Goal: Task Accomplishment & Management: Use online tool/utility

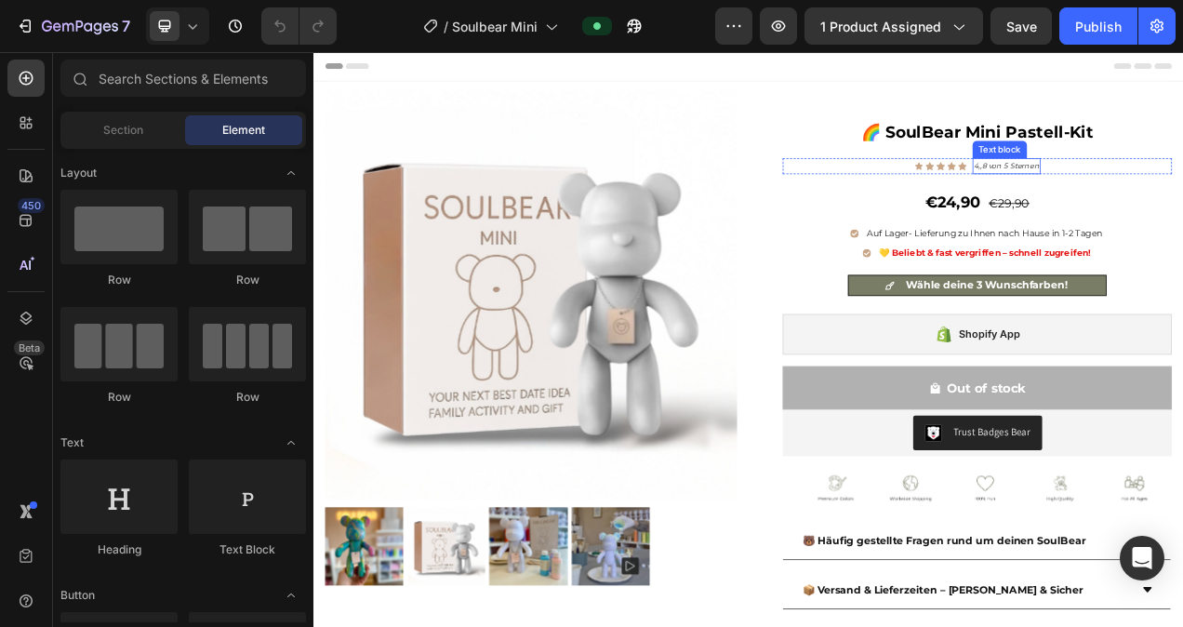
click at [1182, 195] on p "4,,8 von 5 Sternen" at bounding box center [1203, 199] width 84 height 17
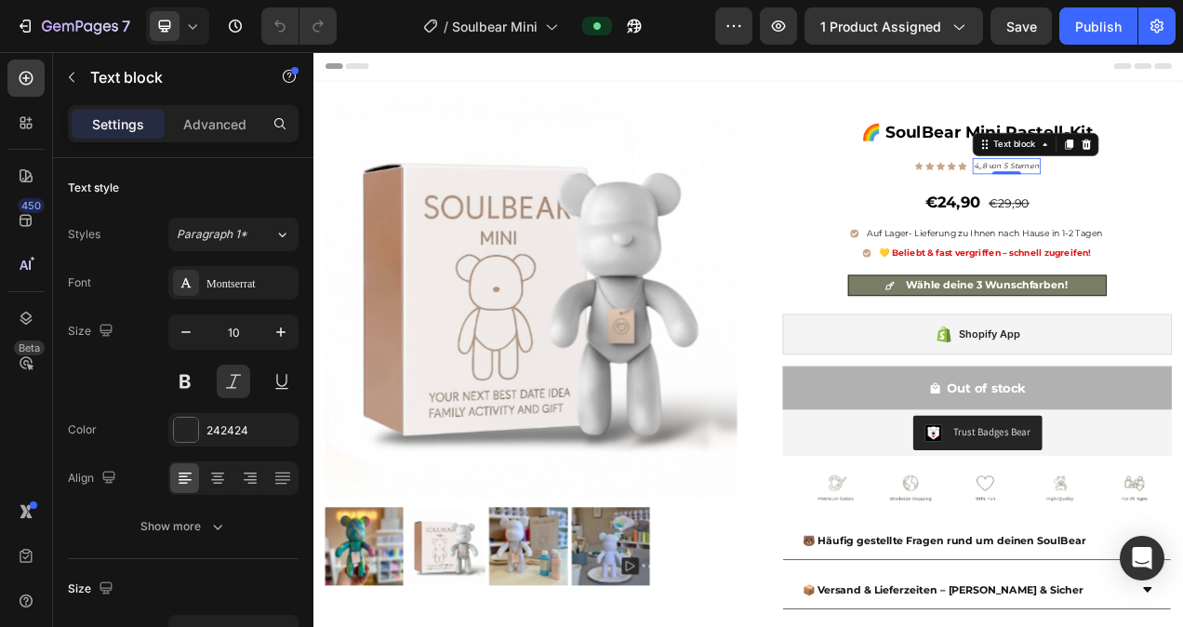
click at [1182, 195] on p "4,,8 von 5 Sternen" at bounding box center [1203, 199] width 84 height 17
drag, startPoint x: 1230, startPoint y: 195, endPoint x: 1151, endPoint y: 201, distance: 79.3
click at [1161, 201] on p "4,,8 von 5 Sternen" at bounding box center [1203, 199] width 84 height 17
click at [1134, 199] on p "Von Soulbear-Fans geliebt" at bounding box center [1202, 199] width 142 height 17
click at [1132, 199] on p "Von Soulbear-Fans geliebt" at bounding box center [1202, 199] width 142 height 17
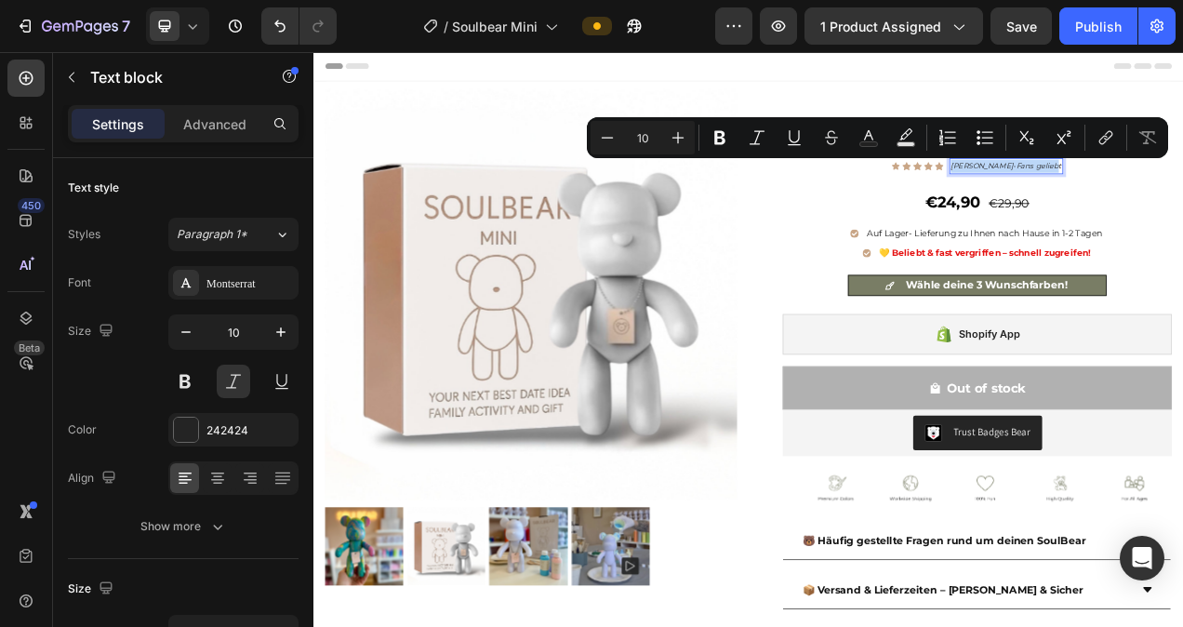
drag, startPoint x: 1132, startPoint y: 198, endPoint x: 1252, endPoint y: 197, distance: 120.0
click at [1182, 197] on p "Von Soulbear-Fans geliebt" at bounding box center [1202, 199] width 142 height 17
copy p "Von Soulbear-Fans geliebt"
click at [1085, 32] on div "Publish" at bounding box center [1098, 27] width 47 height 20
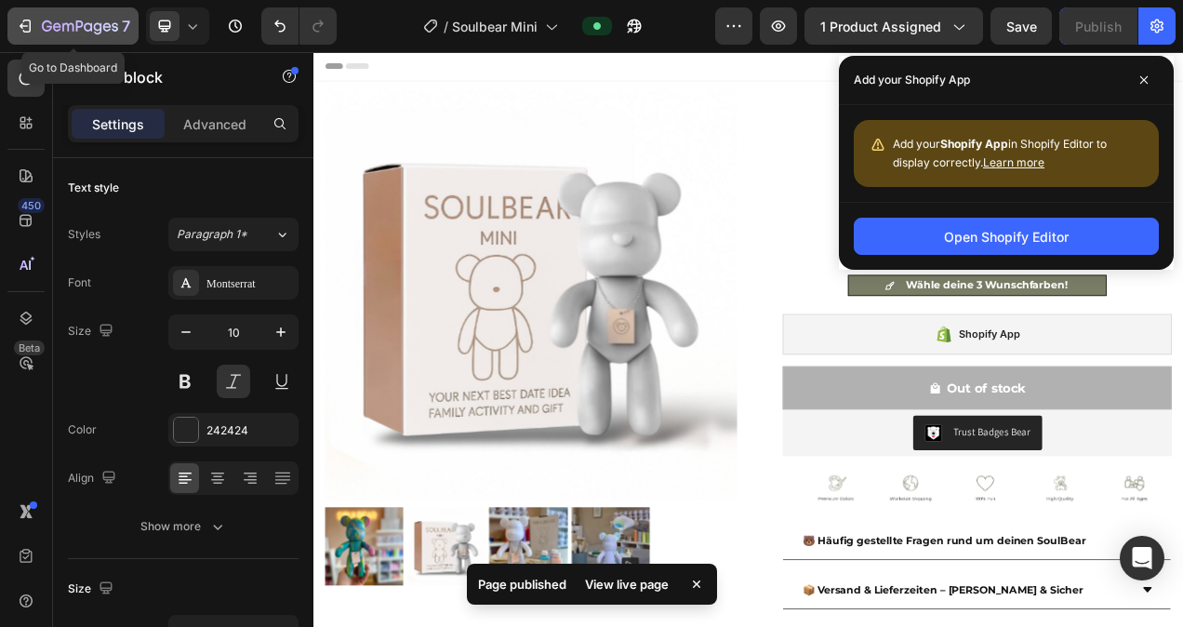
click at [29, 20] on icon "button" at bounding box center [27, 26] width 8 height 13
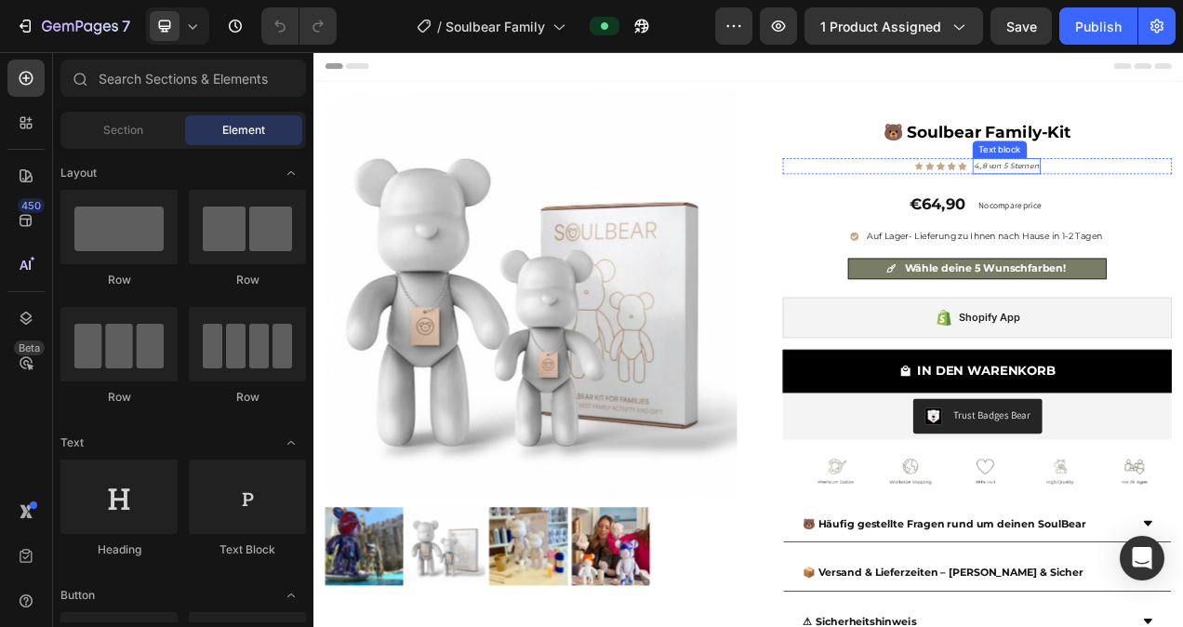
click at [1182, 197] on icon "4,,8 von 5 Sternen" at bounding box center [1203, 199] width 84 height 12
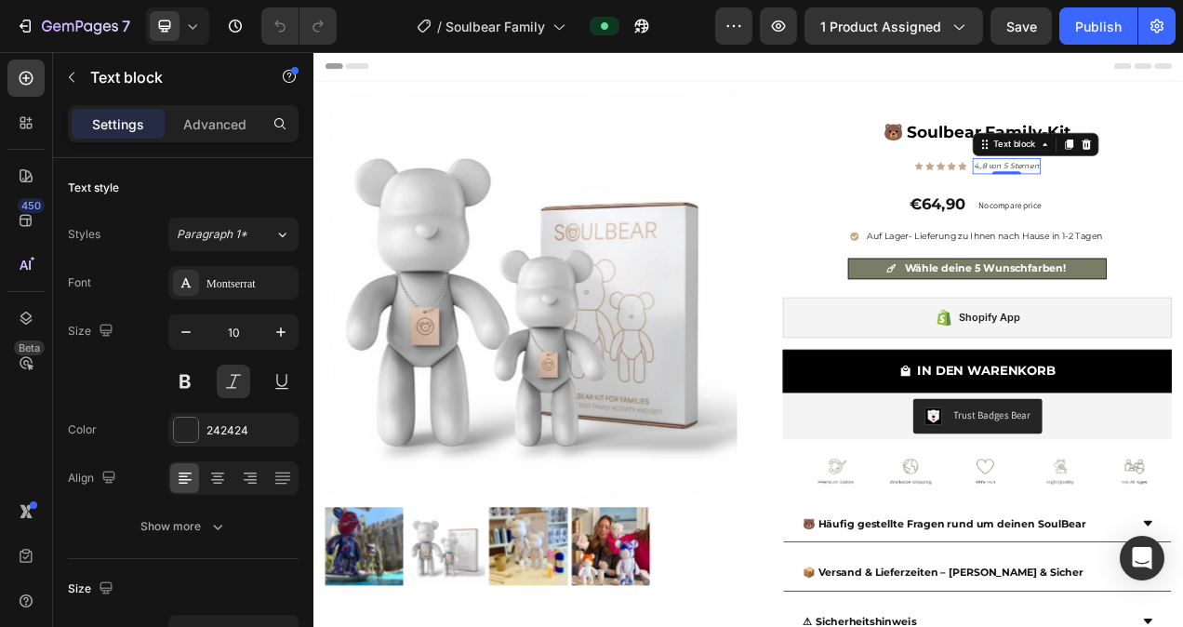
click at [1182, 197] on icon "4,,8 von 5 Sternen" at bounding box center [1203, 199] width 84 height 12
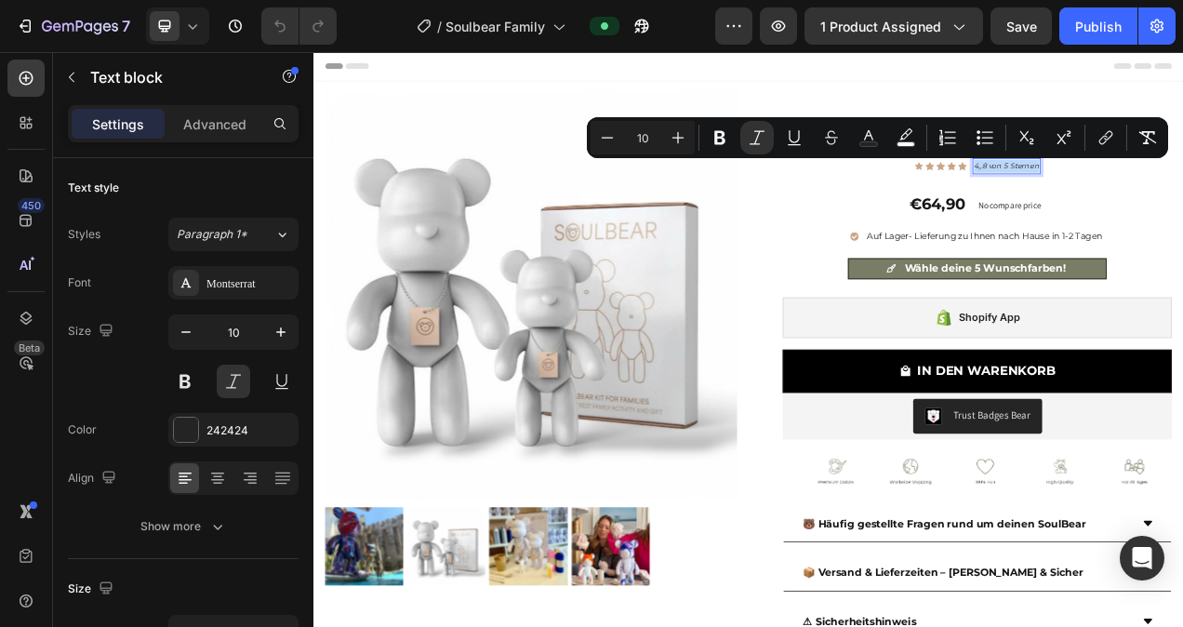
drag, startPoint x: 1231, startPoint y: 197, endPoint x: 1152, endPoint y: 200, distance: 79.1
click at [1161, 200] on icon "4,,8 von 5 Sternen" at bounding box center [1203, 199] width 84 height 12
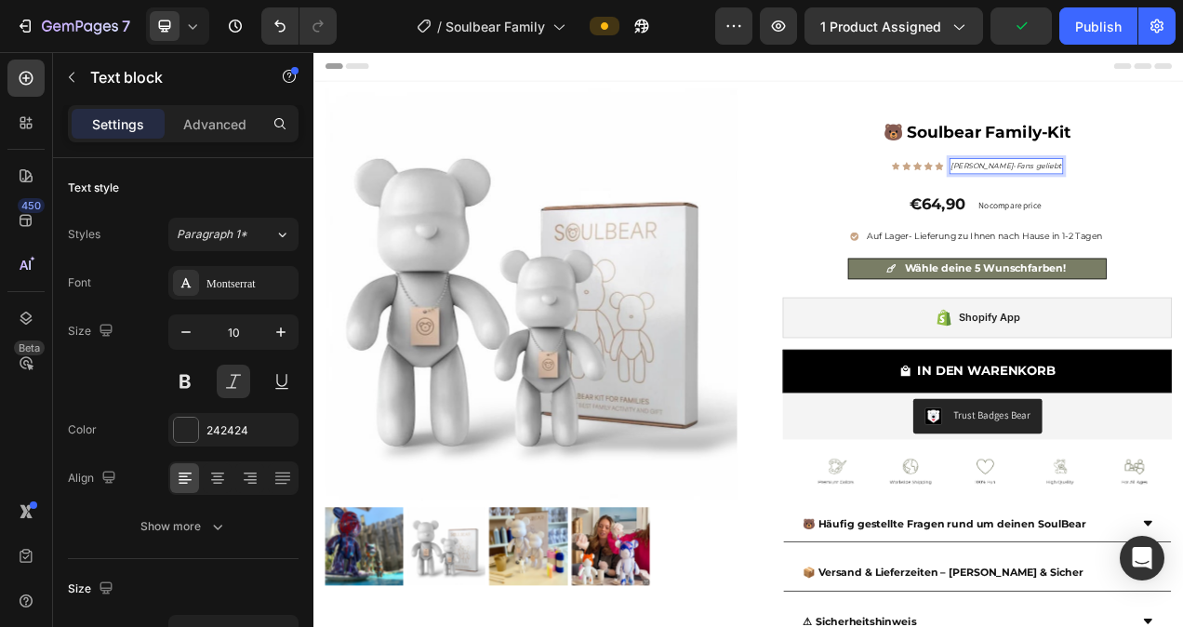
click at [1182, 198] on icon "[PERSON_NAME]-Fans geliebt" at bounding box center [1202, 199] width 142 height 12
drag, startPoint x: 1251, startPoint y: 198, endPoint x: 1131, endPoint y: 200, distance: 120.0
click at [1131, 200] on icon "[PERSON_NAME]-Fans geliebt" at bounding box center [1202, 199] width 142 height 12
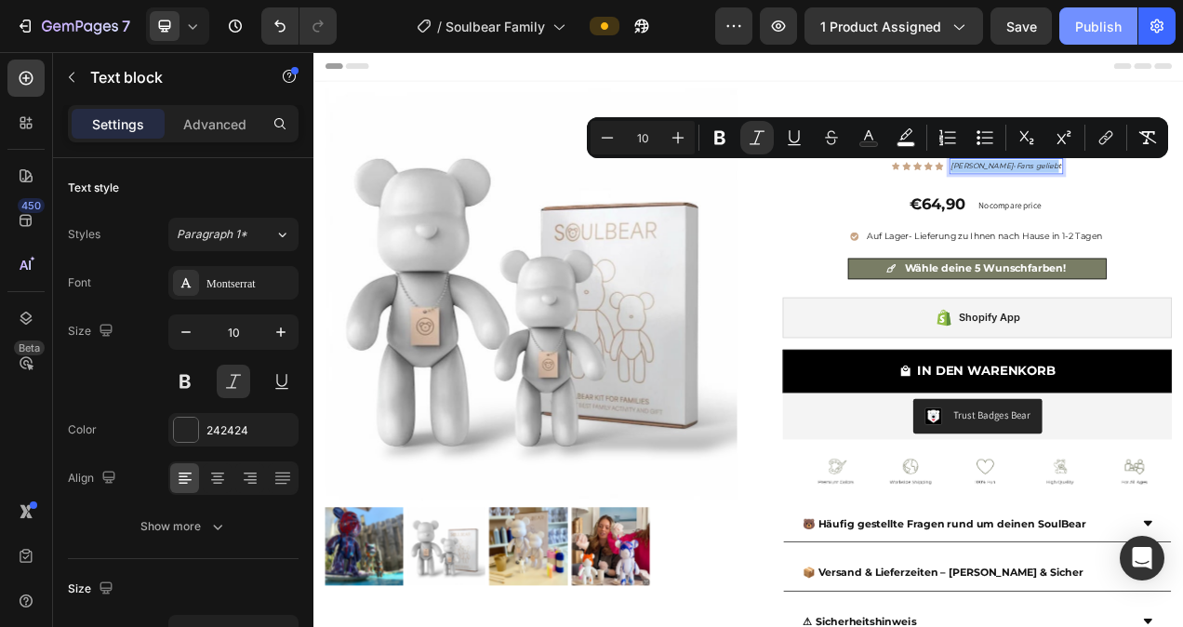
click at [1104, 22] on div "Publish" at bounding box center [1098, 27] width 47 height 20
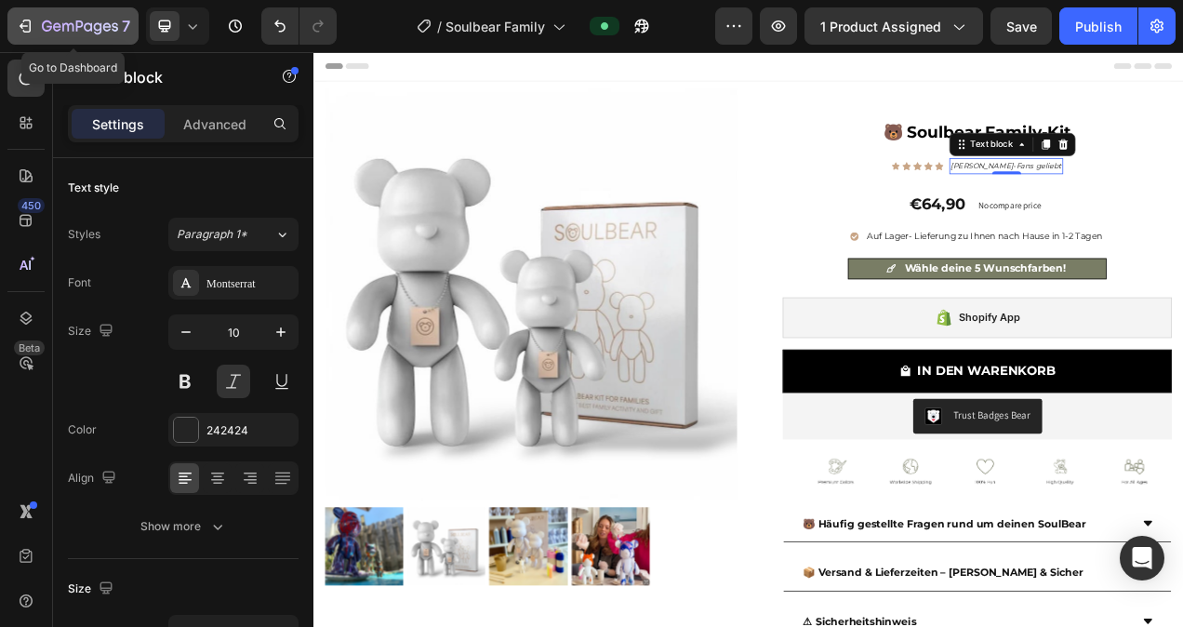
click at [18, 24] on icon "button" at bounding box center [25, 26] width 19 height 19
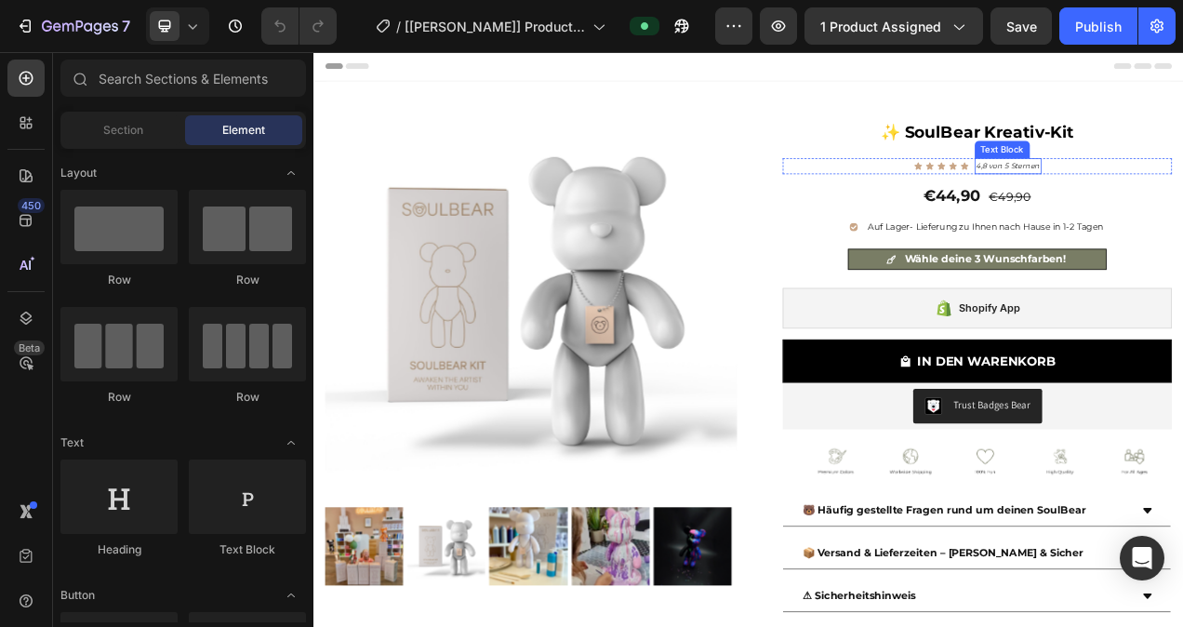
click at [1182, 200] on icon "4,8 von 5 Sternen" at bounding box center [1205, 199] width 82 height 12
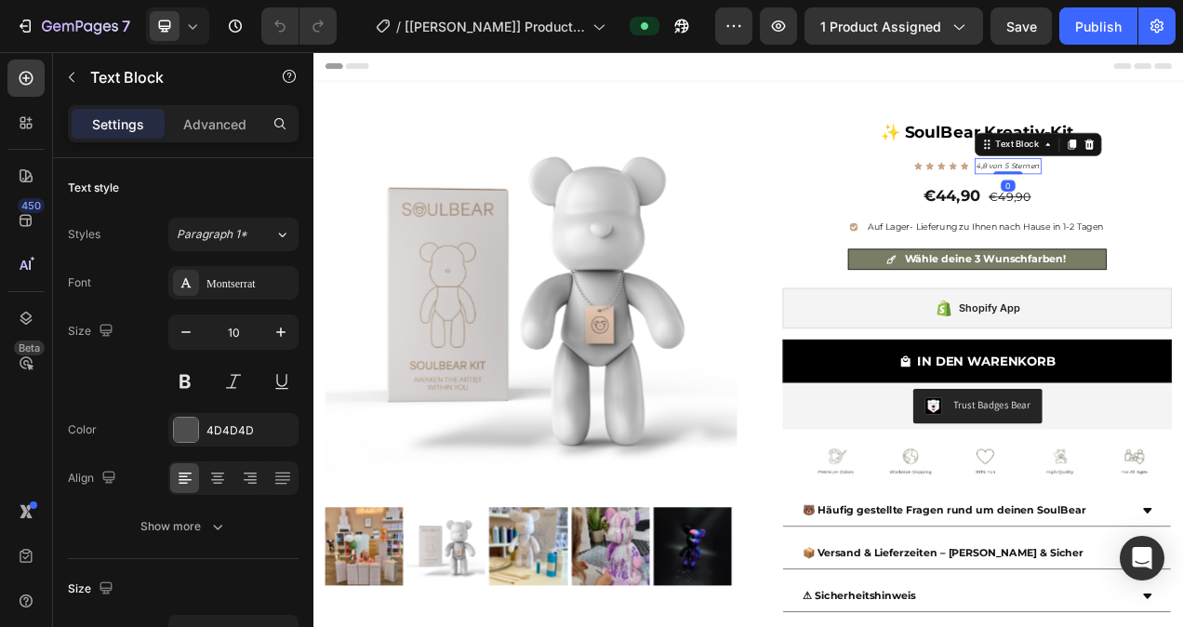
click at [1182, 200] on icon "4,8 von 5 Sternen" at bounding box center [1205, 199] width 82 height 12
drag, startPoint x: 1231, startPoint y: 200, endPoint x: 1154, endPoint y: 203, distance: 77.2
click at [1164, 203] on icon "4,8 von 5 Sternen" at bounding box center [1205, 199] width 82 height 12
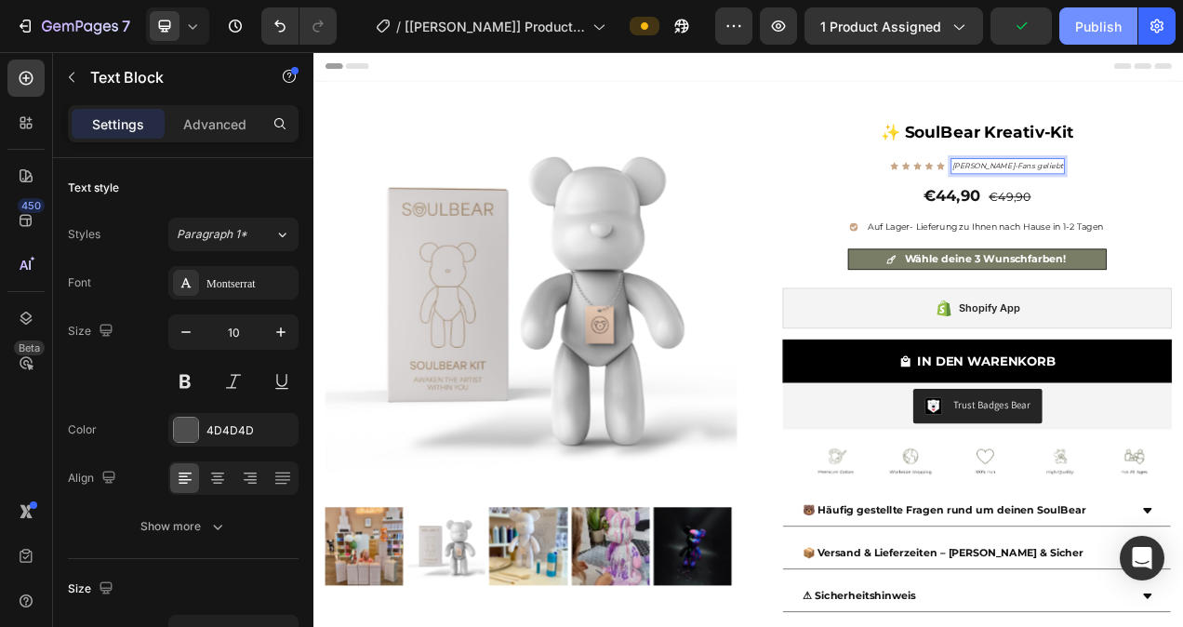
click at [1090, 28] on div "Publish" at bounding box center [1098, 27] width 47 height 20
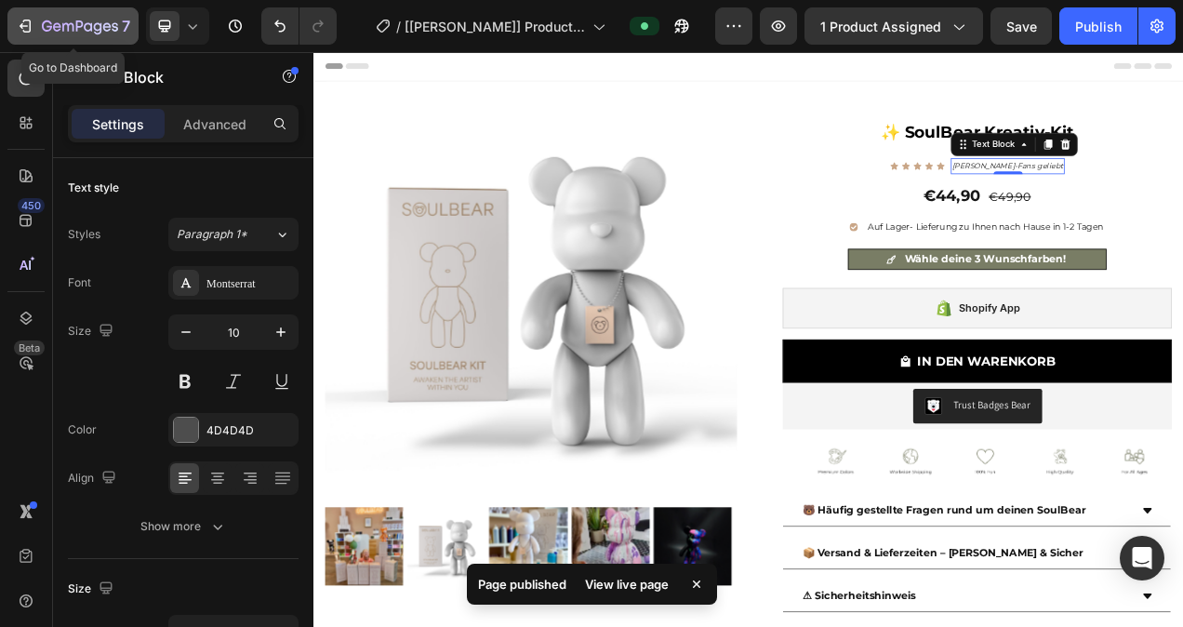
click at [29, 22] on icon "button" at bounding box center [27, 26] width 8 height 13
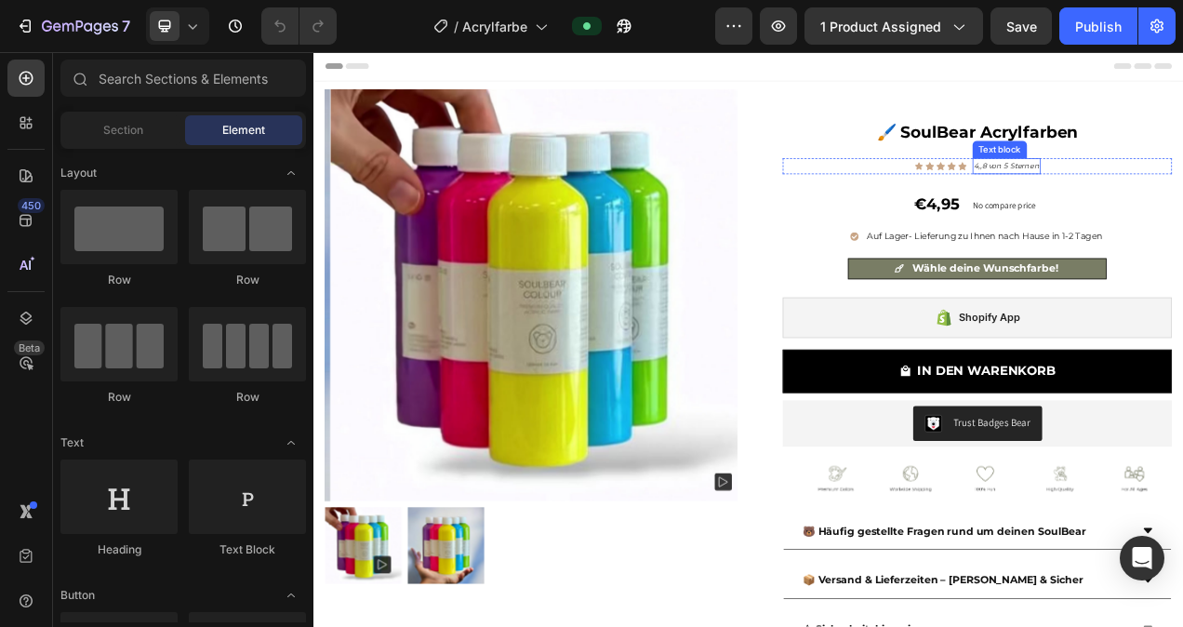
click at [1182, 199] on span "4,,8 von 5 Sternen" at bounding box center [1203, 199] width 84 height 12
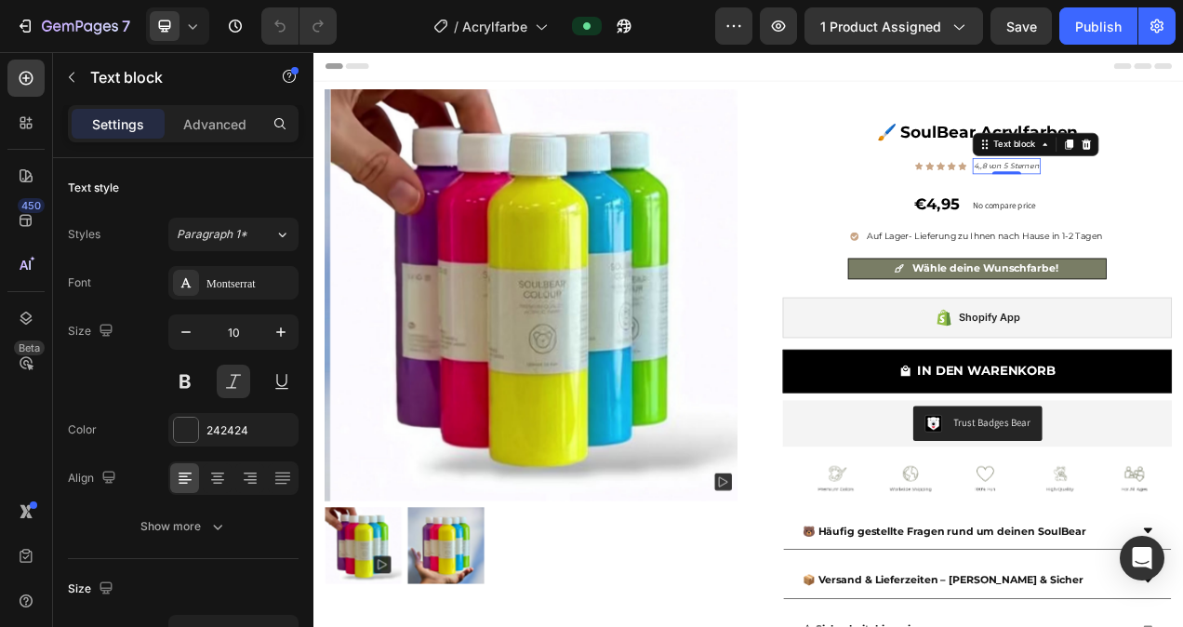
click at [1182, 199] on span "4,,8 von 5 Sternen" at bounding box center [1203, 199] width 84 height 12
drag, startPoint x: 1231, startPoint y: 199, endPoint x: 1151, endPoint y: 203, distance: 80.1
click at [1161, 203] on span "4,,8 von 5 Sternen" at bounding box center [1203, 199] width 84 height 12
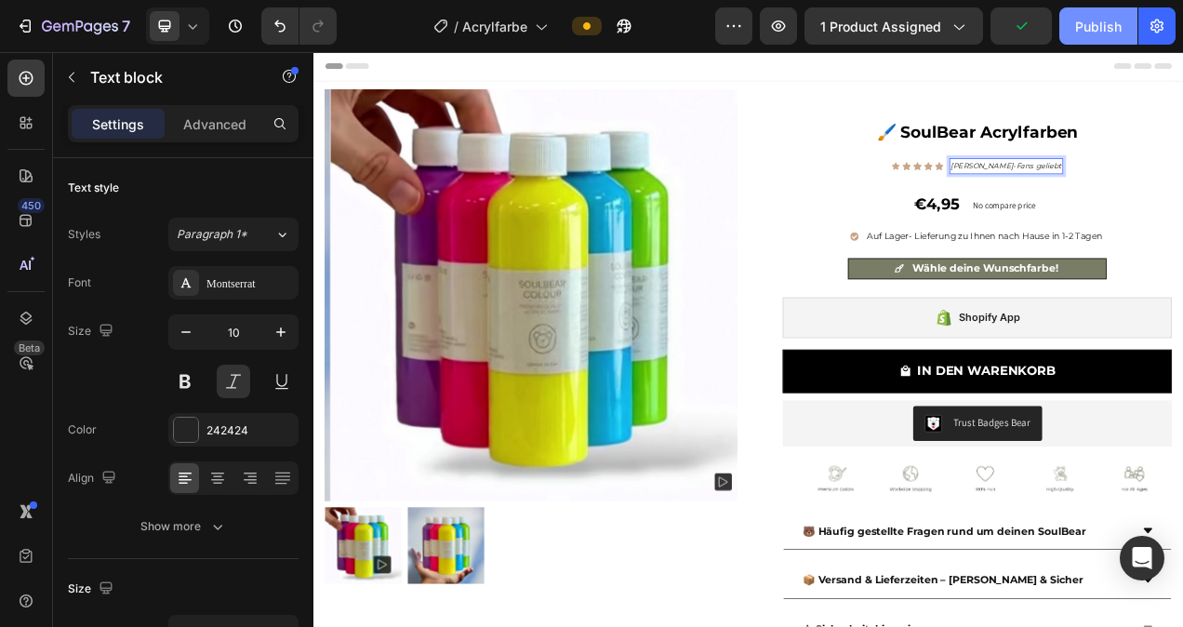
click at [1095, 22] on div "Publish" at bounding box center [1098, 27] width 47 height 20
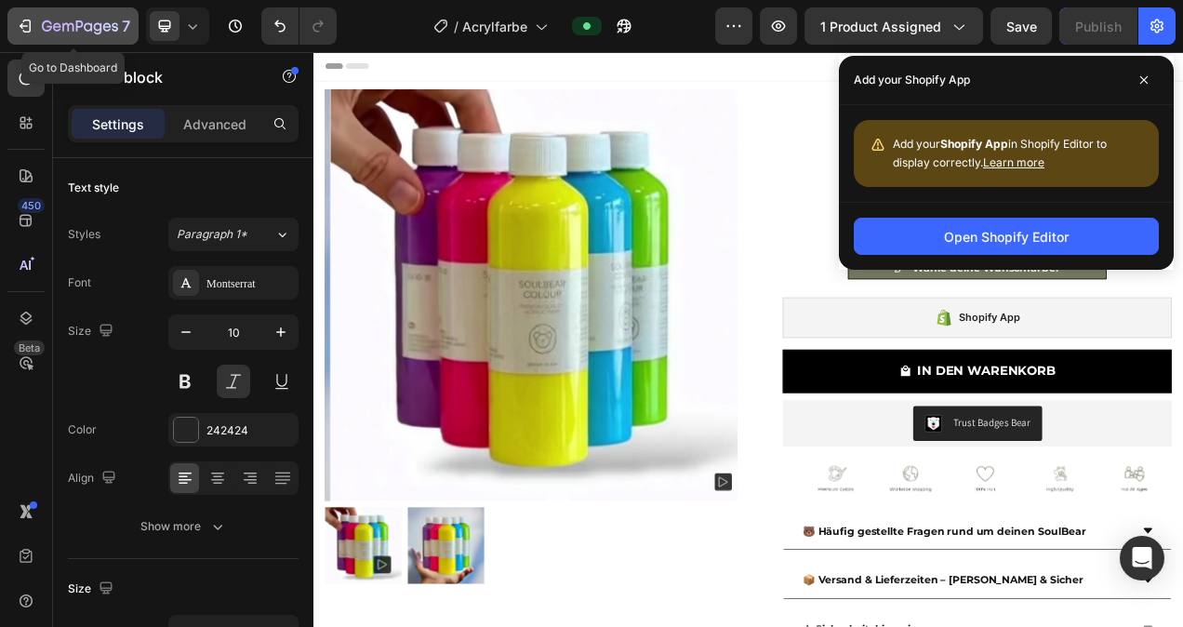
click at [29, 17] on icon "button" at bounding box center [25, 26] width 19 height 19
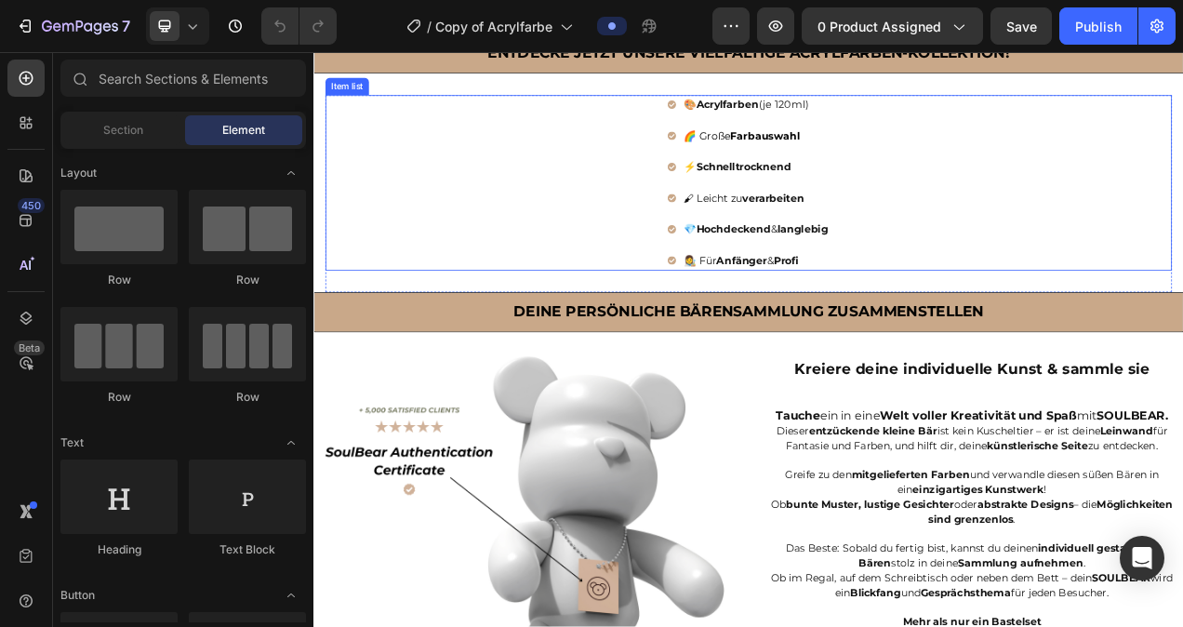
scroll to position [1002, 0]
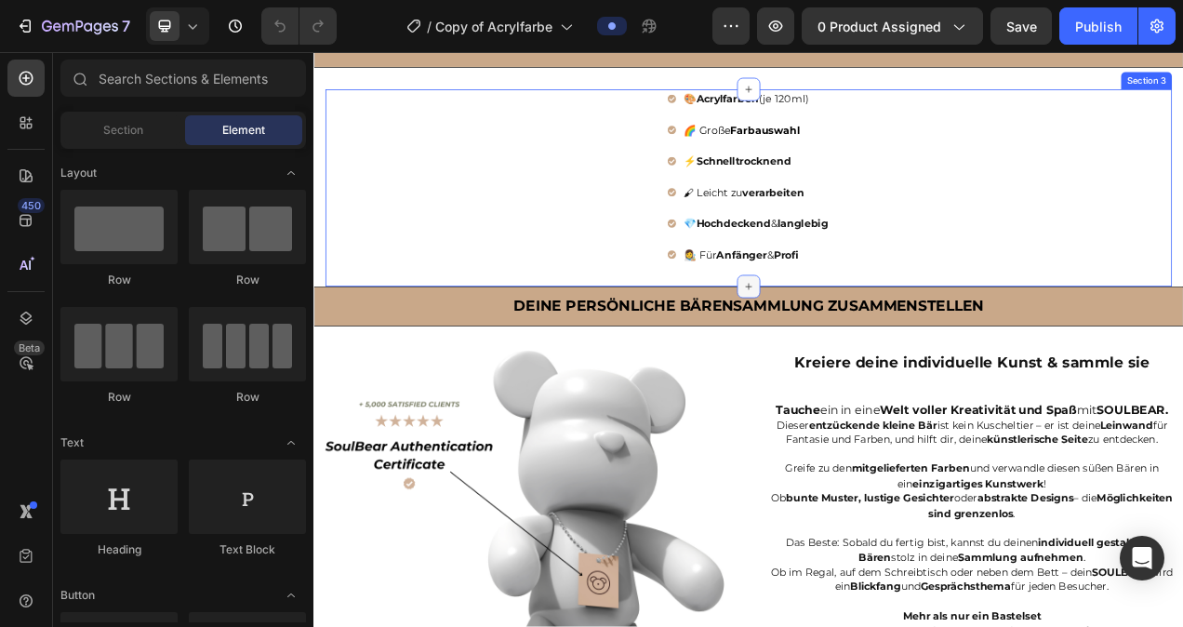
click at [866, 361] on icon at bounding box center [871, 353] width 15 height 15
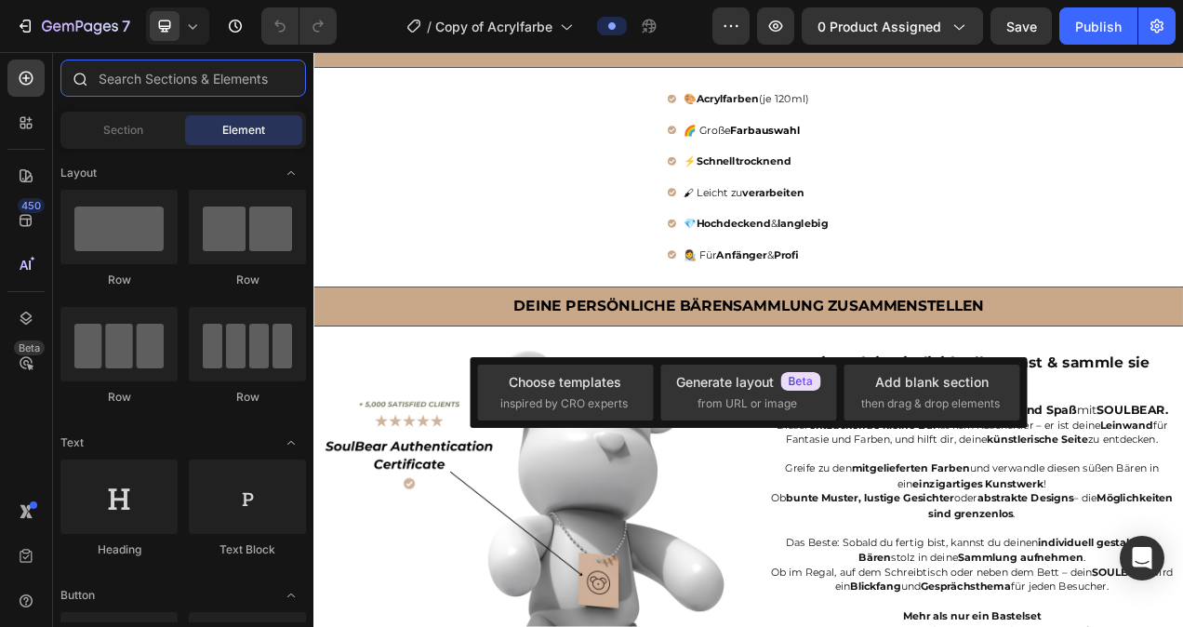
click at [116, 86] on input "text" at bounding box center [183, 78] width 246 height 37
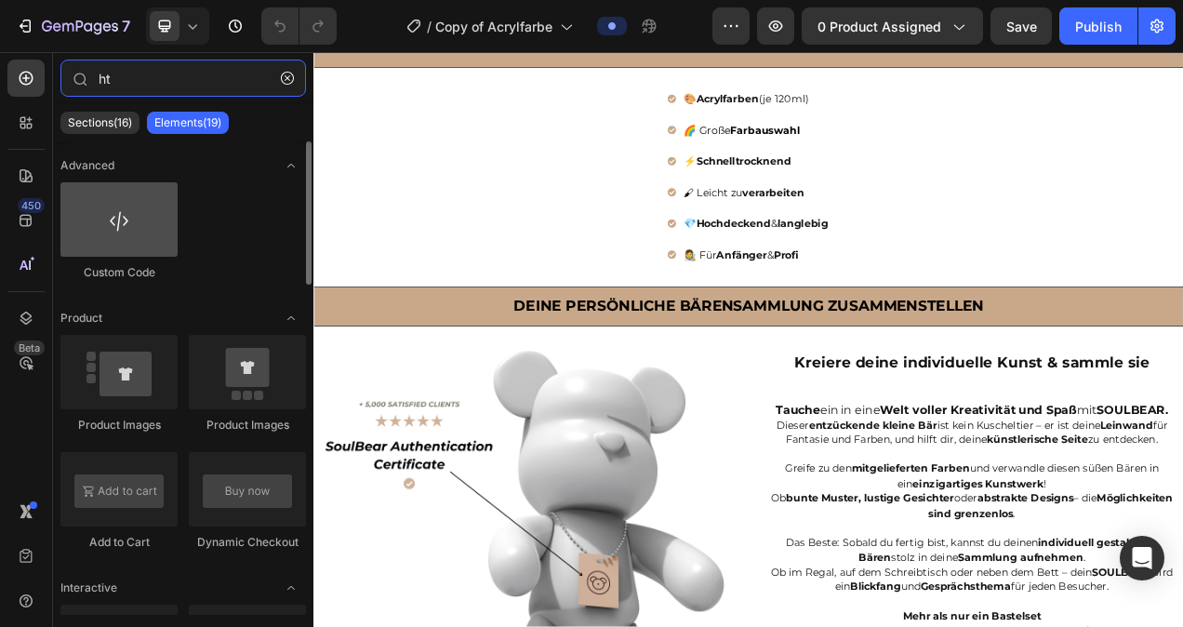
type input "ht"
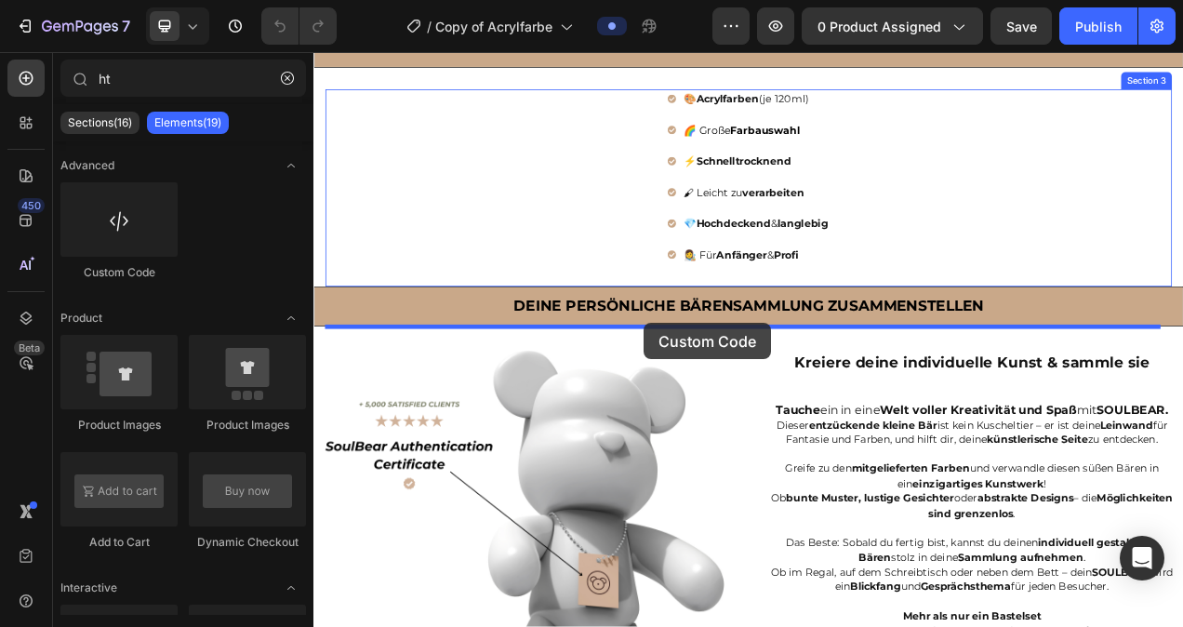
drag, startPoint x: 439, startPoint y: 277, endPoint x: 737, endPoint y: 400, distance: 322.0
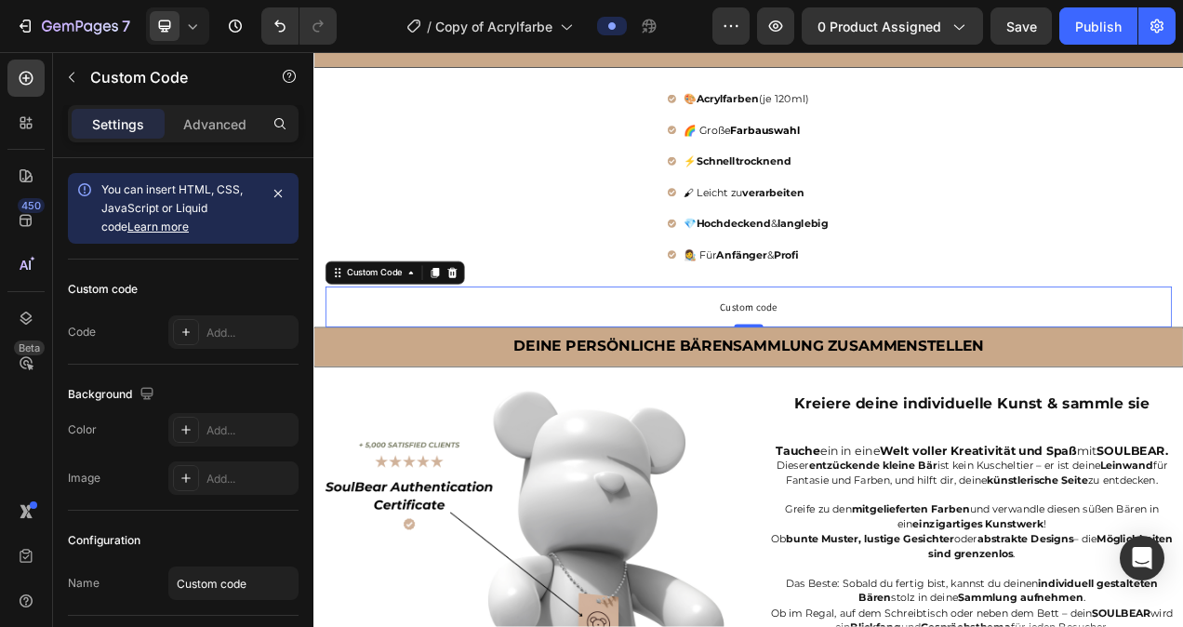
click at [843, 391] on span "Custom code" at bounding box center [871, 379] width 1086 height 22
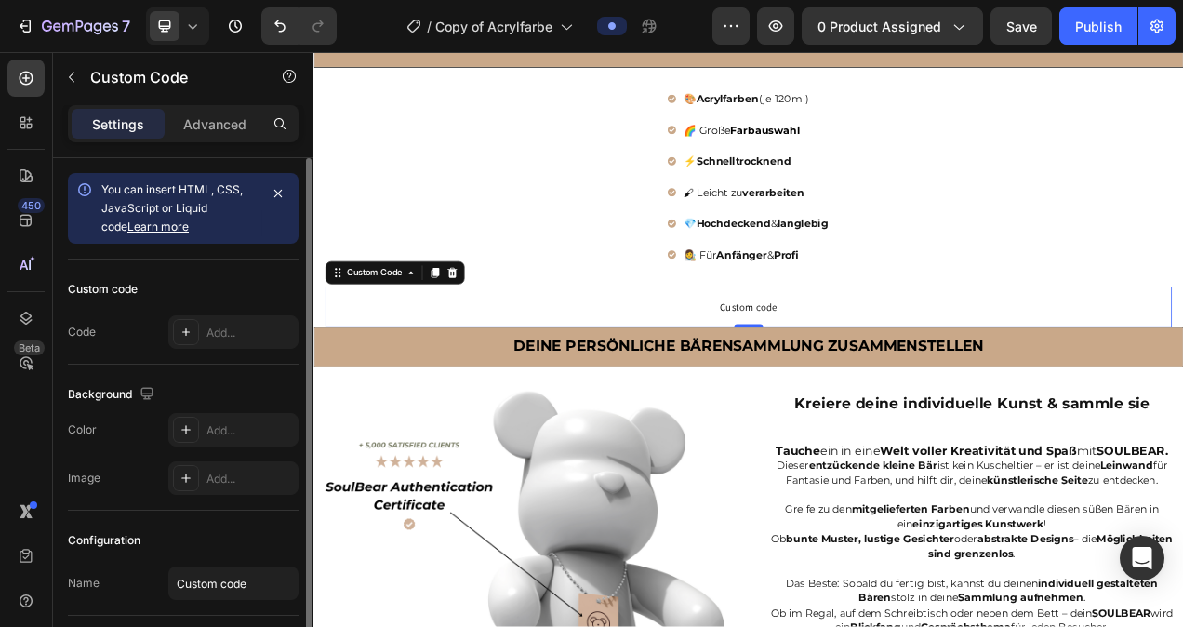
click at [282, 189] on icon "button" at bounding box center [278, 193] width 15 height 15
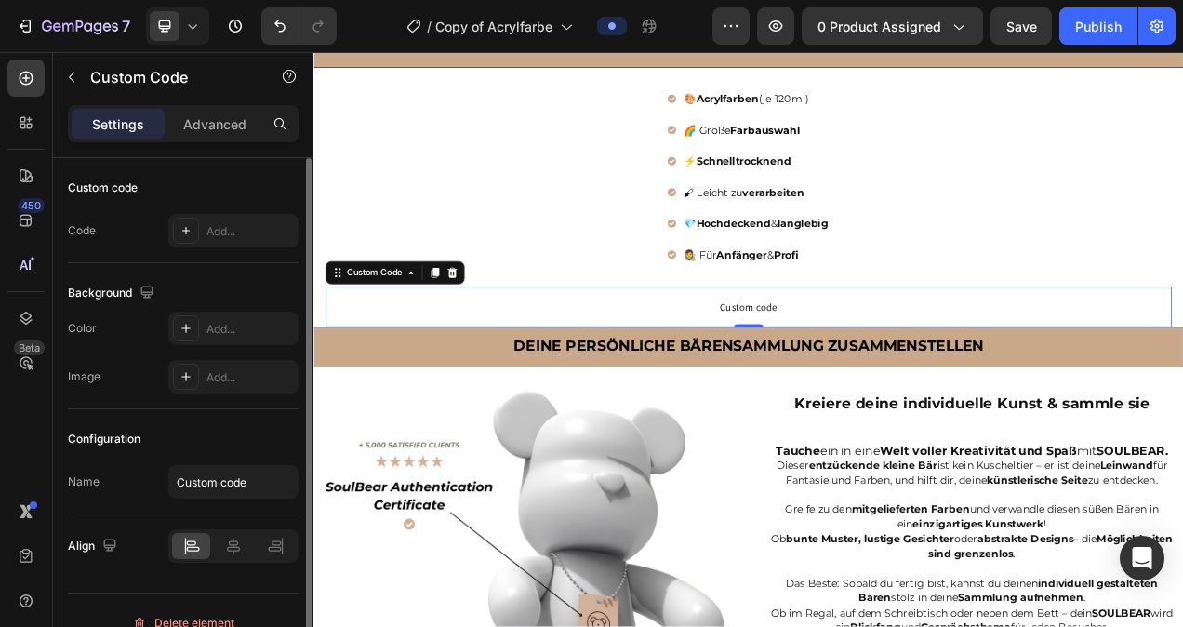
click at [122, 183] on div "Custom code" at bounding box center [103, 188] width 70 height 17
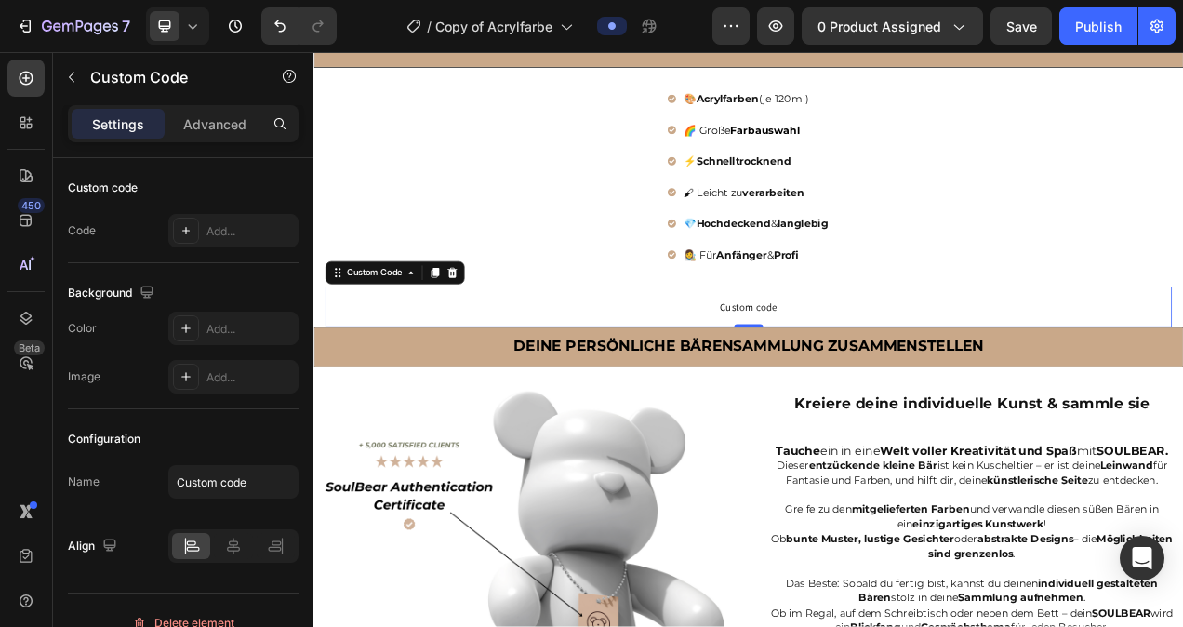
click at [770, 391] on span "Custom code" at bounding box center [871, 379] width 1086 height 22
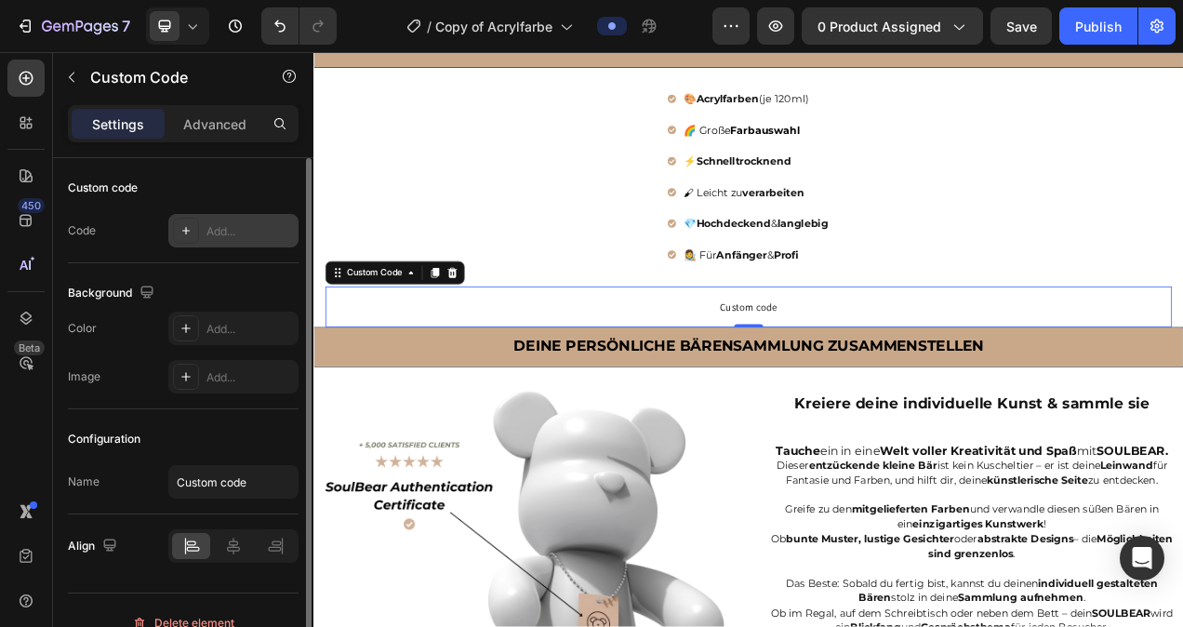
click at [215, 228] on div "Add..." at bounding box center [249, 231] width 87 height 17
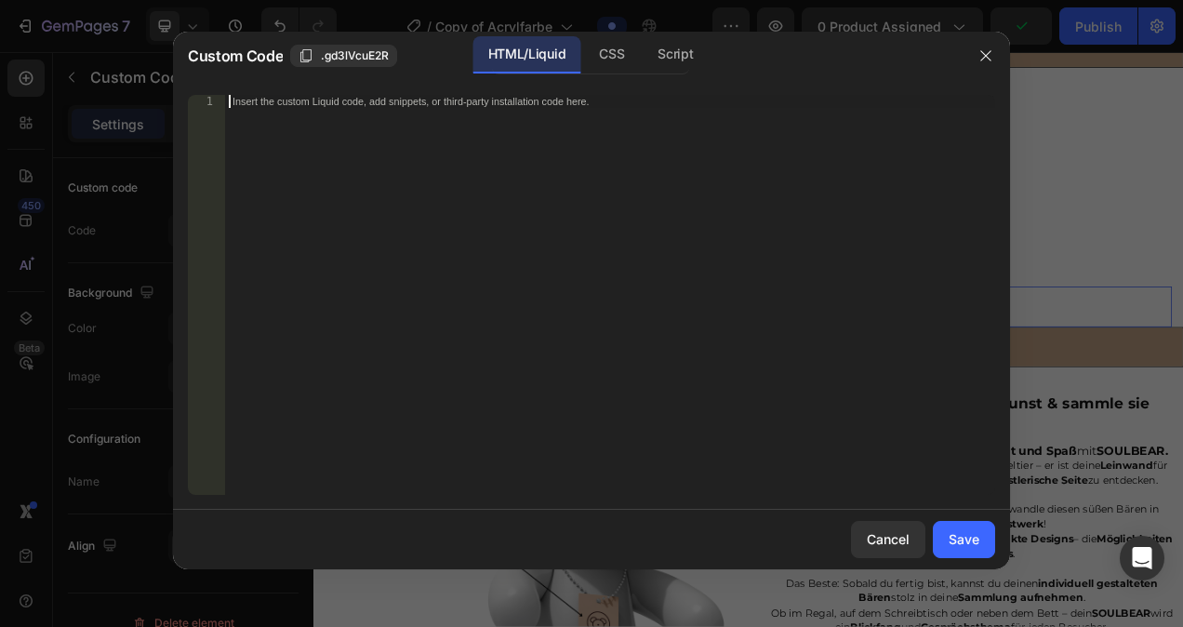
paste textarea
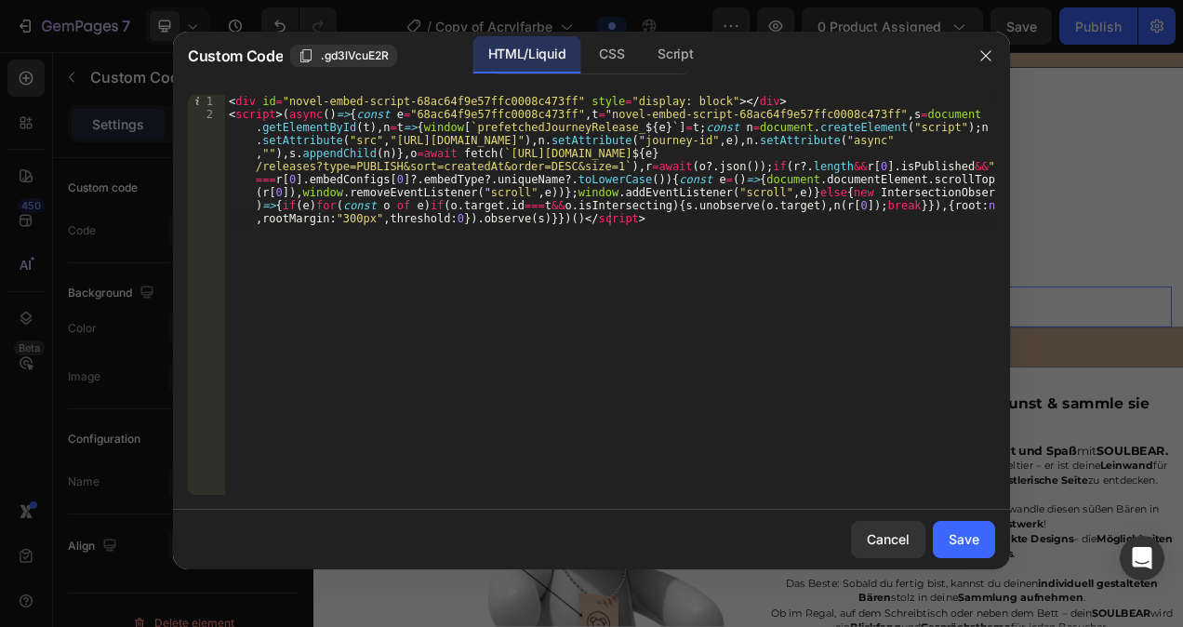
drag, startPoint x: 973, startPoint y: 537, endPoint x: 869, endPoint y: 459, distance: 130.2
click at [973, 536] on div "Save" at bounding box center [964, 539] width 31 height 20
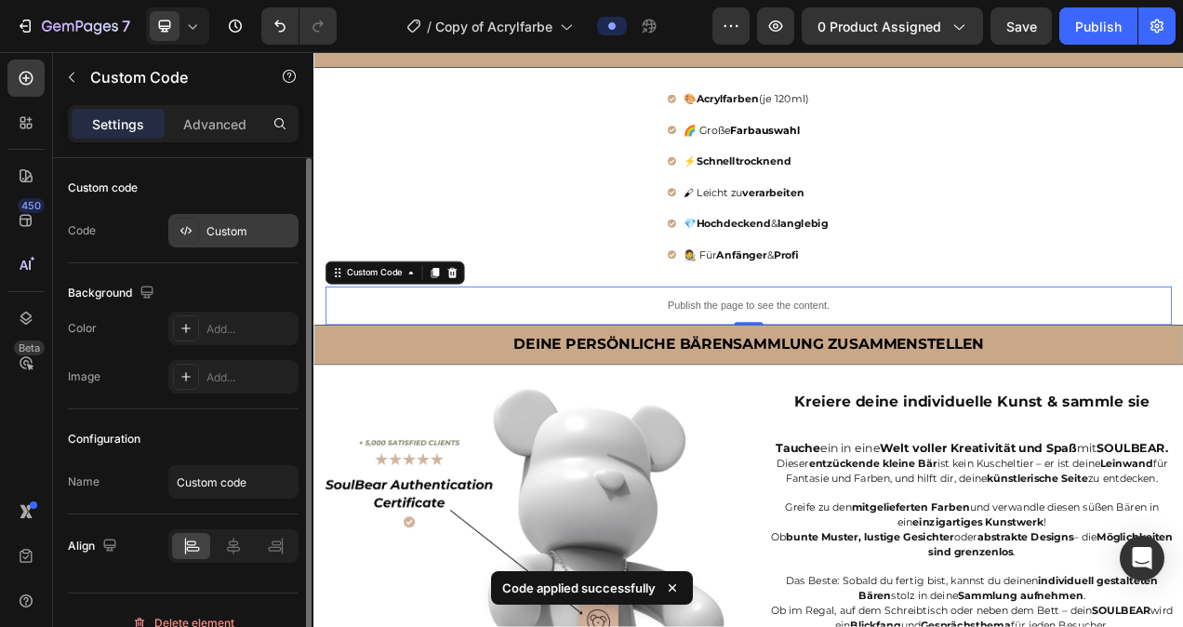
click at [216, 219] on div "Custom" at bounding box center [233, 230] width 130 height 33
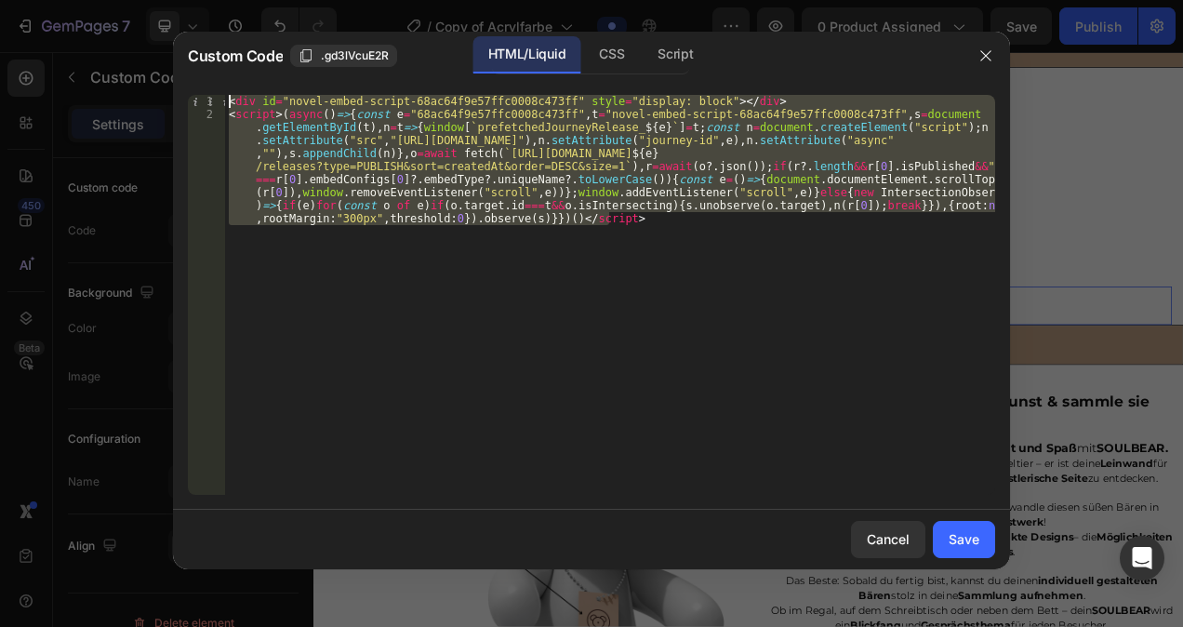
drag, startPoint x: 632, startPoint y: 225, endPoint x: 194, endPoint y: 100, distance: 455.7
click at [194, 100] on div "1 2 < div id = "novel-embed-script-68ac64f9e57ffc0008c473ff" style = "display: …" at bounding box center [591, 295] width 807 height 400
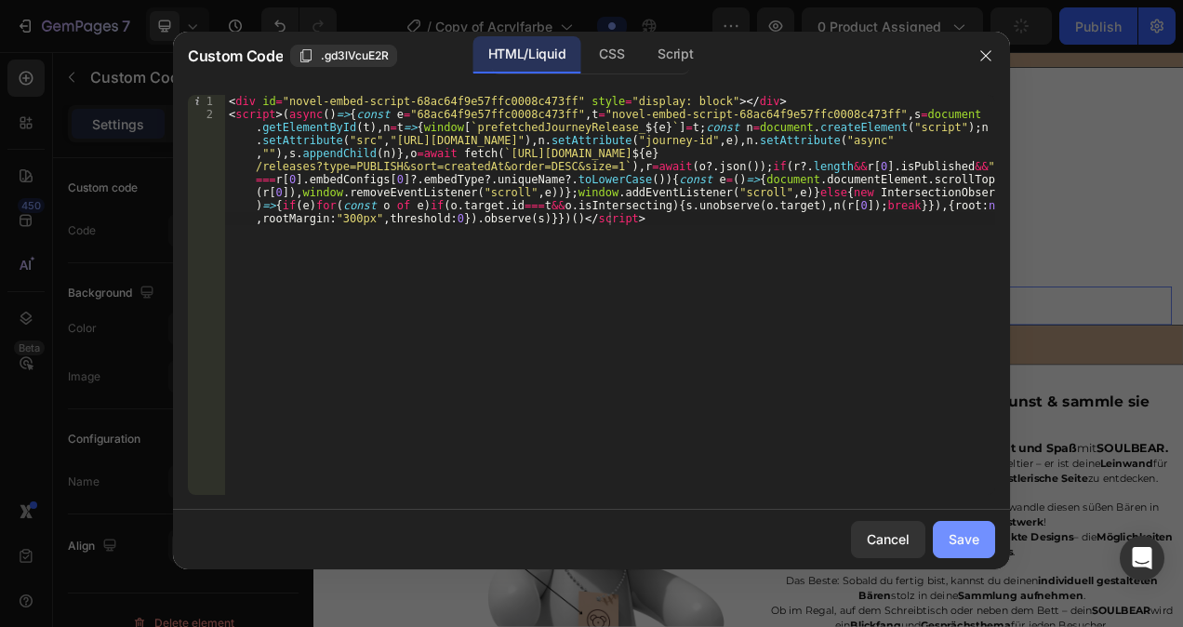
click at [979, 539] on button "Save" at bounding box center [964, 539] width 62 height 37
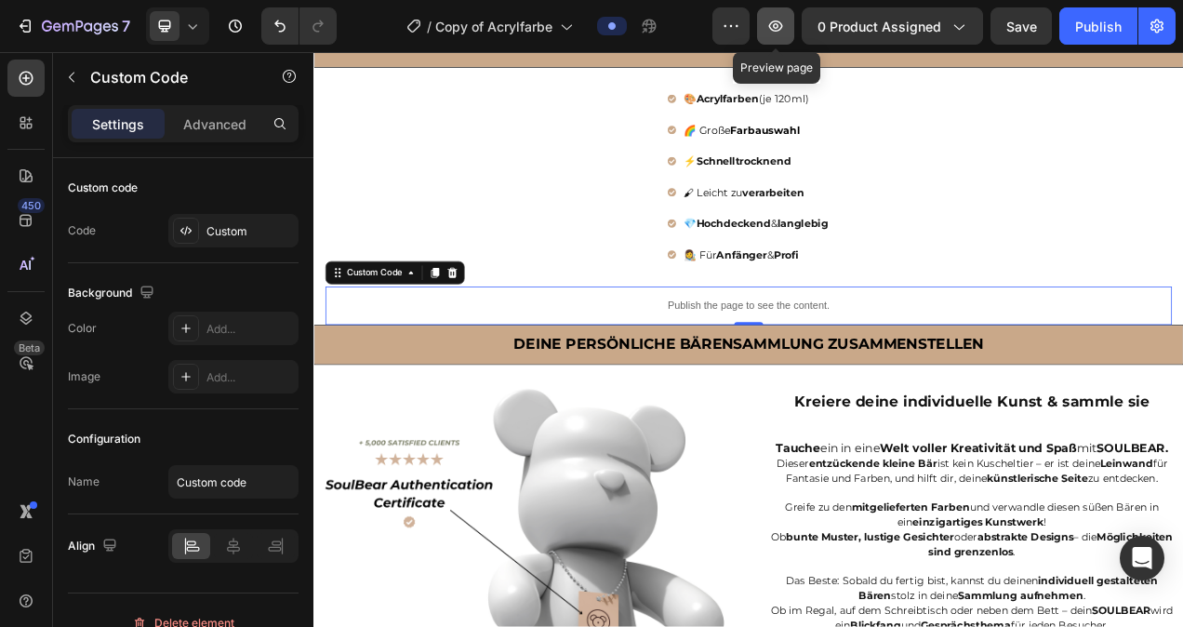
click at [781, 25] on icon "button" at bounding box center [775, 26] width 19 height 19
click at [773, 35] on button "button" at bounding box center [775, 25] width 37 height 37
click at [185, 121] on p "Advanced" at bounding box center [214, 124] width 63 height 20
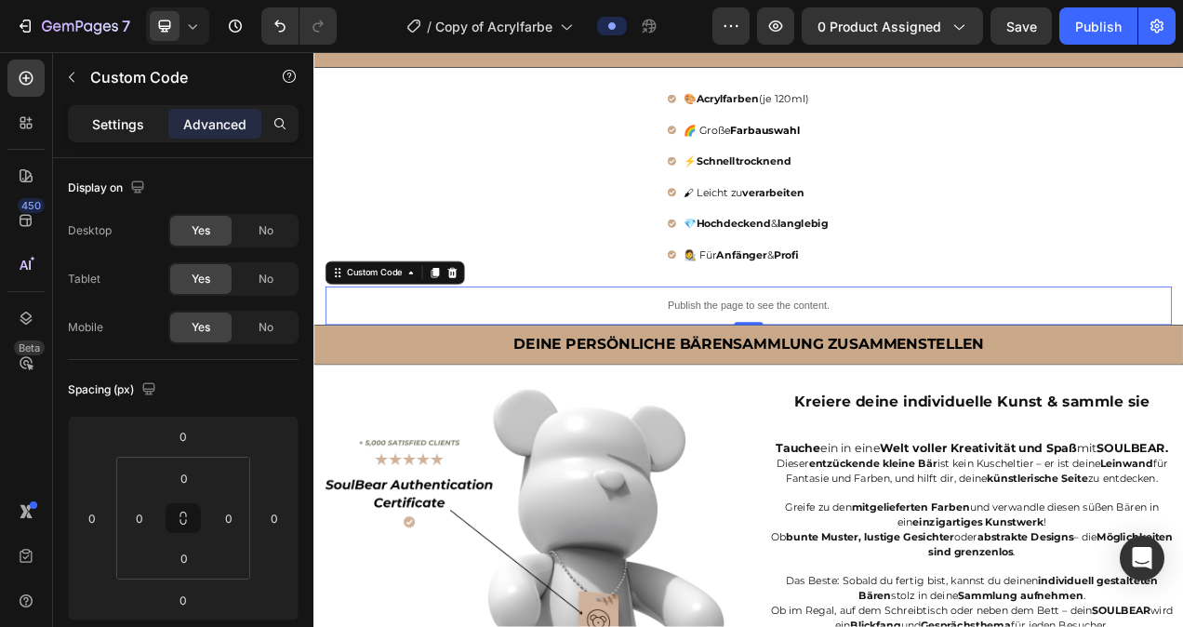
click at [143, 125] on p "Settings" at bounding box center [118, 124] width 52 height 20
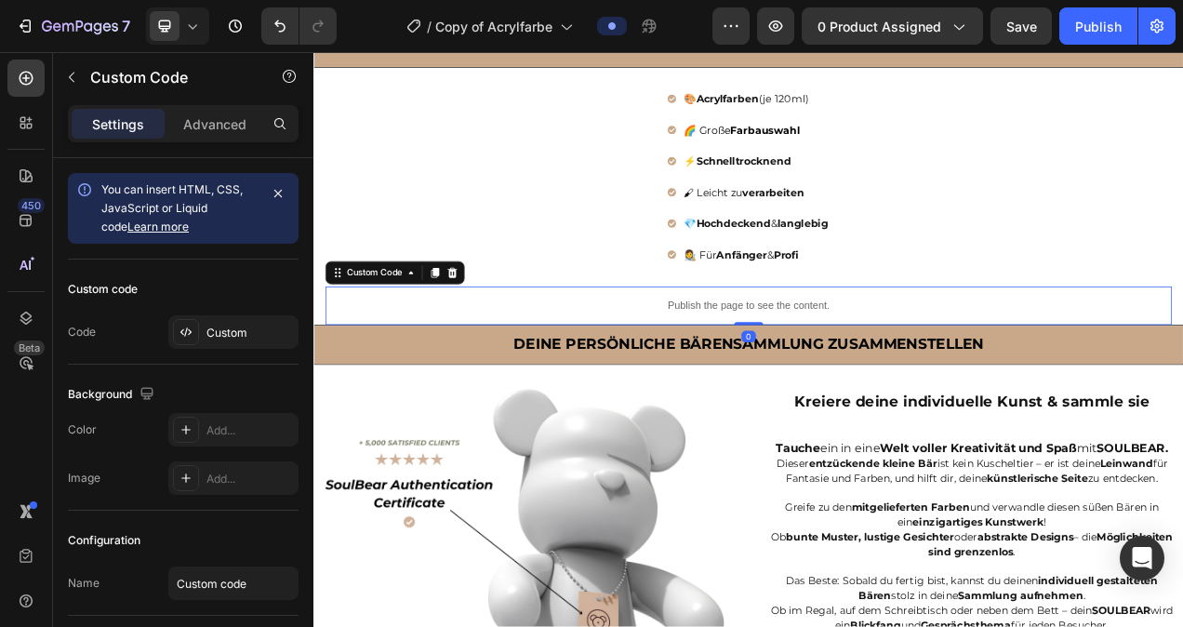
click at [708, 388] on p "Publish the page to see the content." at bounding box center [871, 378] width 1086 height 20
click at [781, 28] on icon "button" at bounding box center [775, 26] width 19 height 19
click at [33, 126] on icon at bounding box center [26, 122] width 19 height 19
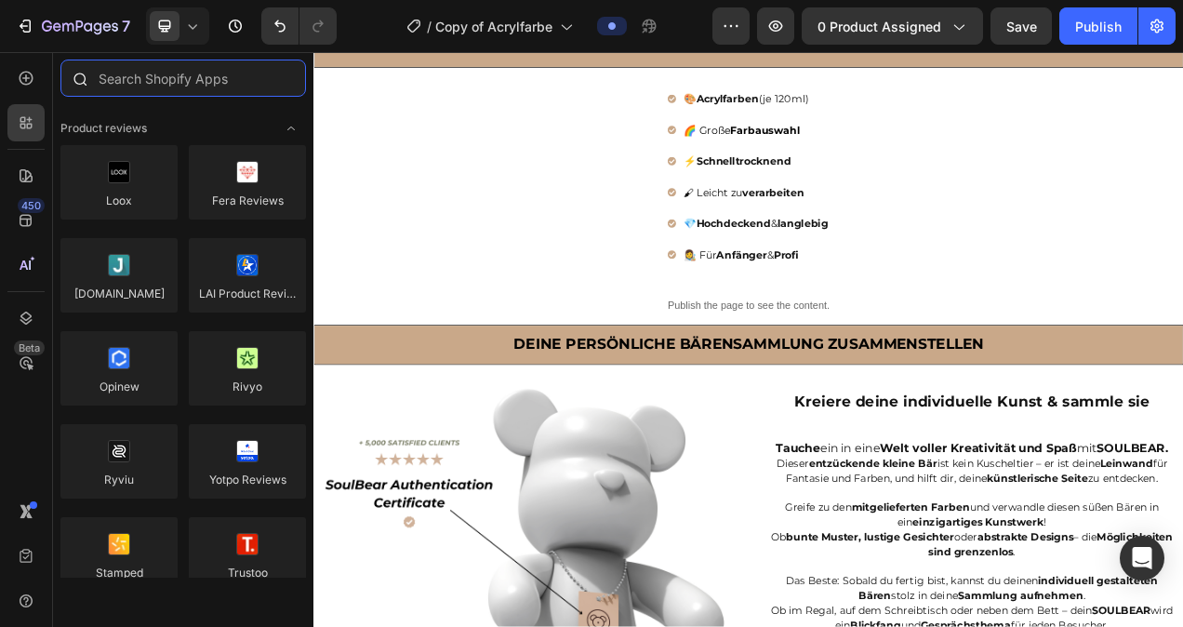
click at [160, 82] on input "text" at bounding box center [183, 78] width 246 height 37
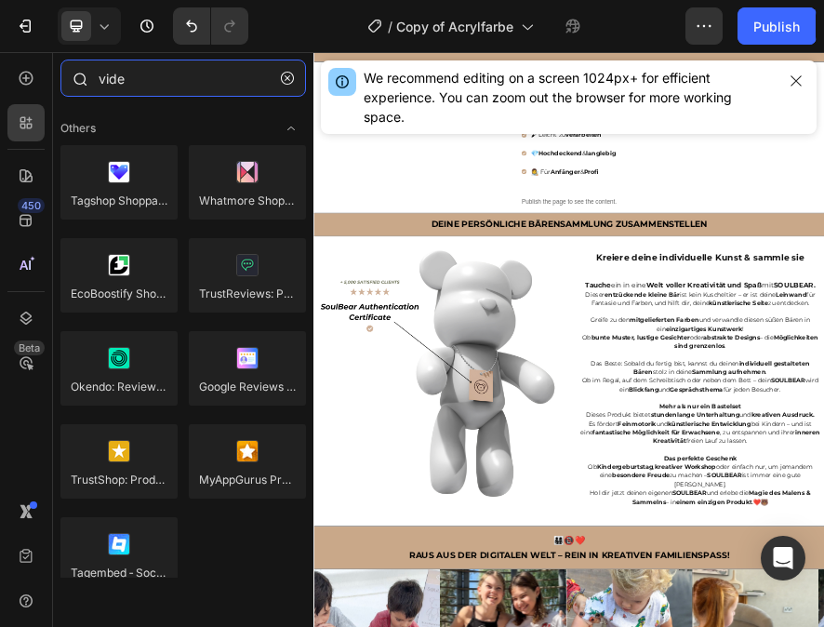
drag, startPoint x: 142, startPoint y: 78, endPoint x: 100, endPoint y: 75, distance: 41.9
click at [100, 75] on input "vide" at bounding box center [183, 78] width 246 height 37
paste input "Novel | Shoppable Video"
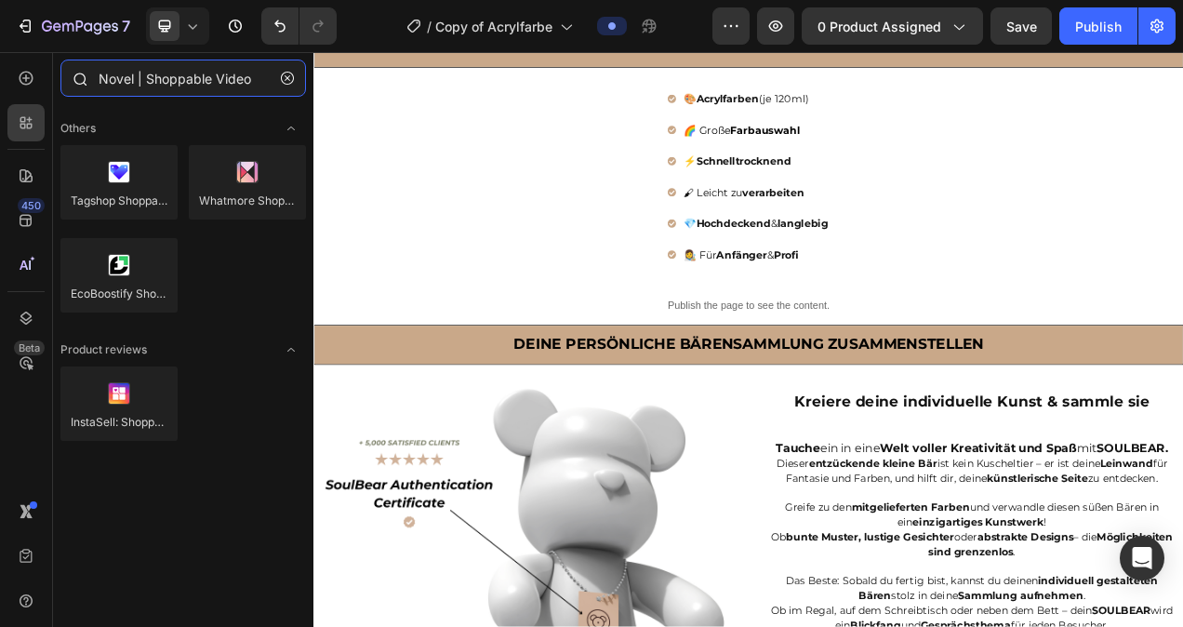
type input "Novel | Shoppable Video"
click at [269, 340] on div "Others" at bounding box center [183, 349] width 246 height 19
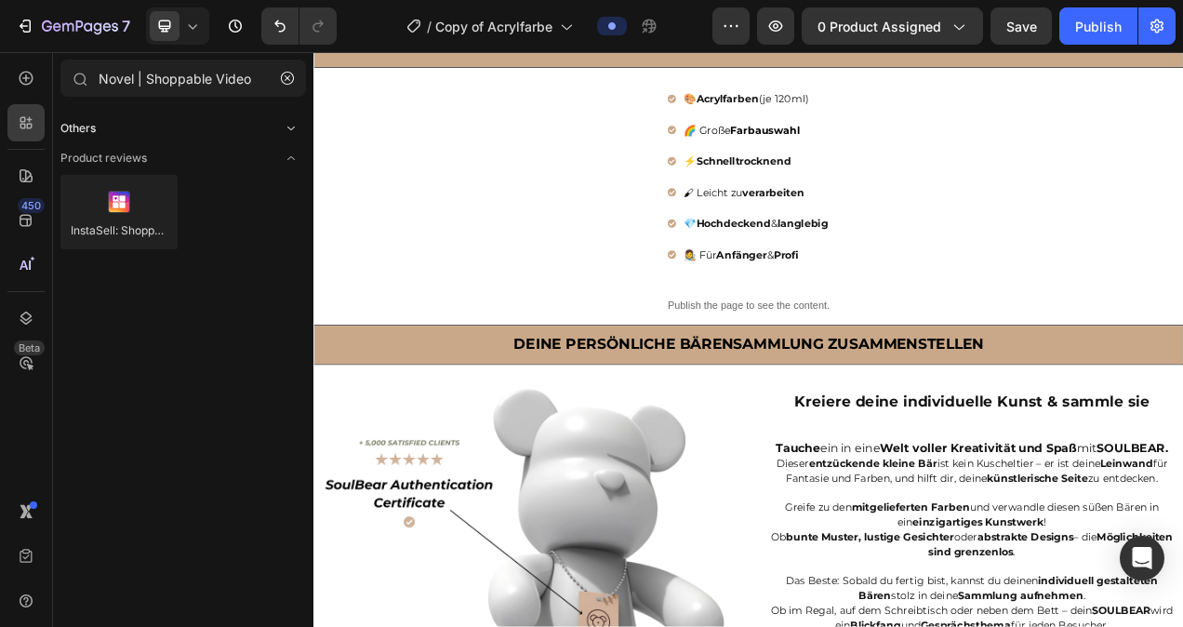
click at [269, 126] on div "Others" at bounding box center [183, 128] width 246 height 19
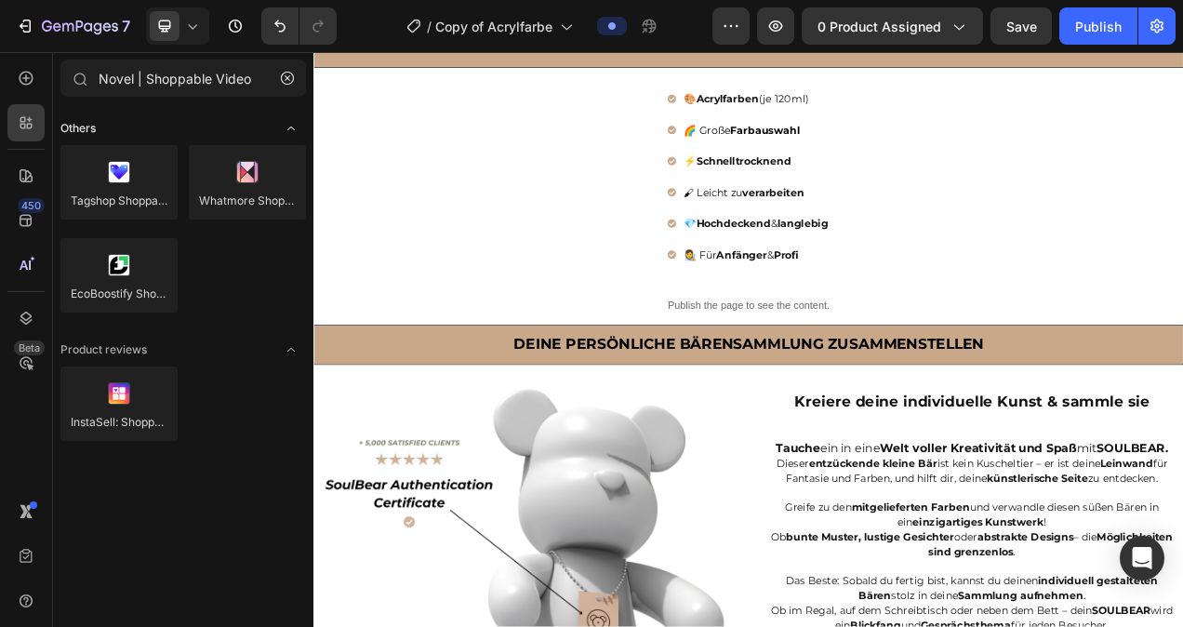
click at [269, 340] on div "Others" at bounding box center [183, 349] width 246 height 19
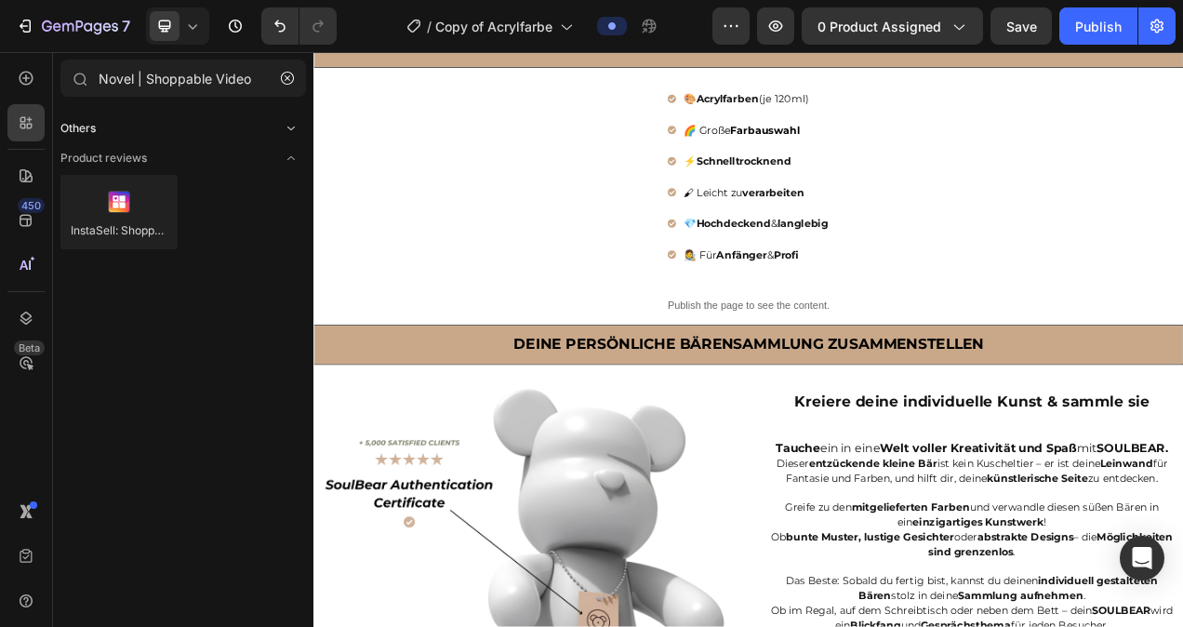
click at [74, 125] on span "Others" at bounding box center [77, 128] width 35 height 17
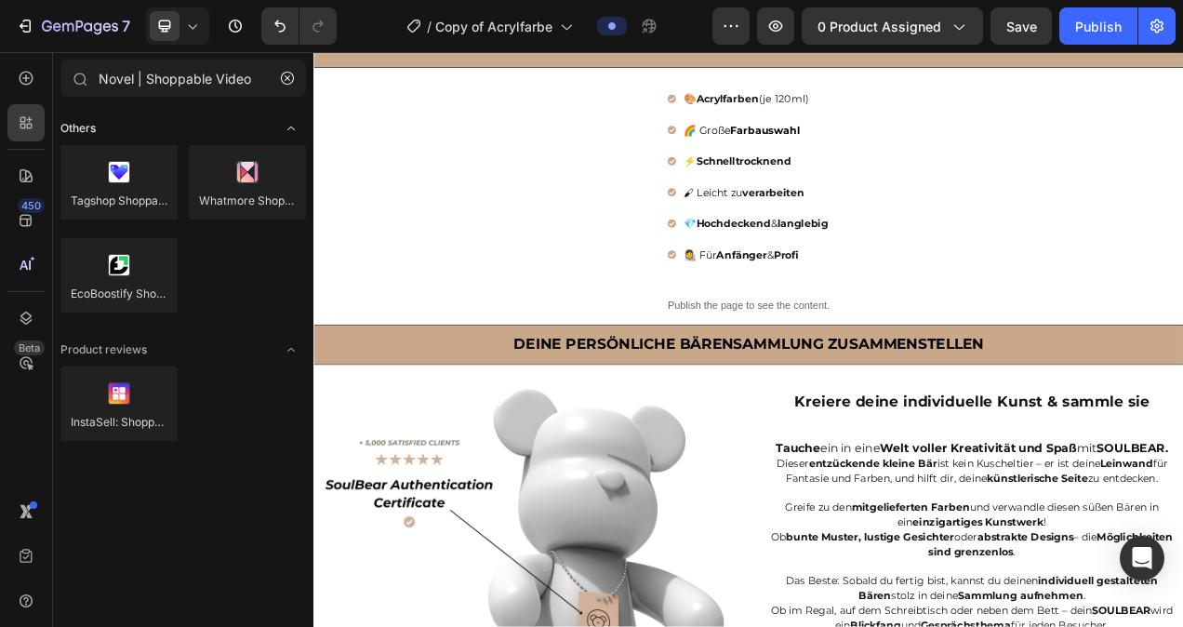
click at [75, 124] on span "Others" at bounding box center [77, 128] width 35 height 17
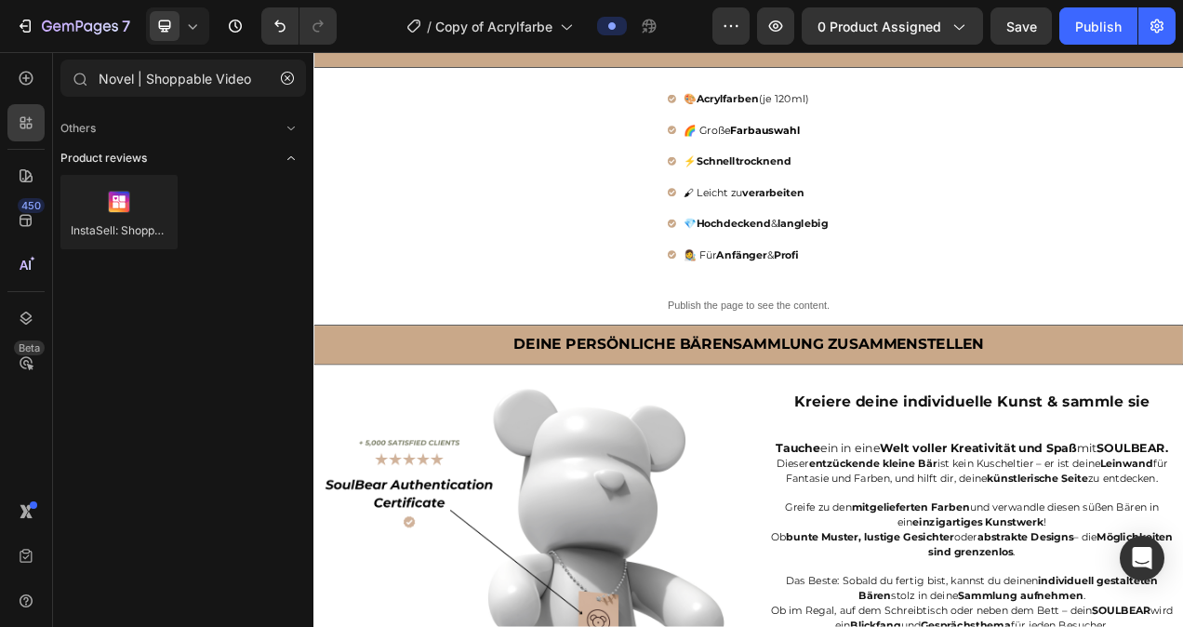
click at [143, 154] on span "Product reviews" at bounding box center [103, 158] width 86 height 17
click at [137, 120] on div "Others" at bounding box center [183, 128] width 246 height 19
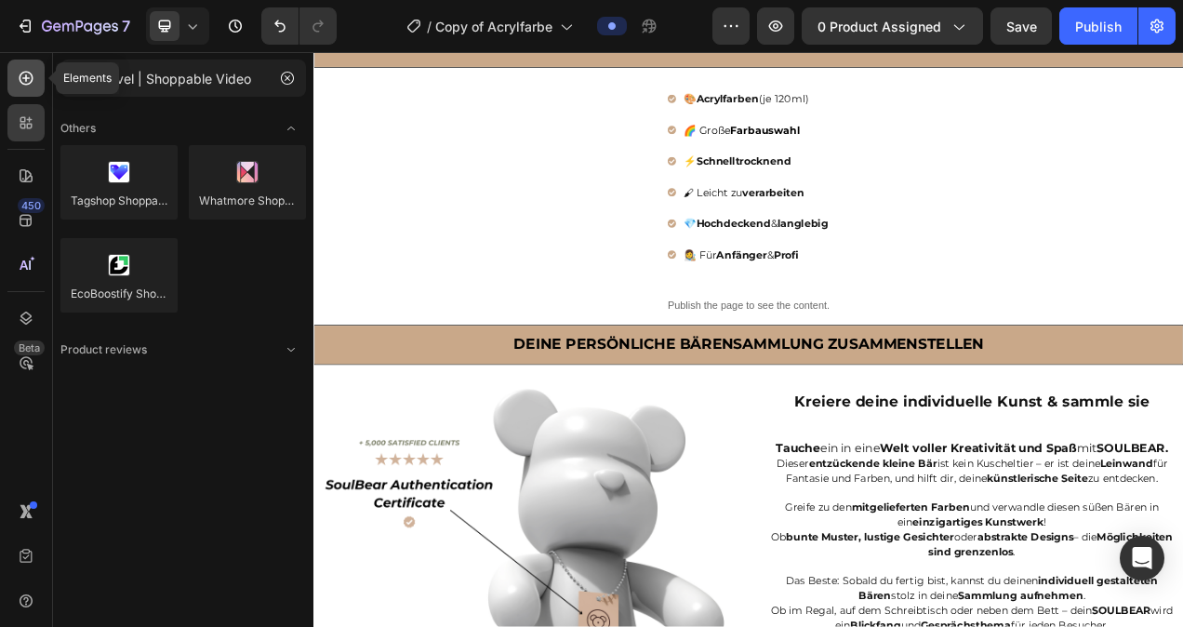
click at [30, 83] on icon at bounding box center [27, 79] width 14 height 14
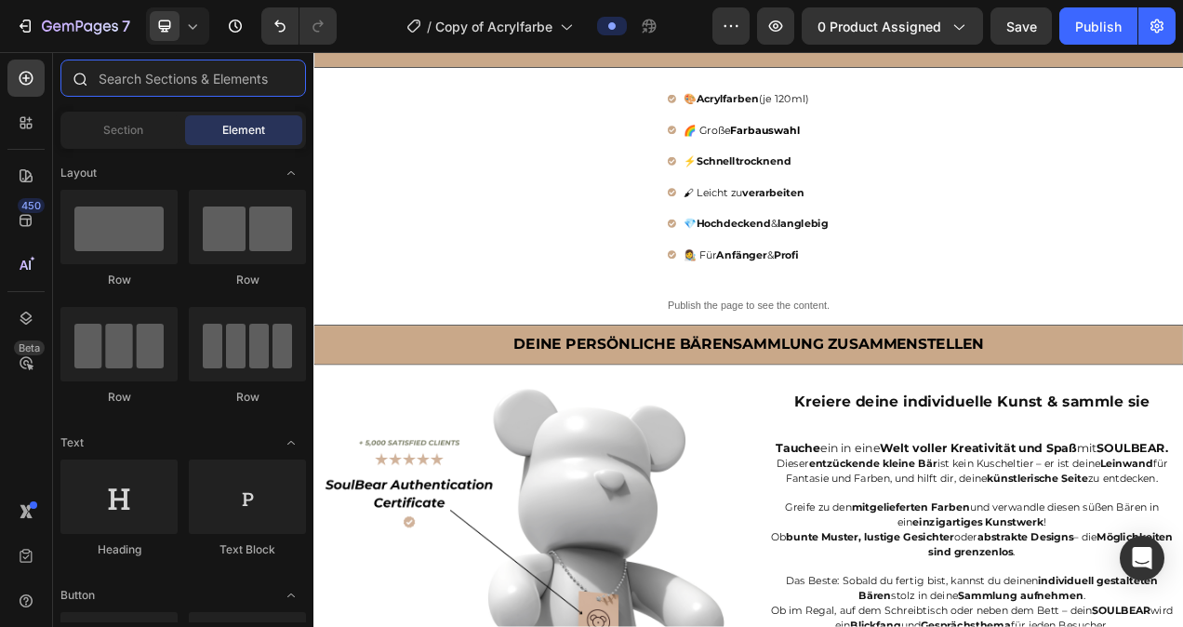
paste input "Novel | Shoppable Video"
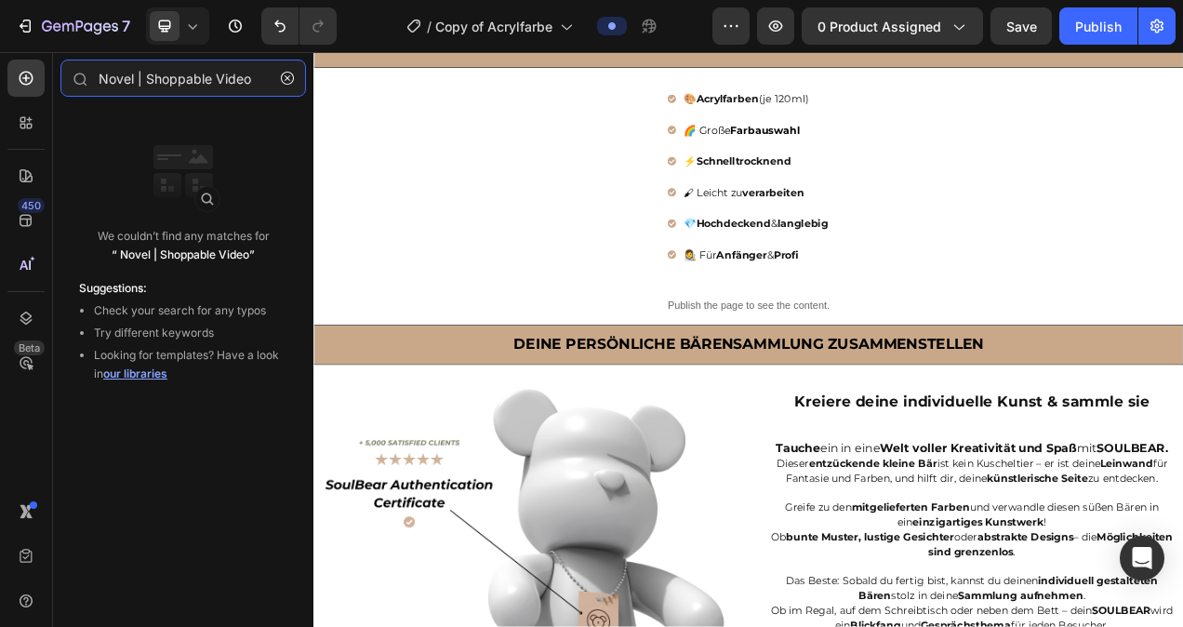
type input "Novel | Shoppable Video"
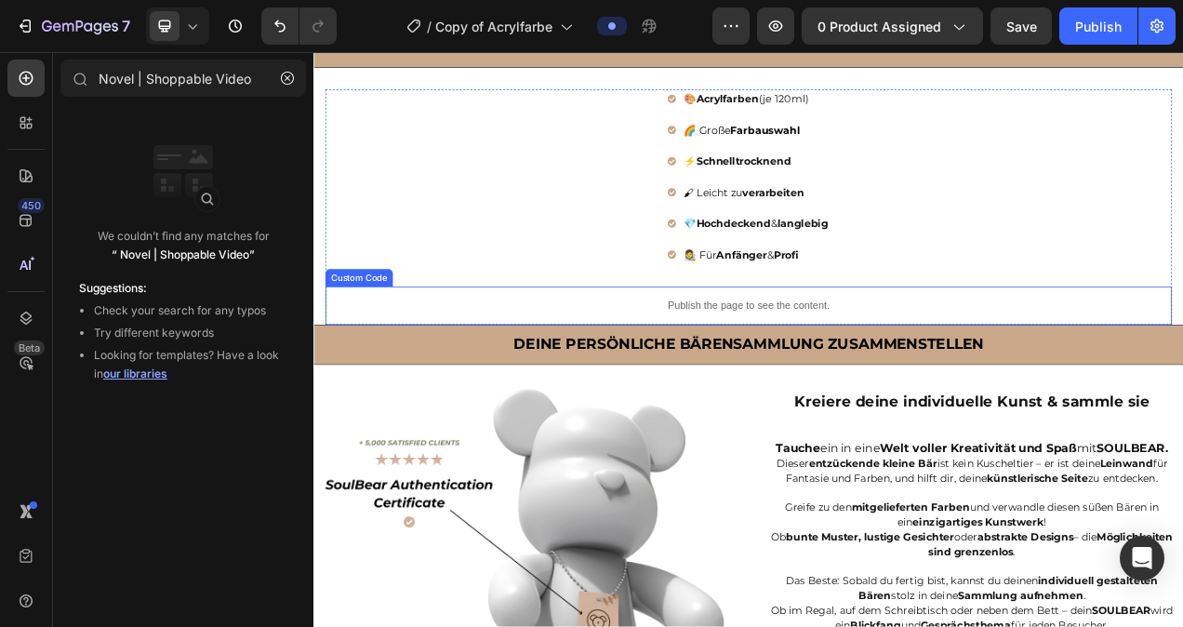
click at [912, 403] on div "Publish the page to see the content." at bounding box center [871, 377] width 1086 height 49
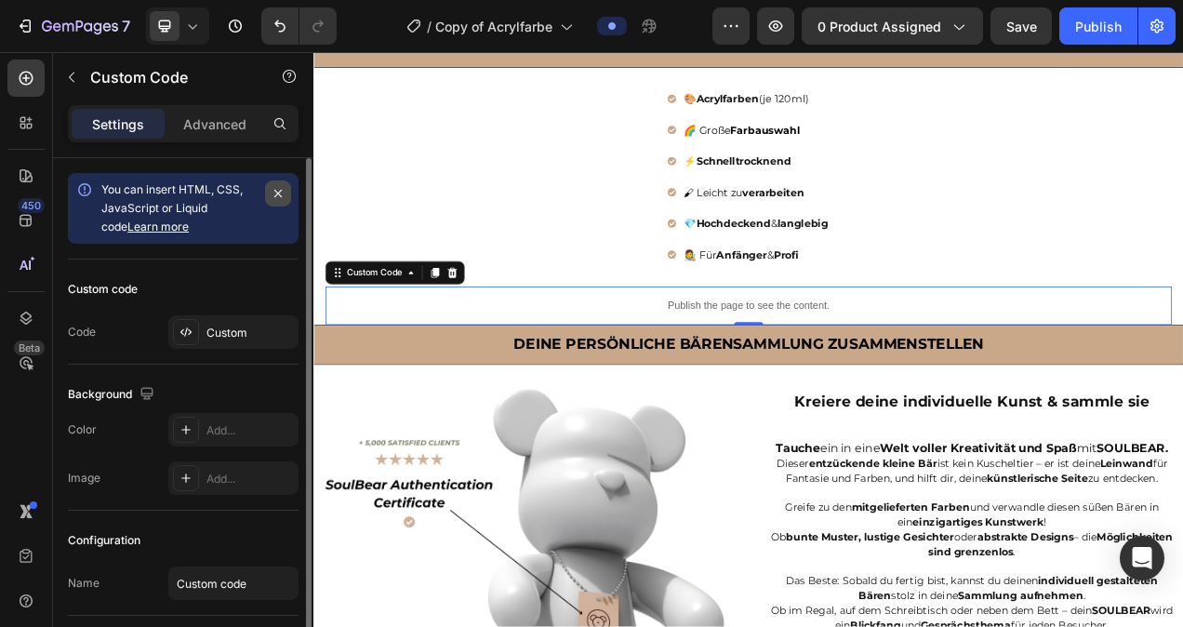
click at [275, 190] on icon "button" at bounding box center [278, 193] width 15 height 15
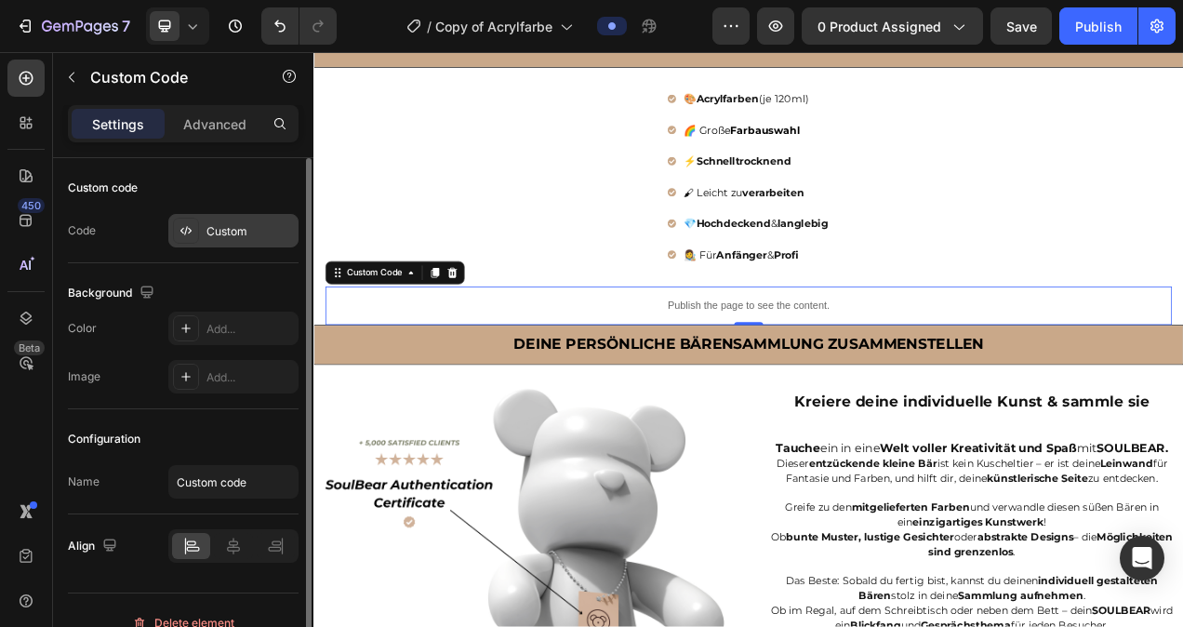
click at [240, 227] on div "Custom" at bounding box center [249, 231] width 87 height 17
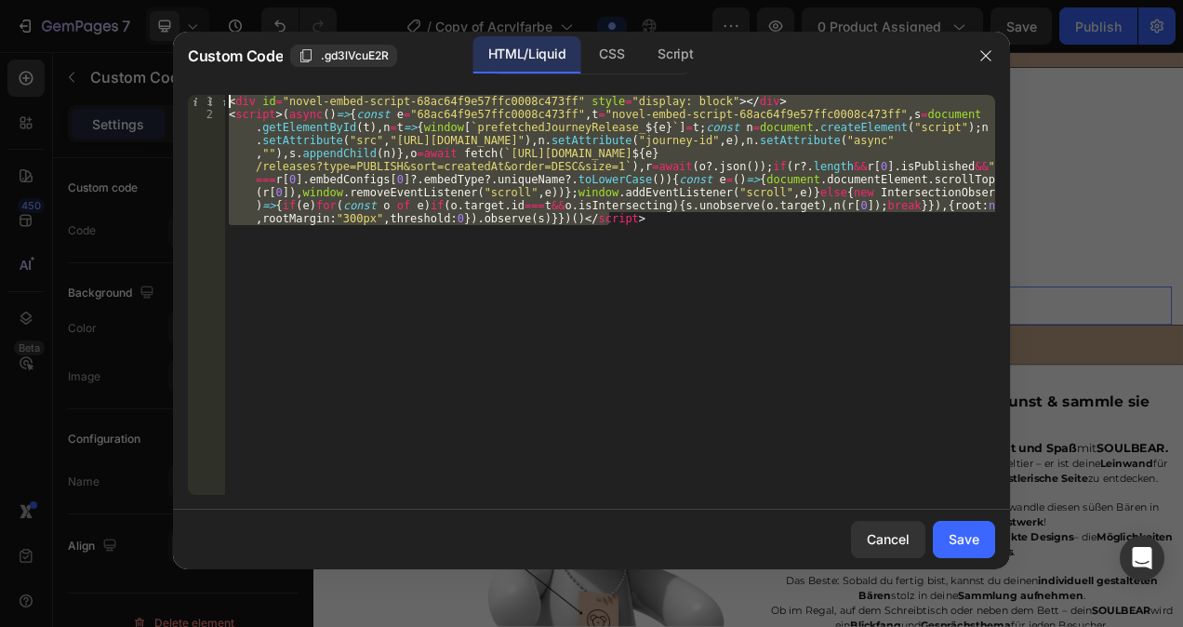
drag, startPoint x: 736, startPoint y: 245, endPoint x: 221, endPoint y: 98, distance: 534.9
click at [221, 98] on div "1 2 < div id = "novel-embed-script-68ac64f9e57ffc0008c473ff" style = "display: …" at bounding box center [591, 295] width 807 height 400
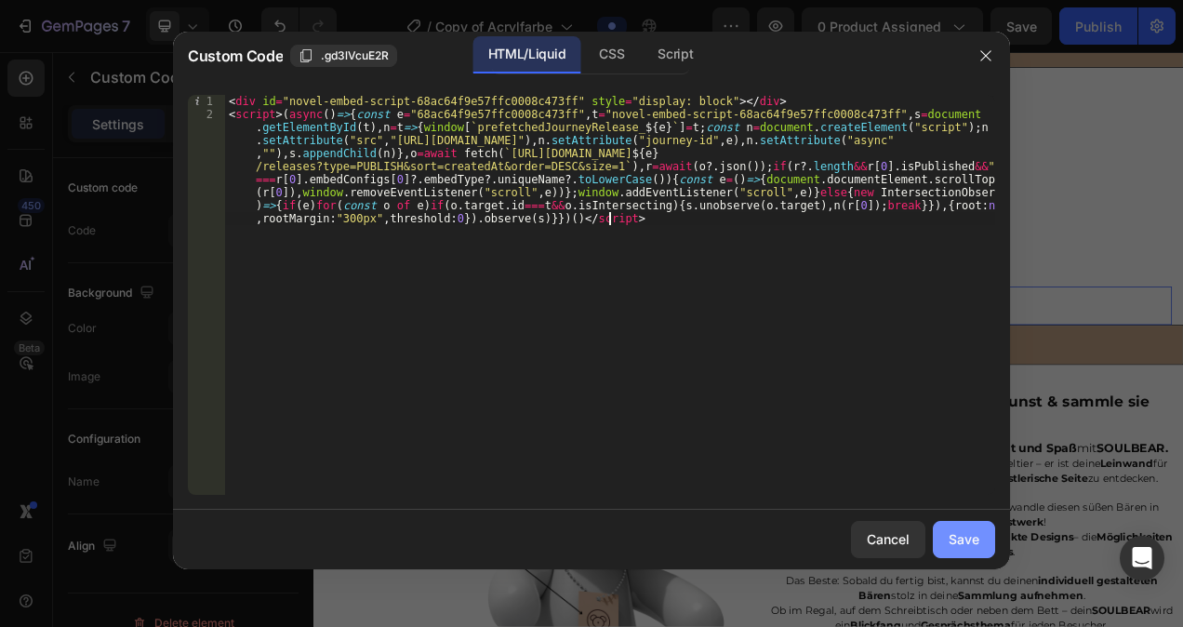
drag, startPoint x: 978, startPoint y: 537, endPoint x: 964, endPoint y: 523, distance: 19.7
click at [978, 536] on div "Save" at bounding box center [964, 539] width 31 height 20
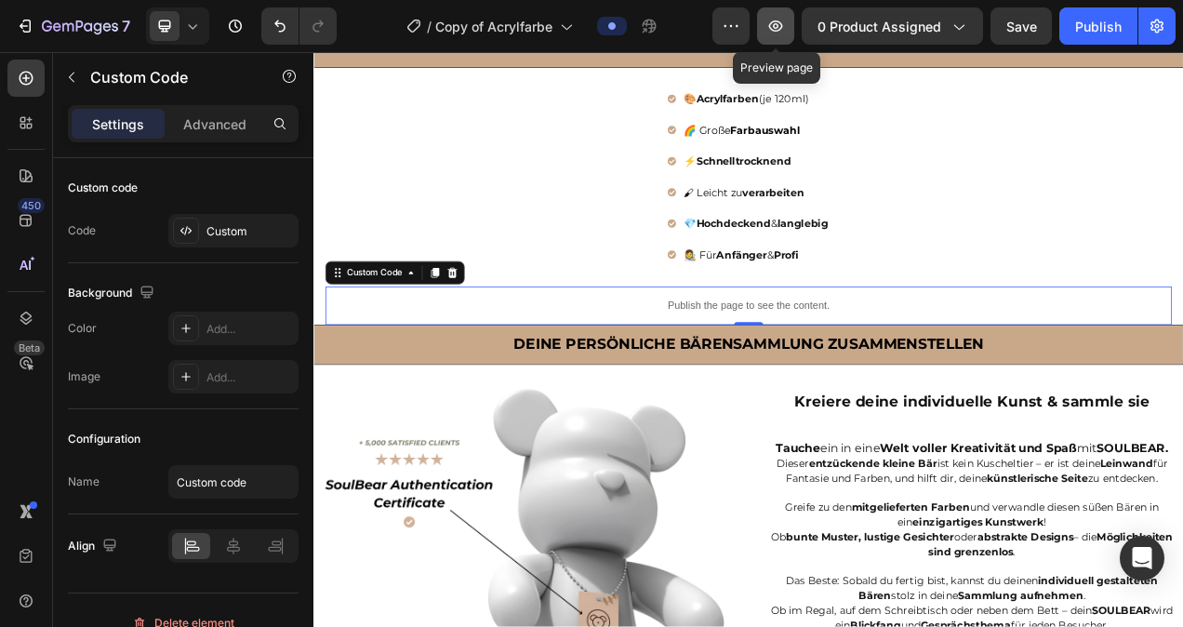
click at [779, 20] on icon "button" at bounding box center [775, 26] width 19 height 19
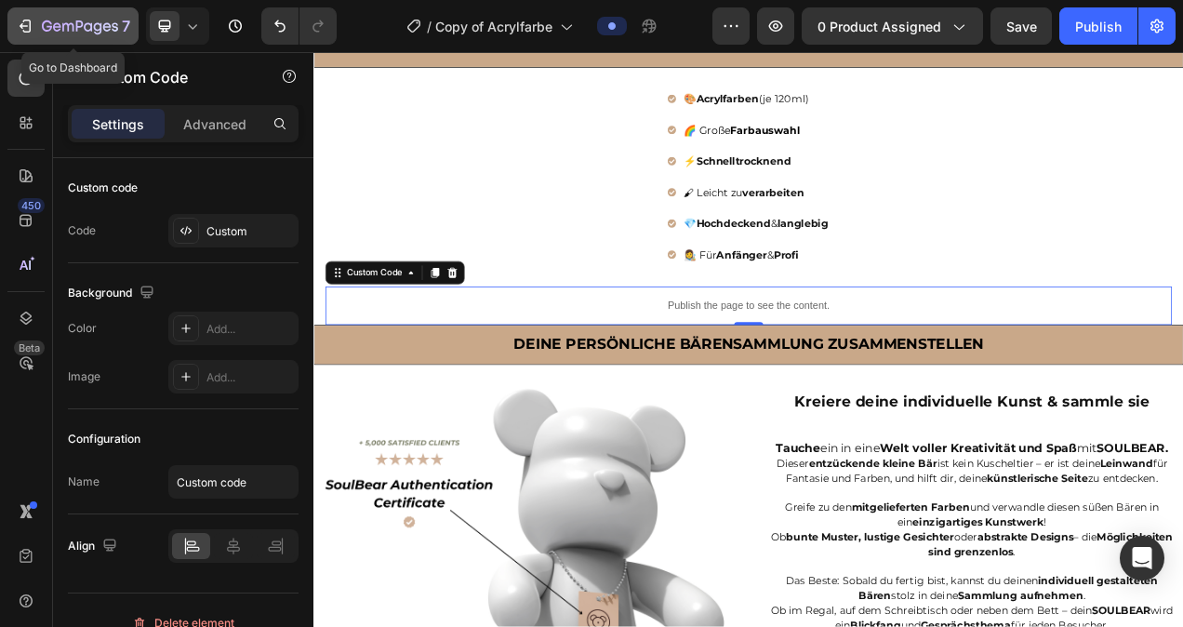
click at [36, 22] on div "7" at bounding box center [73, 26] width 114 height 22
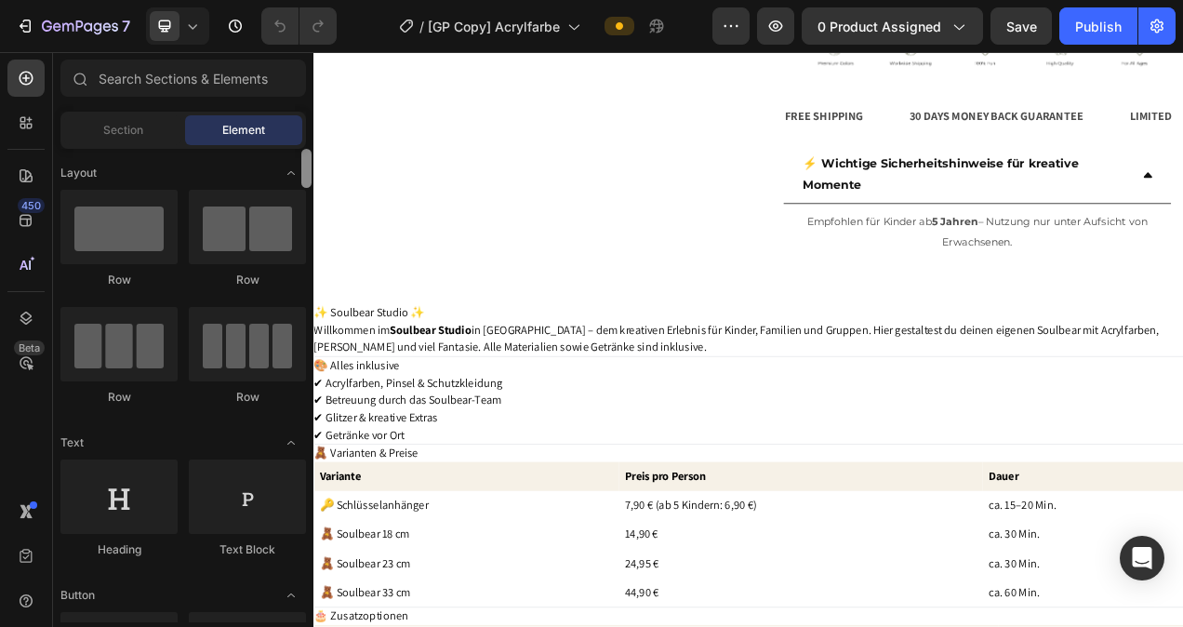
drag, startPoint x: 309, startPoint y: 171, endPoint x: 297, endPoint y: 107, distance: 65.3
click at [297, 107] on div "Sections(18) Elements(84) Section Element Hero Section Product Detail Brands Tr…" at bounding box center [183, 341] width 260 height 563
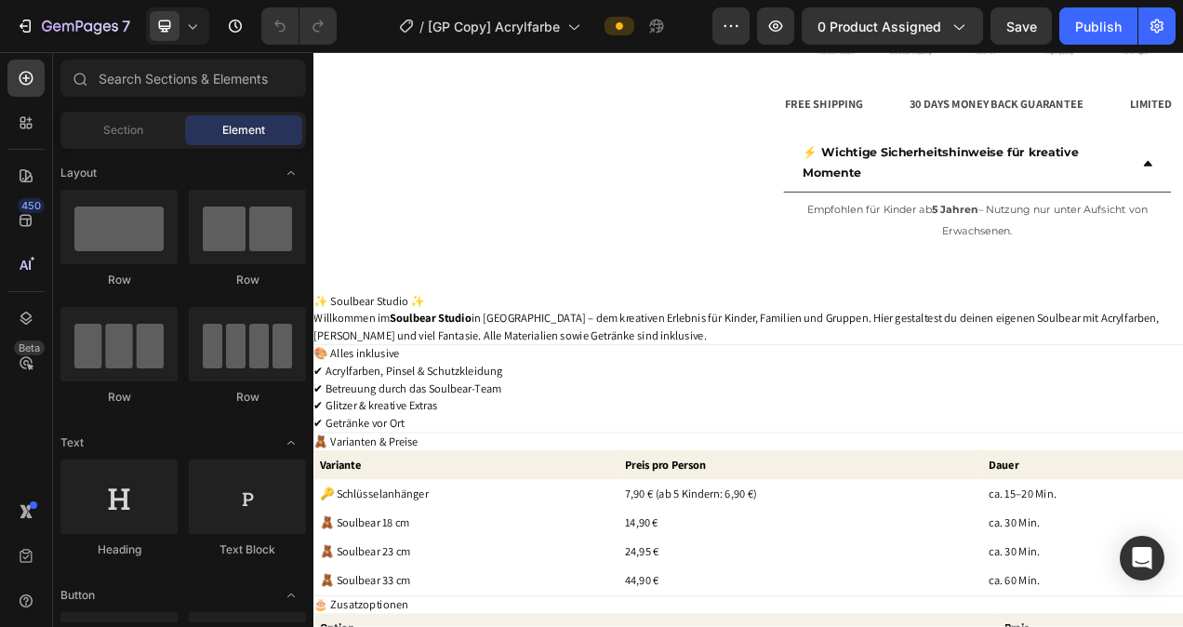
scroll to position [670, 0]
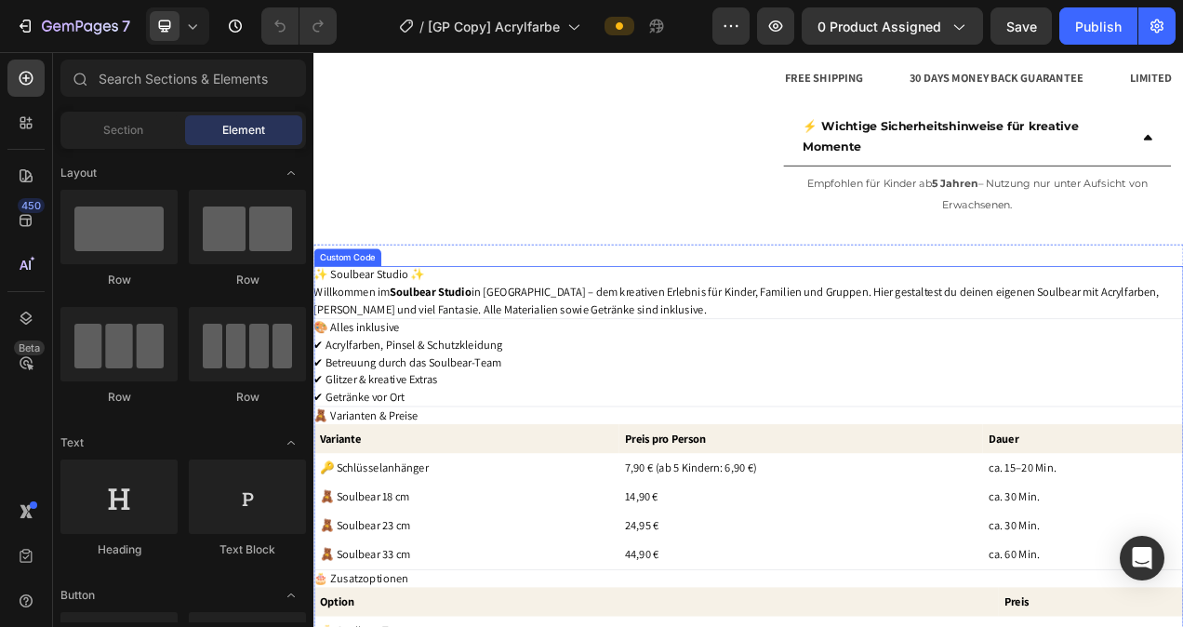
click at [553, 472] on li "✔ Glitzer & kreative Extras" at bounding box center [871, 473] width 1116 height 22
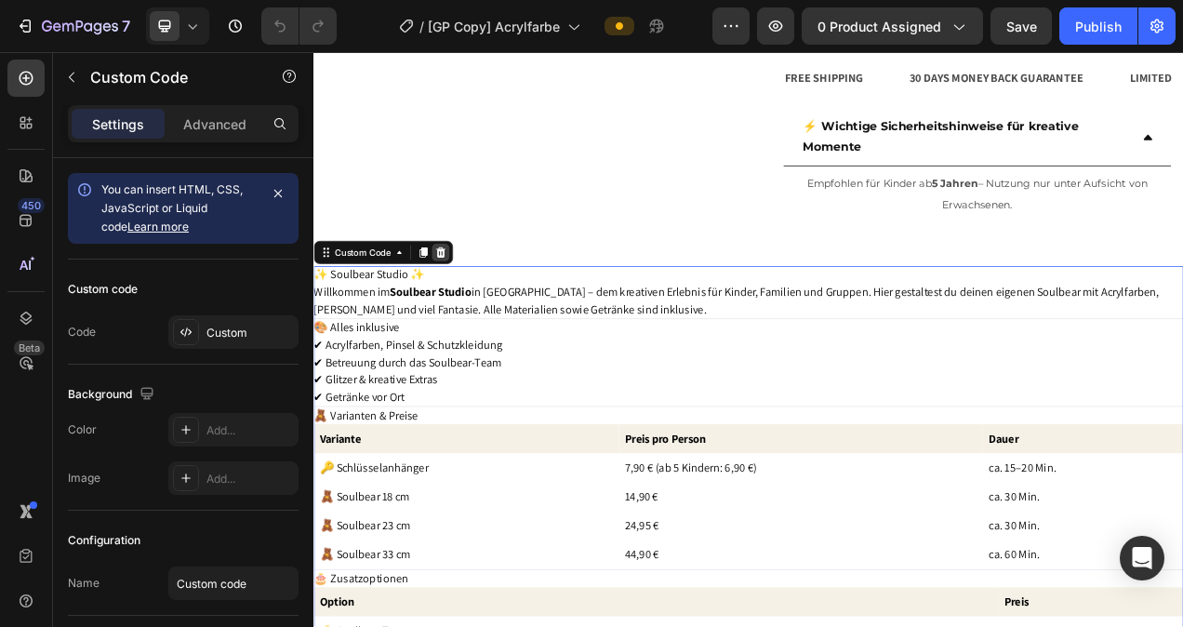
click at [482, 311] on icon at bounding box center [476, 309] width 15 height 15
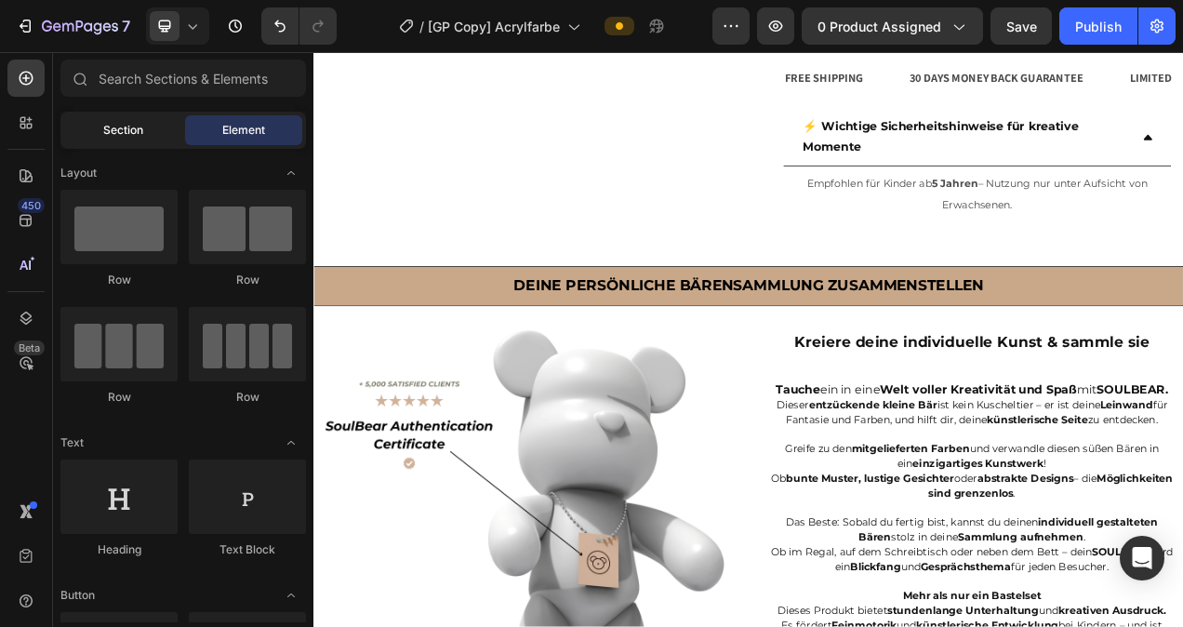
click at [140, 130] on span "Section" at bounding box center [123, 130] width 40 height 17
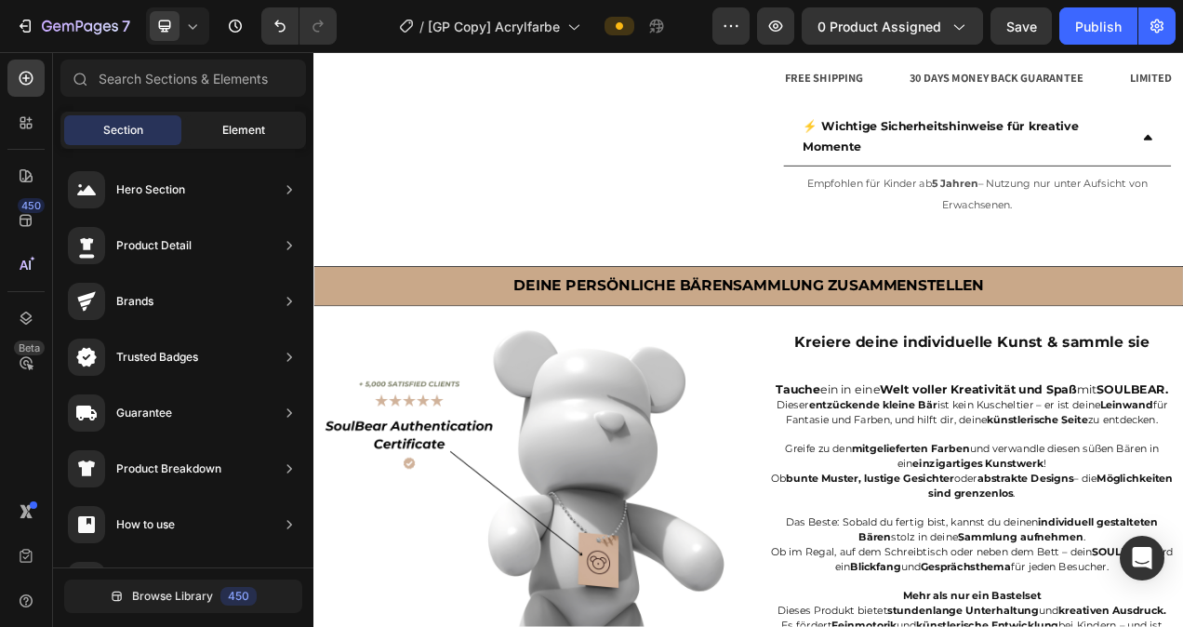
click at [243, 130] on span "Element" at bounding box center [243, 130] width 43 height 17
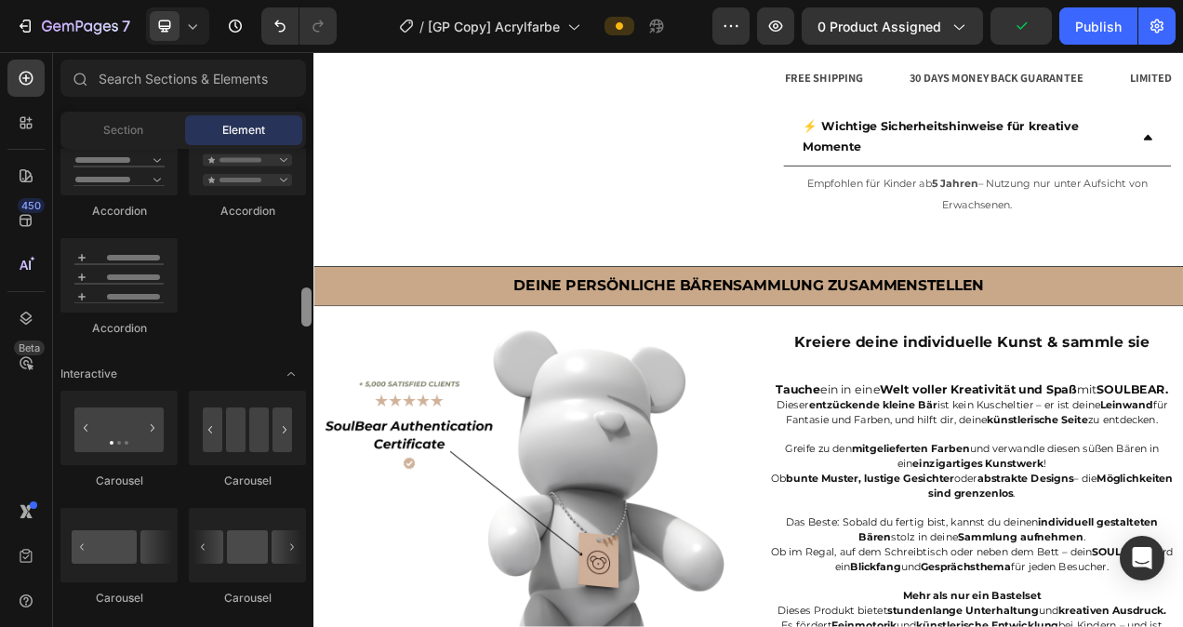
scroll to position [1680, 0]
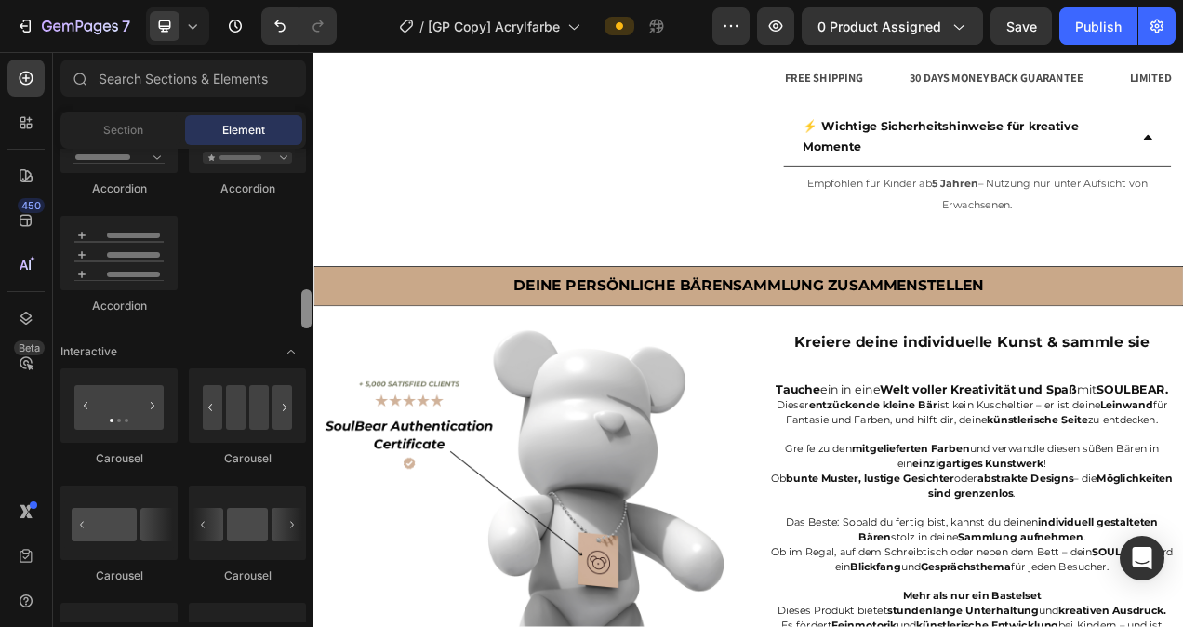
drag, startPoint x: 308, startPoint y: 180, endPoint x: 303, endPoint y: 321, distance: 141.4
click at [303, 321] on div at bounding box center [306, 308] width 10 height 39
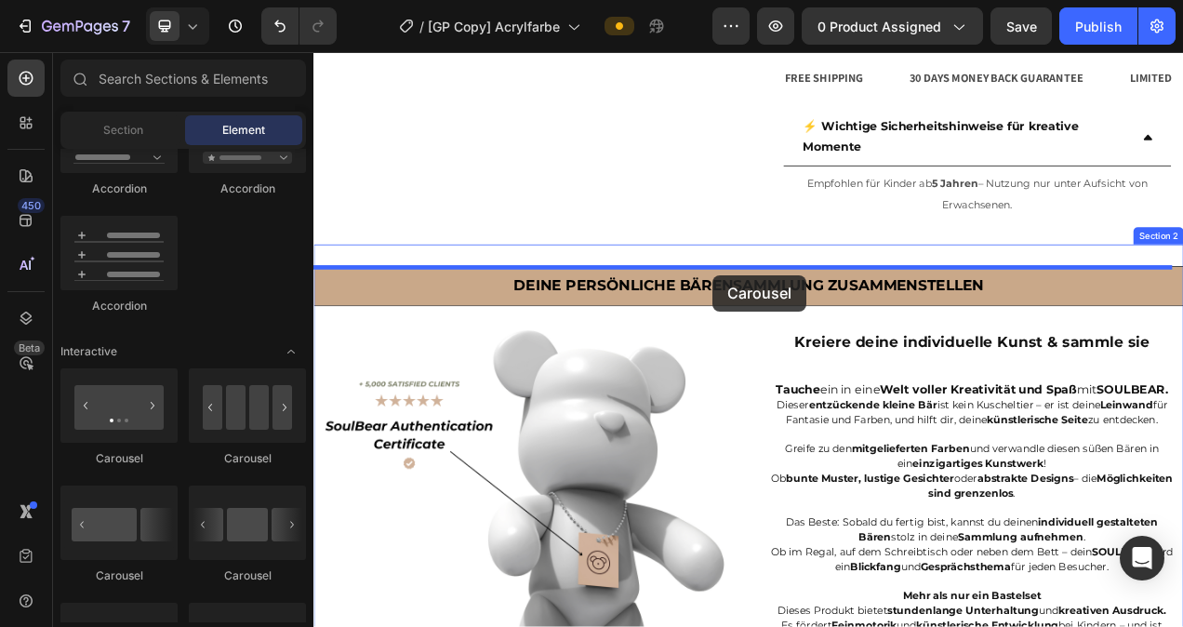
drag, startPoint x: 451, startPoint y: 460, endPoint x: 825, endPoint y: 339, distance: 393.2
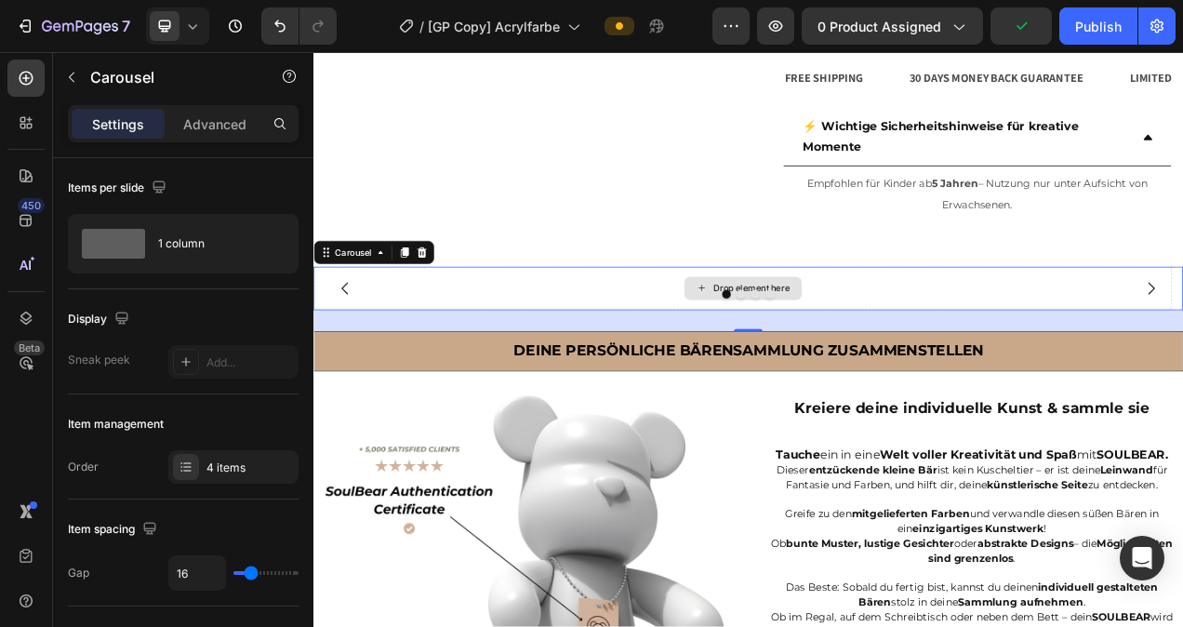
click at [883, 354] on div "Drop element here" at bounding box center [876, 355] width 99 height 15
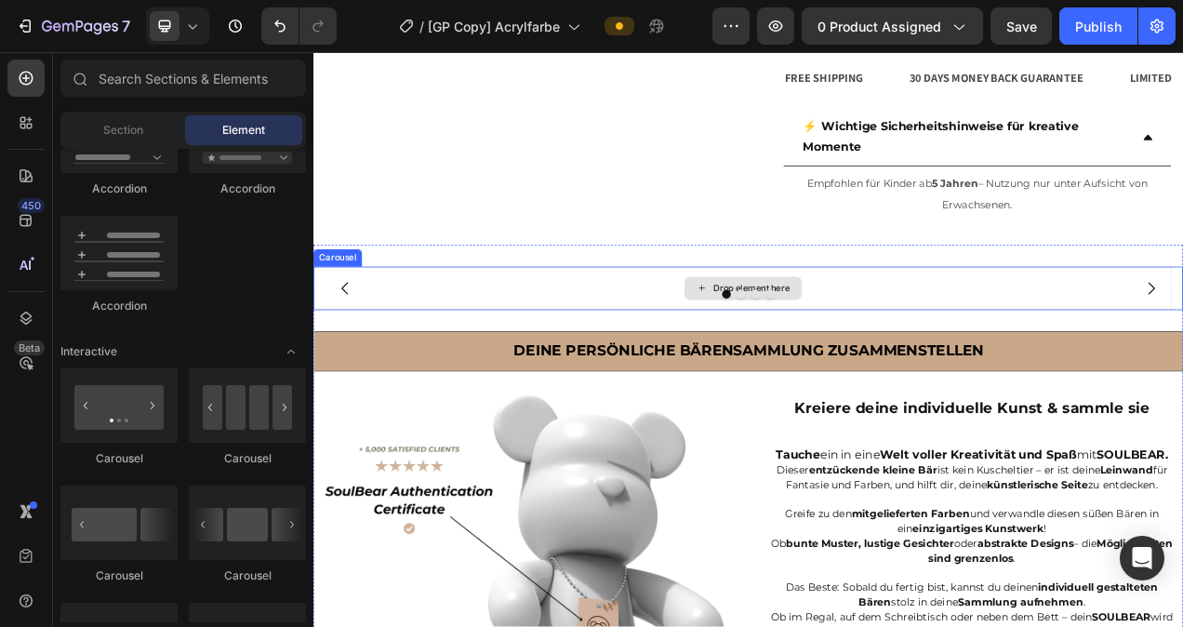
click at [920, 354] on div "Drop element here" at bounding box center [876, 355] width 99 height 15
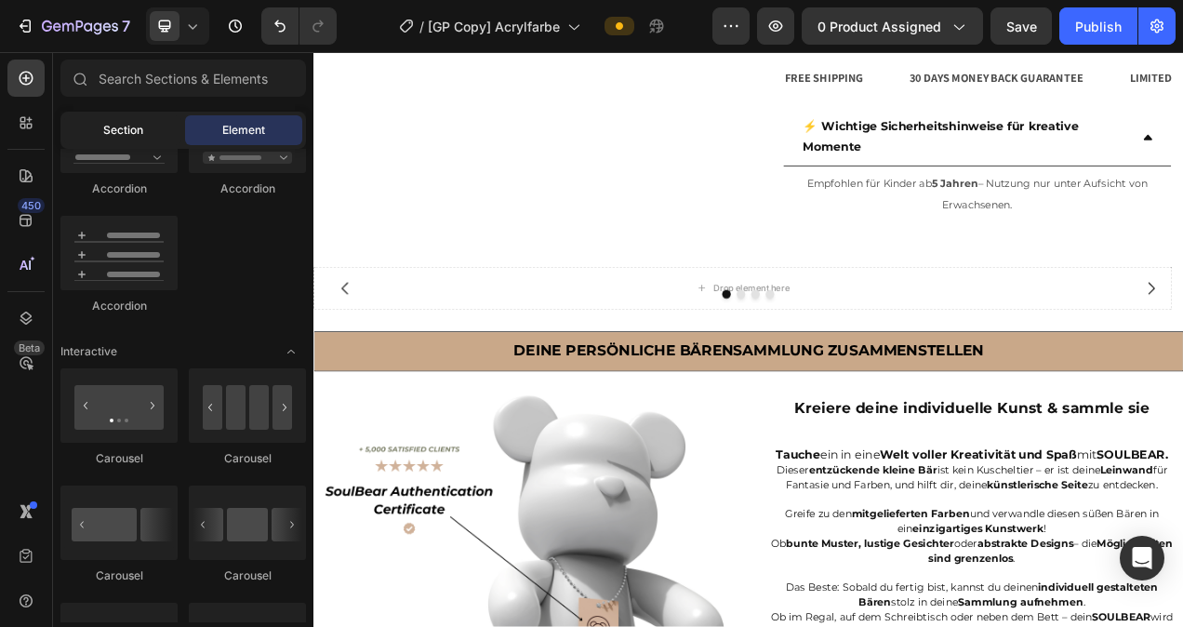
click at [114, 135] on span "Section" at bounding box center [123, 130] width 40 height 17
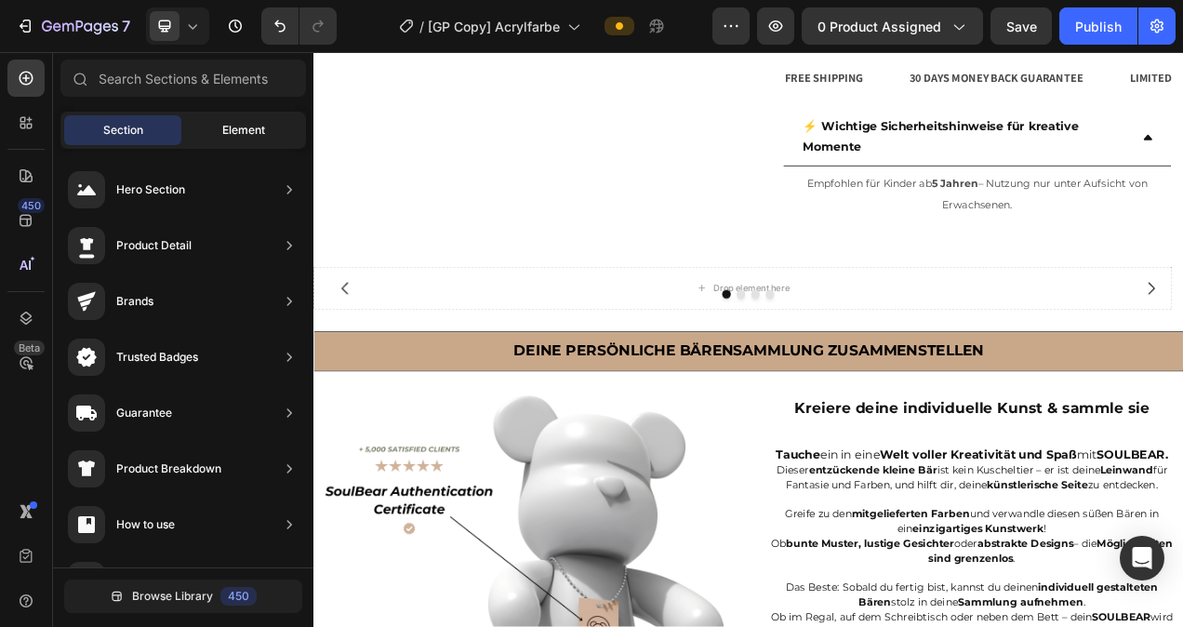
click at [243, 135] on span "Element" at bounding box center [243, 130] width 43 height 17
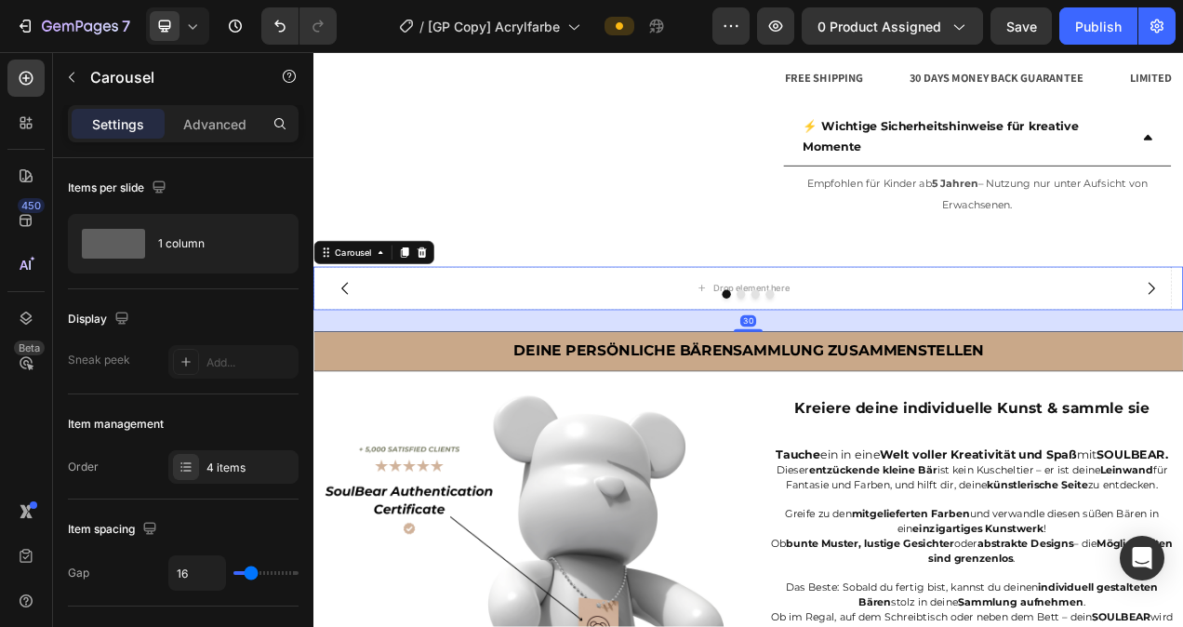
click at [870, 357] on div at bounding box center [871, 362] width 1116 height 11
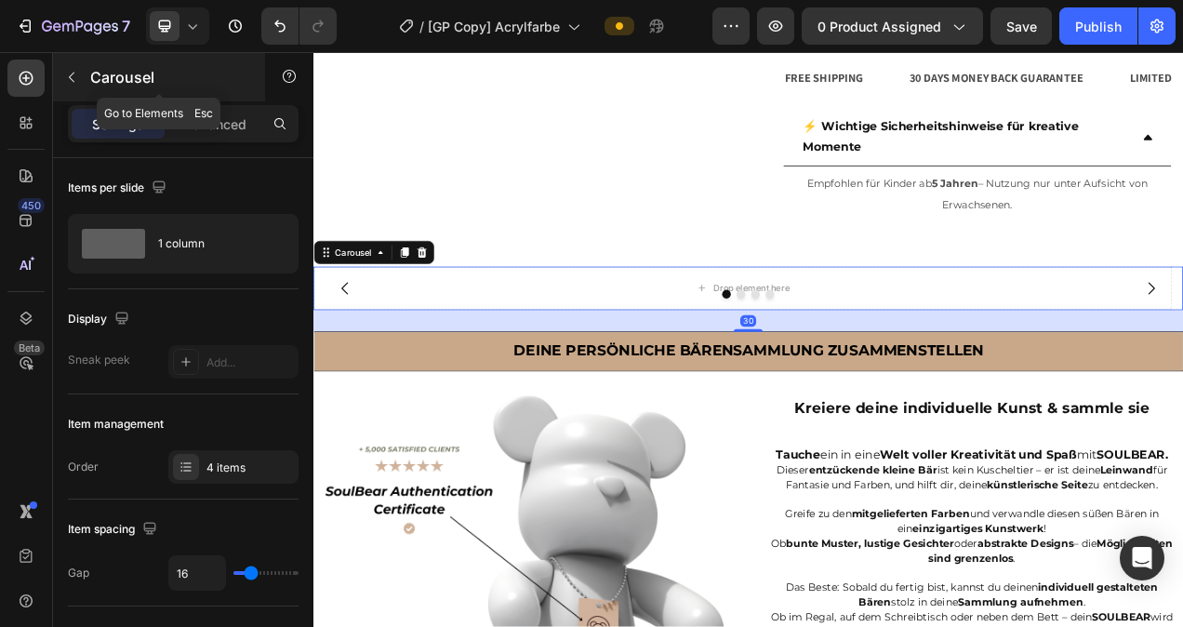
click at [65, 78] on icon "button" at bounding box center [71, 77] width 15 height 15
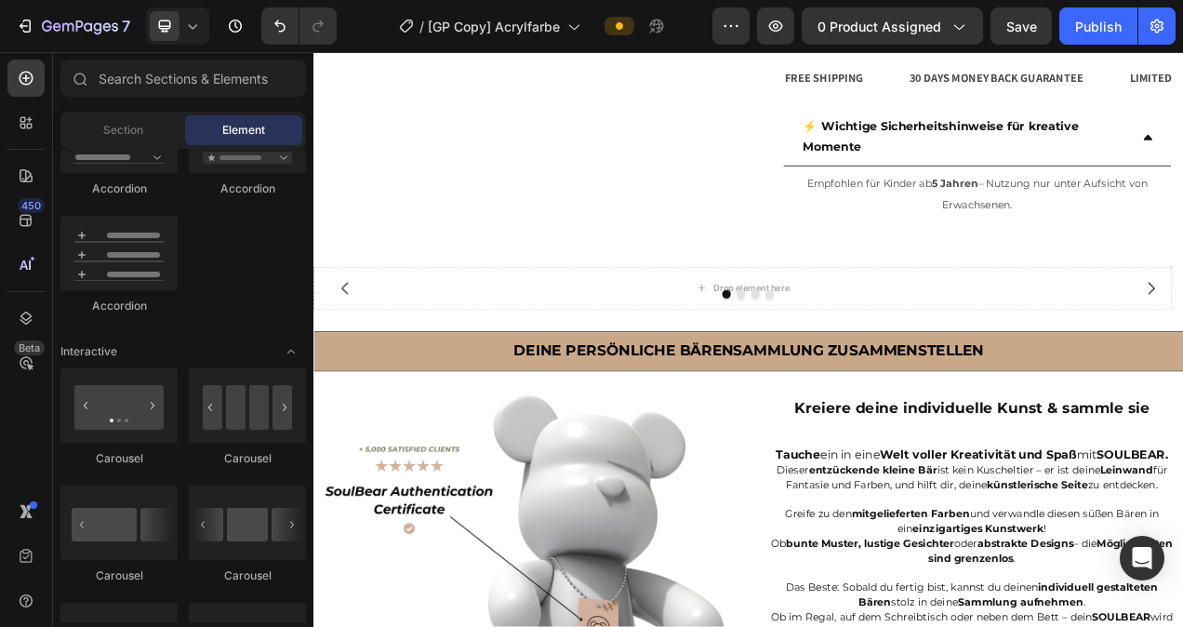
click at [283, 586] on div "Carousel Carousel Carousel Carousel Tab Breadcrumb Marquee" at bounding box center [183, 604] width 246 height 472
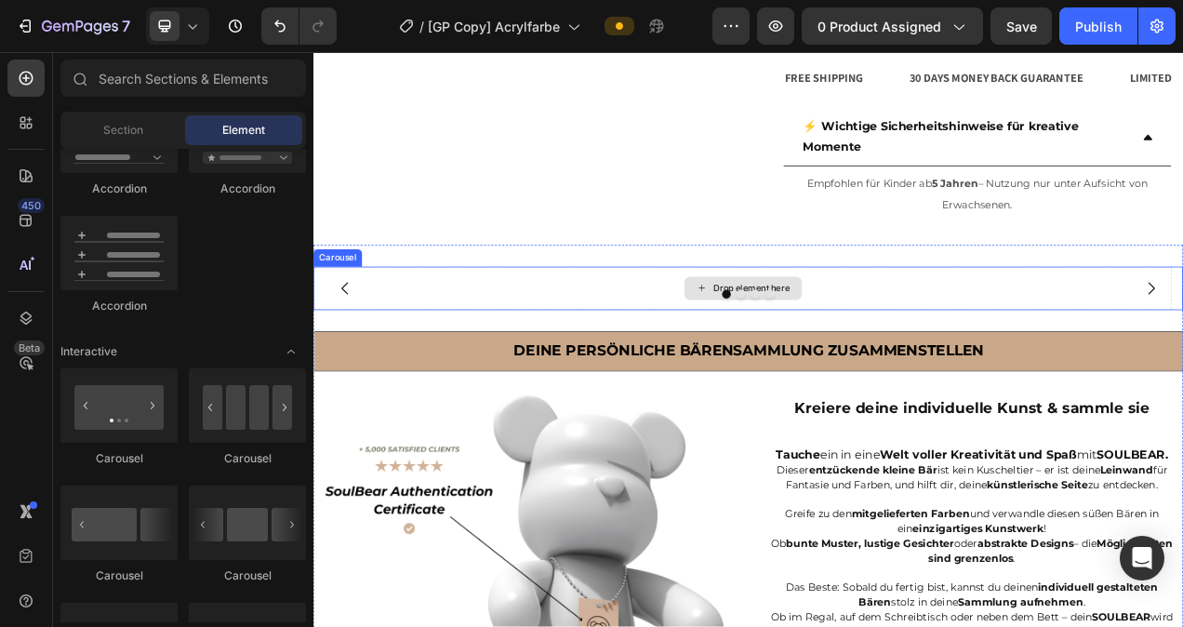
click at [881, 353] on div "Drop element here" at bounding box center [876, 355] width 99 height 15
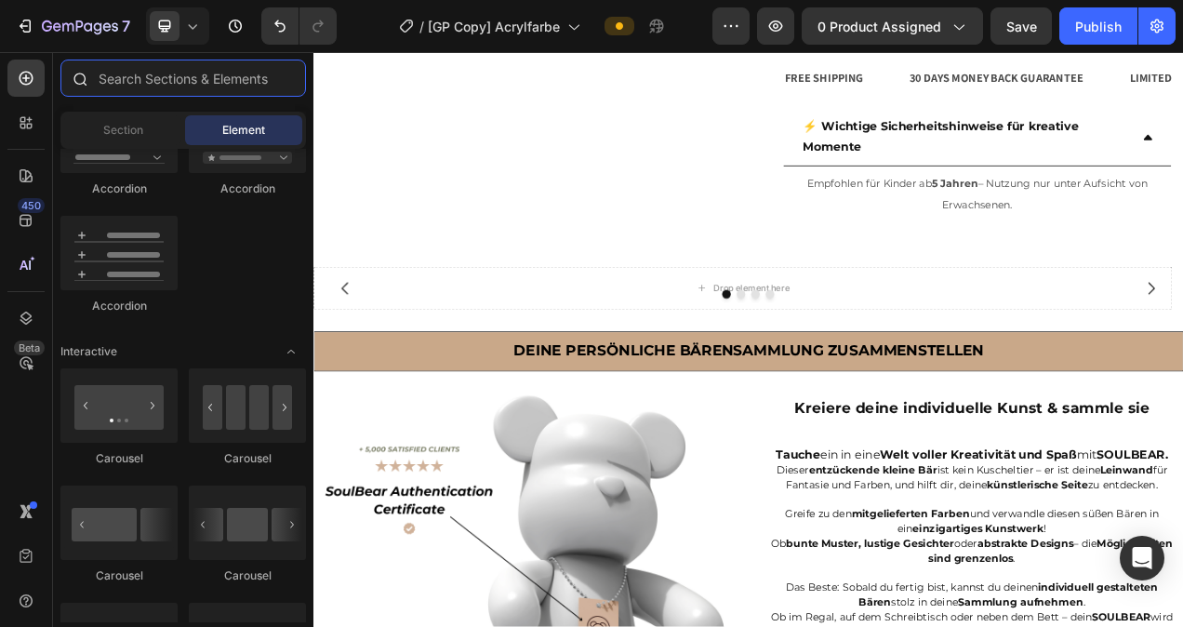
click at [145, 87] on input "text" at bounding box center [183, 78] width 246 height 37
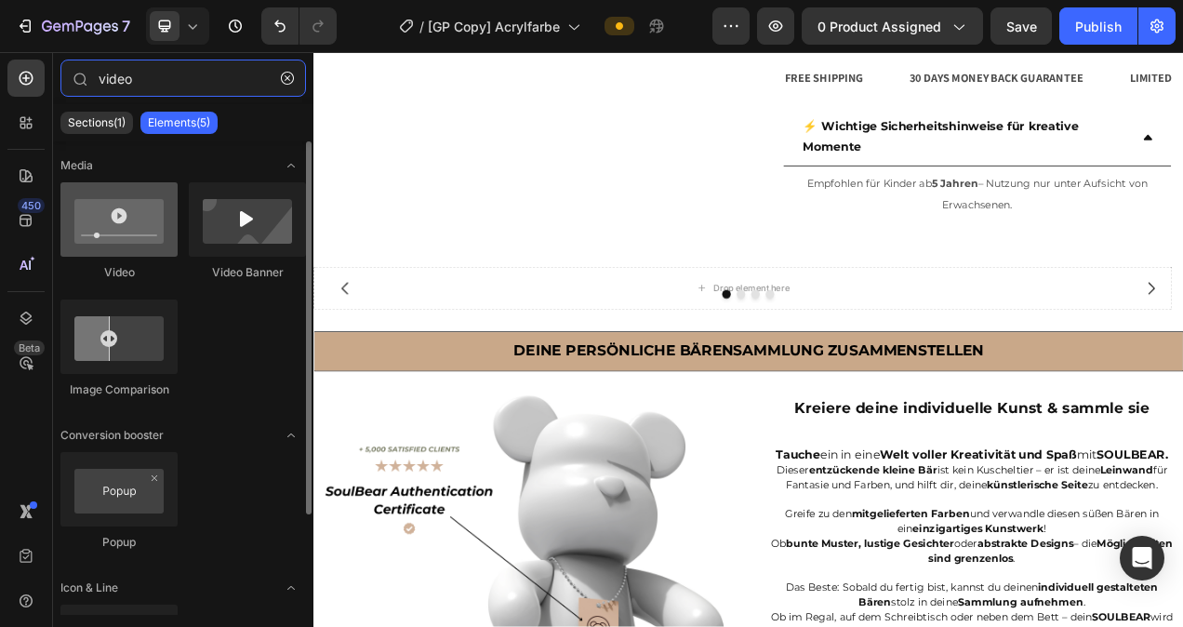
type input "video"
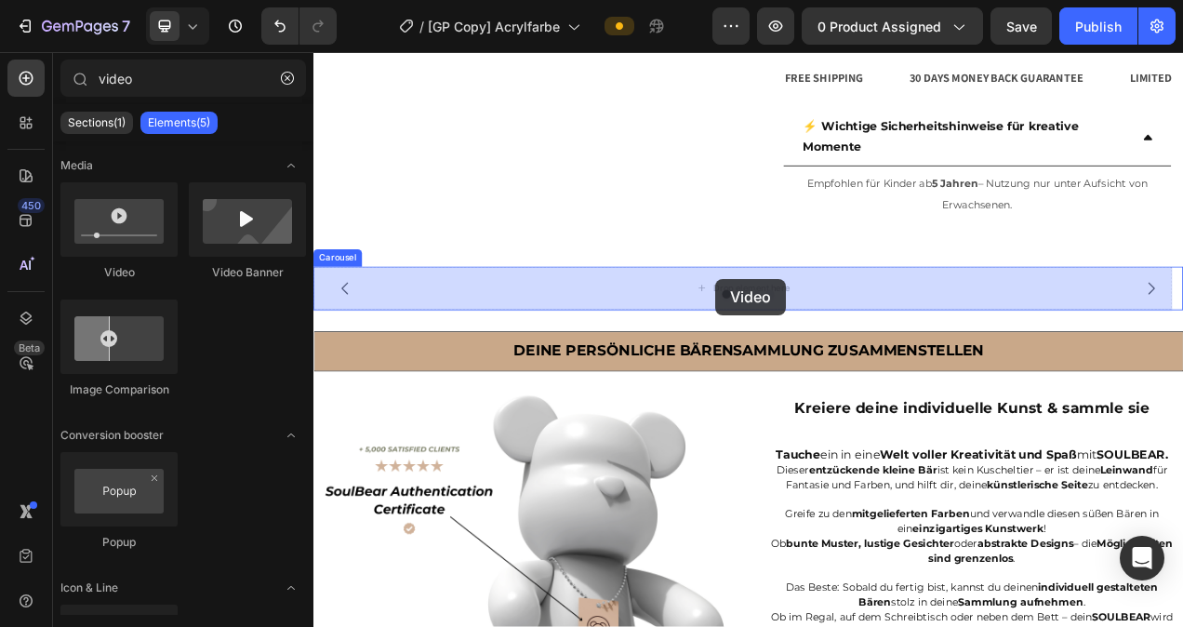
drag, startPoint x: 443, startPoint y: 281, endPoint x: 830, endPoint y: 343, distance: 391.9
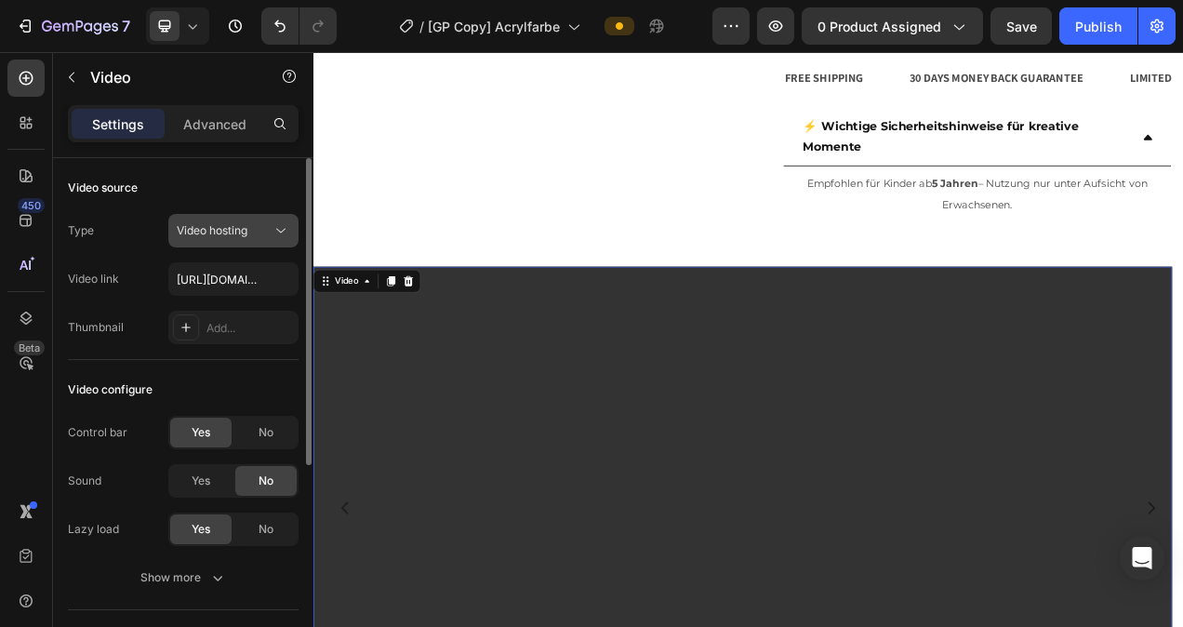
click at [262, 233] on div "Video hosting" at bounding box center [224, 230] width 95 height 17
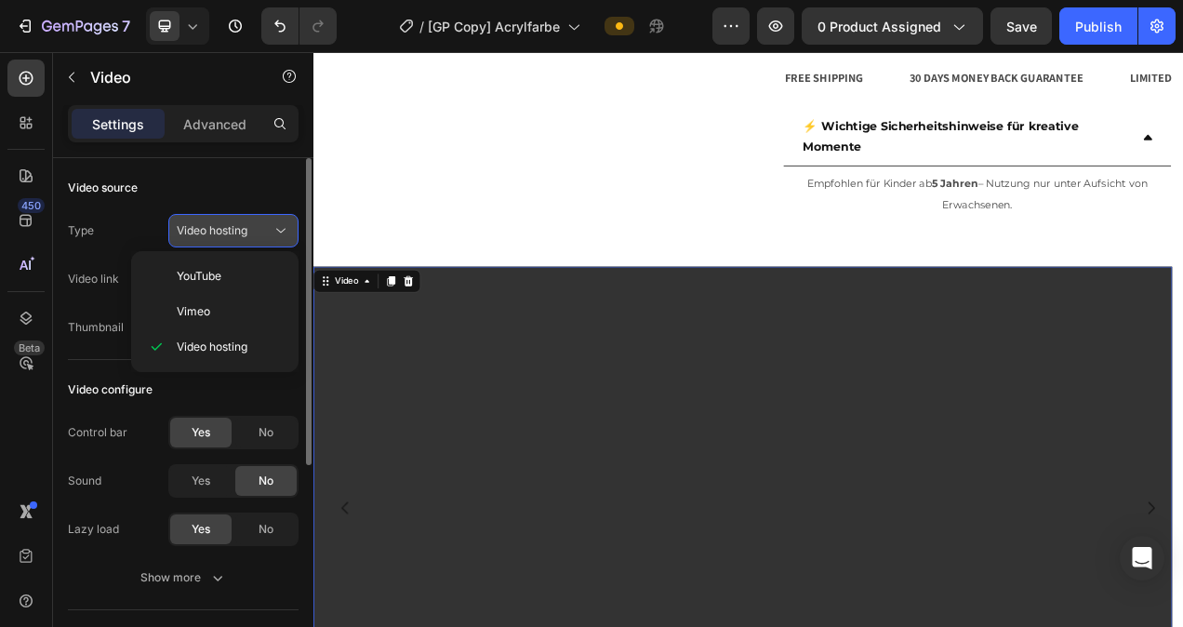
click at [262, 233] on div "Video hosting" at bounding box center [224, 230] width 95 height 17
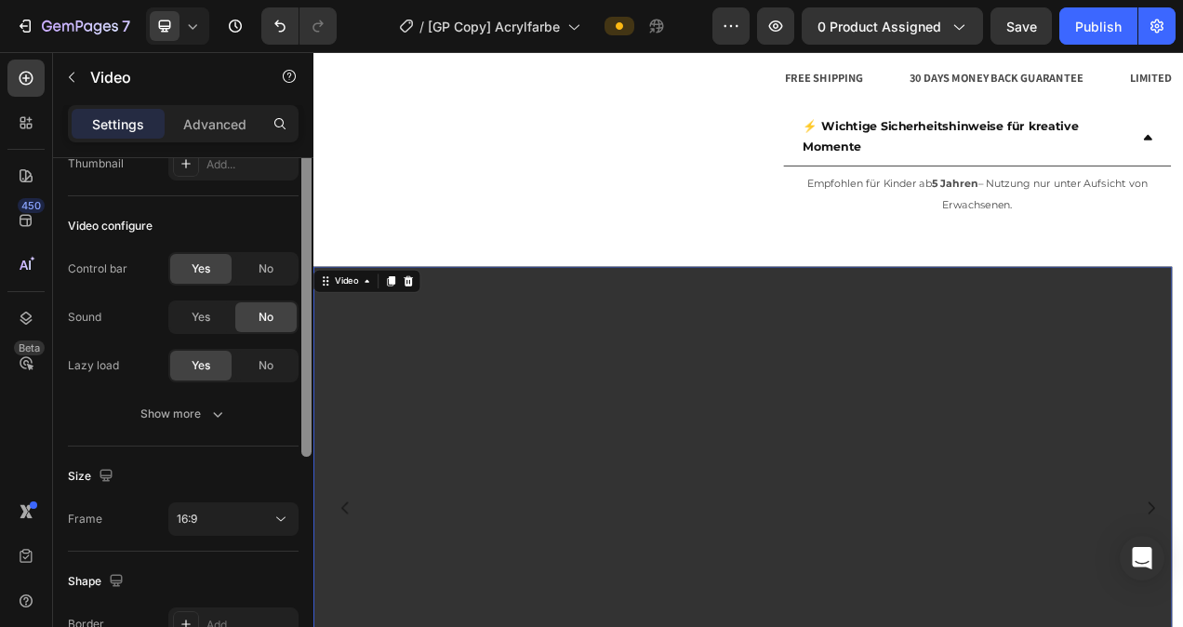
scroll to position [196, 0]
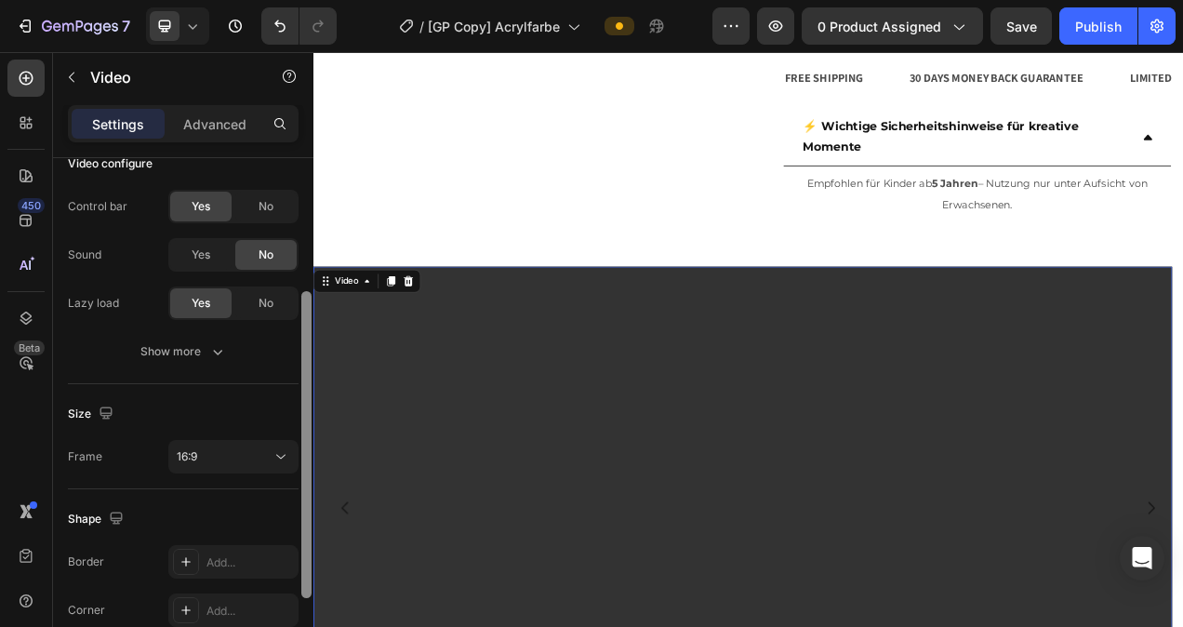
drag, startPoint x: 622, startPoint y: 346, endPoint x: 607, endPoint y: 516, distance: 170.9
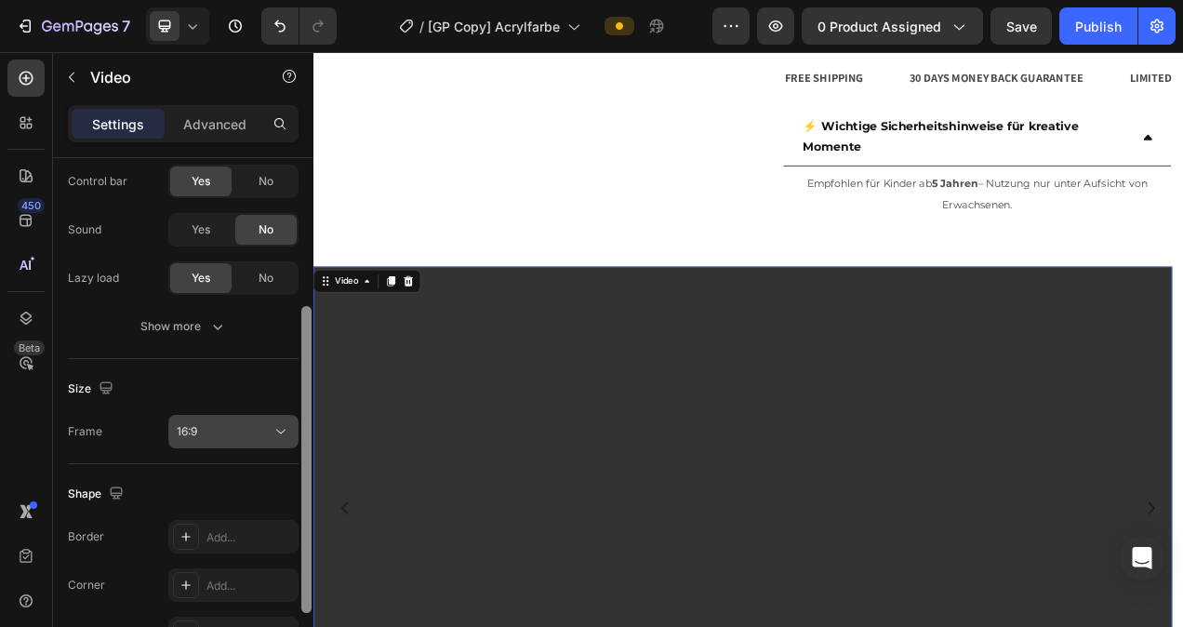
scroll to position [250, 0]
click at [234, 442] on button "16:9" at bounding box center [233, 432] width 130 height 33
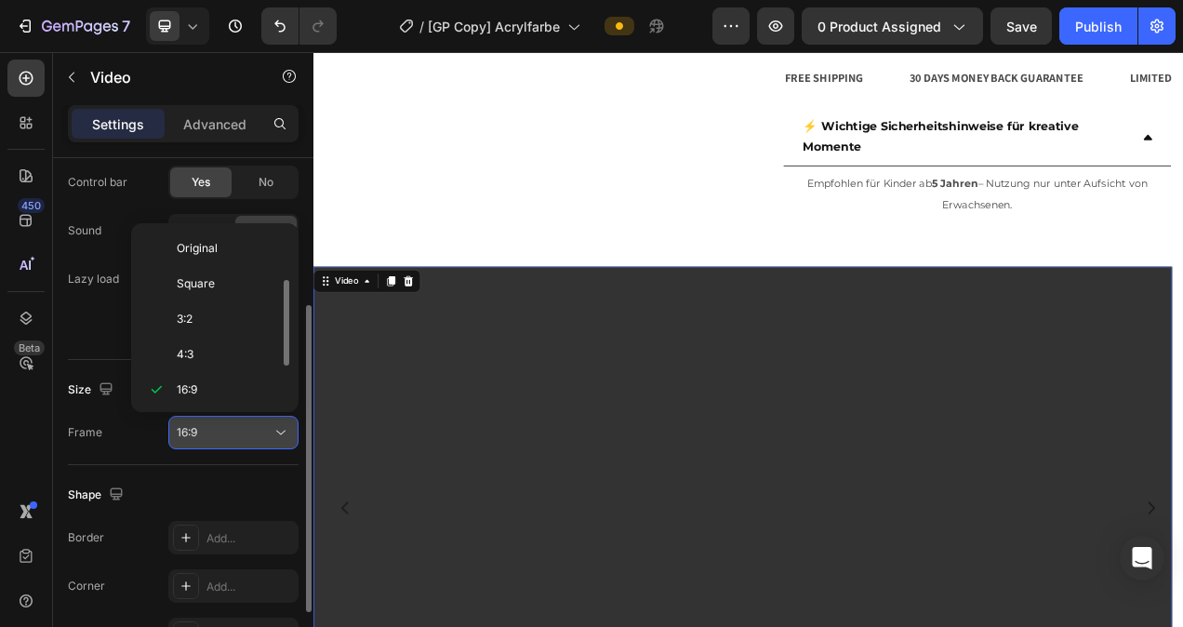
scroll to position [33, 0]
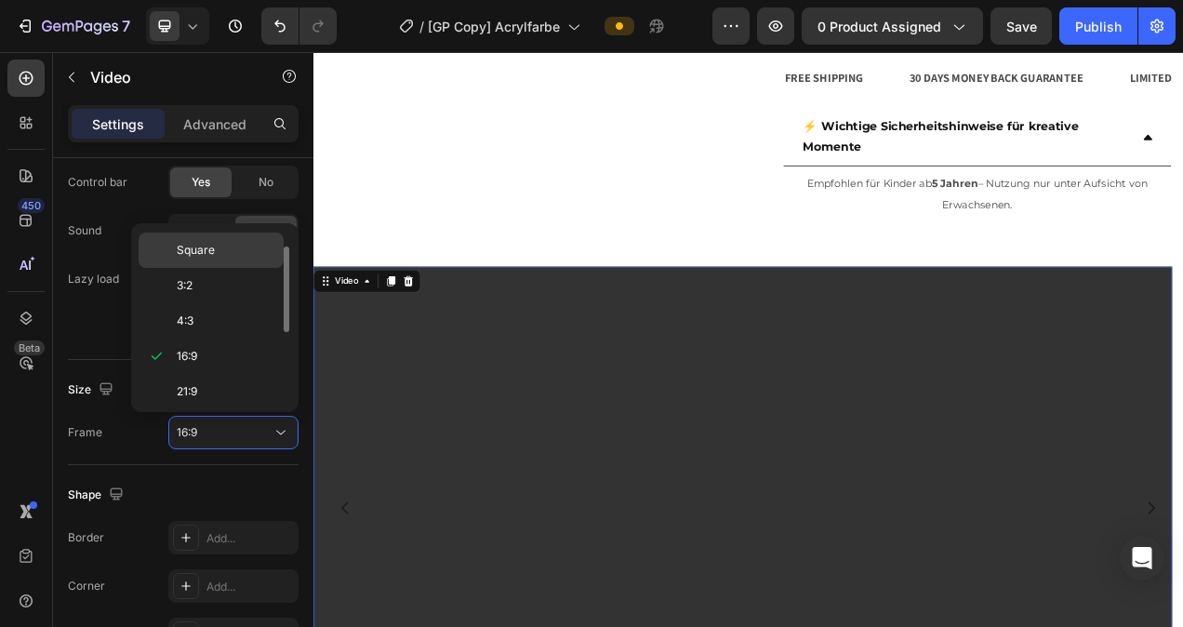
click at [210, 253] on span "Square" at bounding box center [196, 250] width 38 height 17
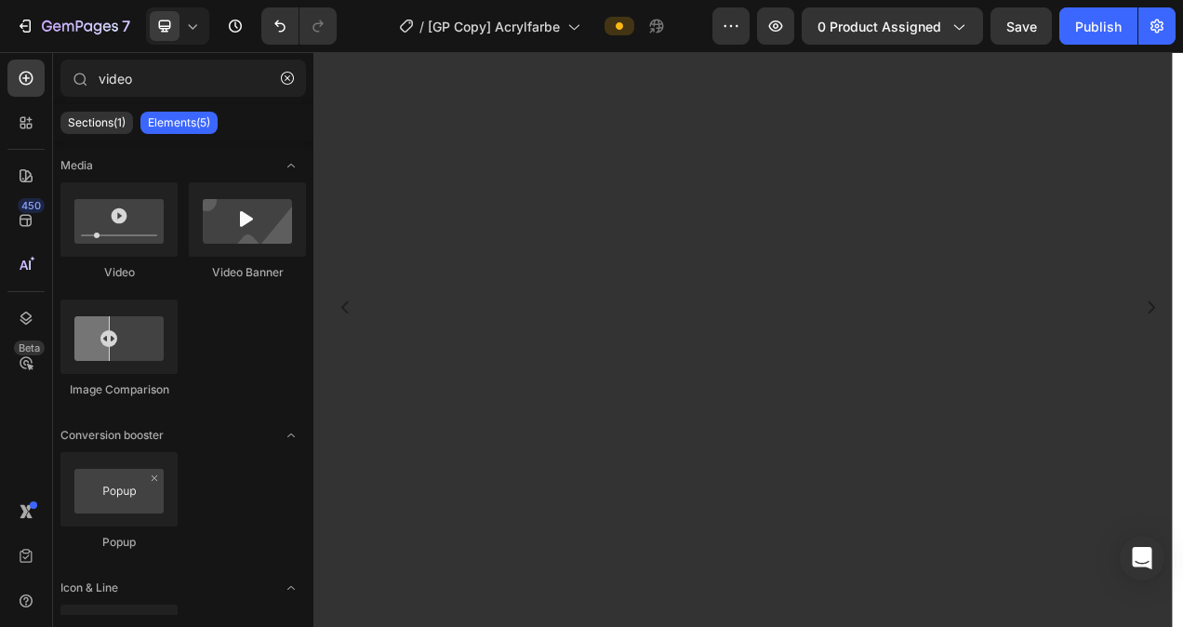
scroll to position [1165, 0]
click at [468, 575] on video at bounding box center [864, 384] width 1102 height 1102
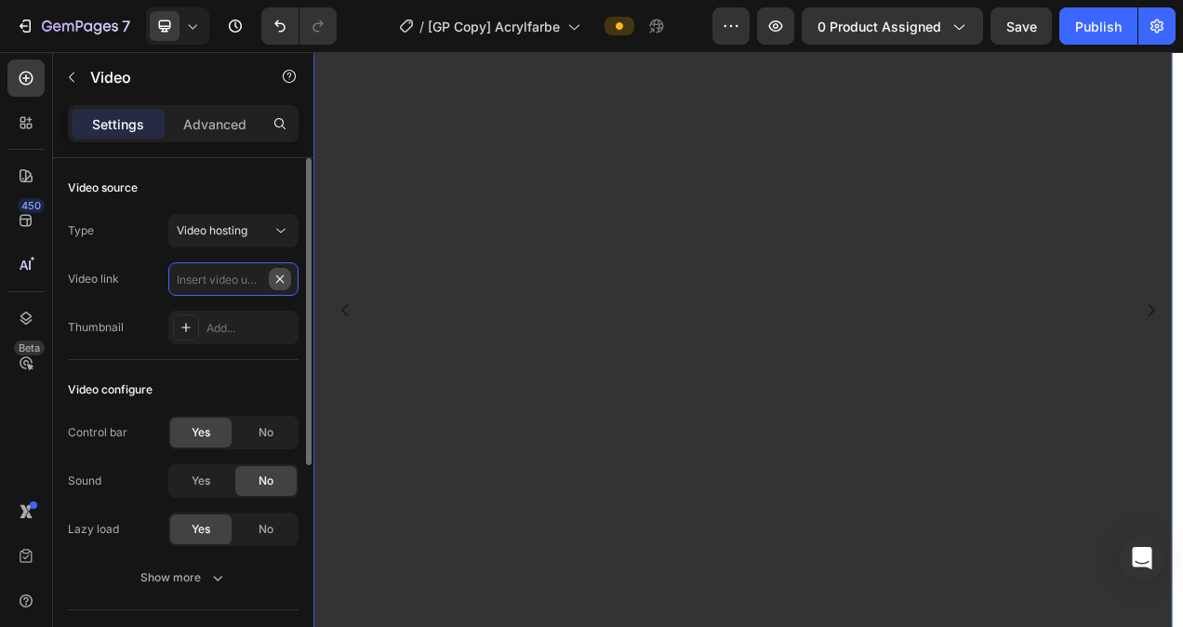
scroll to position [0, 0]
click at [273, 232] on icon at bounding box center [281, 230] width 19 height 19
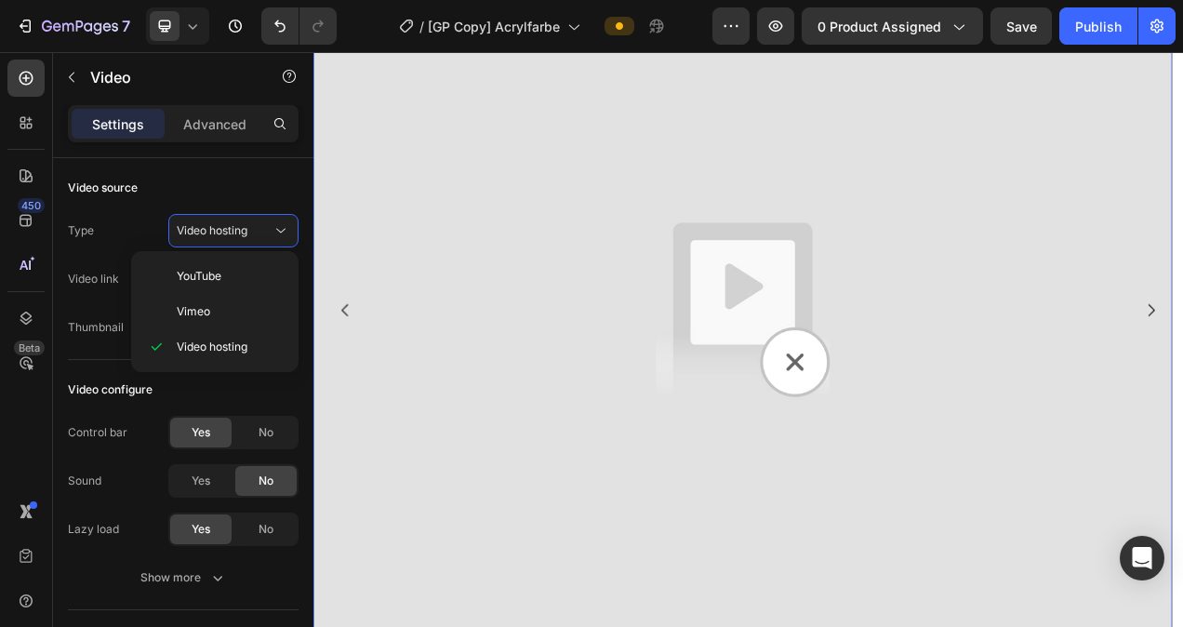
click at [925, 446] on img at bounding box center [864, 384] width 1102 height 1102
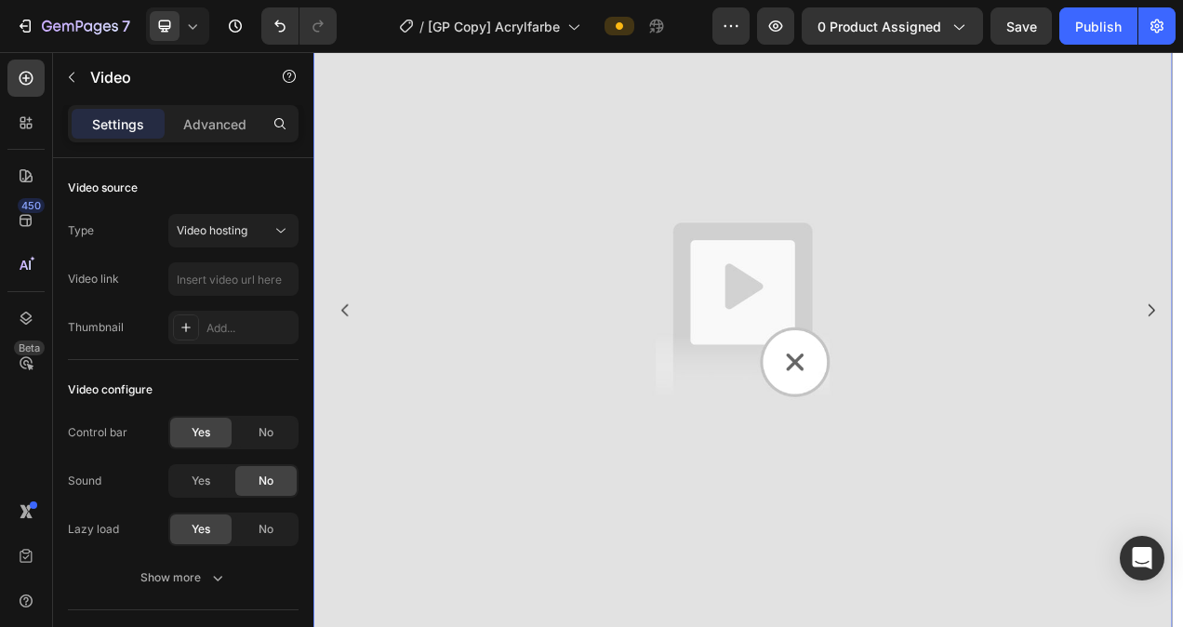
click at [925, 446] on img at bounding box center [864, 384] width 1102 height 1102
click at [206, 281] on input "text" at bounding box center [233, 278] width 130 height 33
click at [30, 118] on icon at bounding box center [26, 122] width 19 height 19
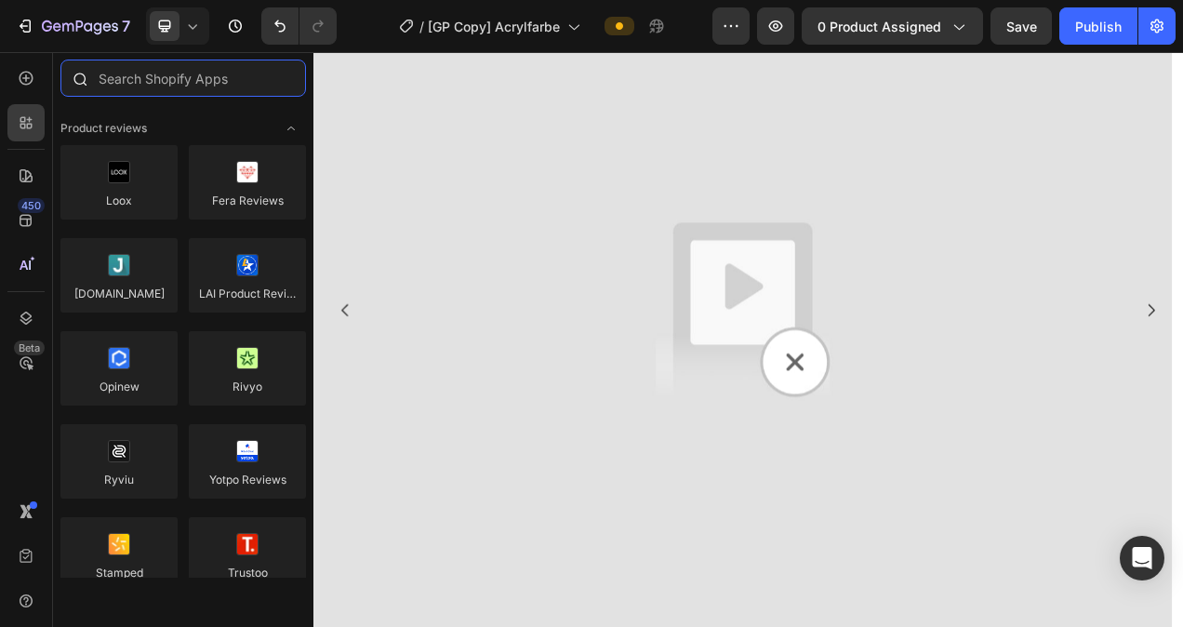
click at [162, 89] on input "text" at bounding box center [183, 78] width 246 height 37
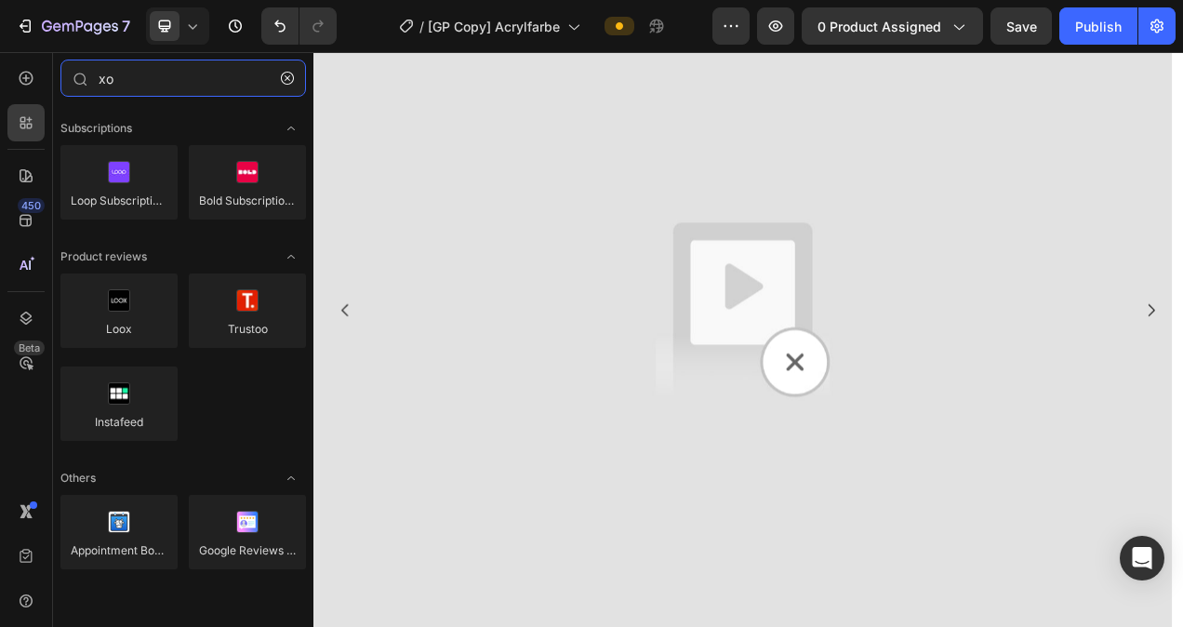
type input "x"
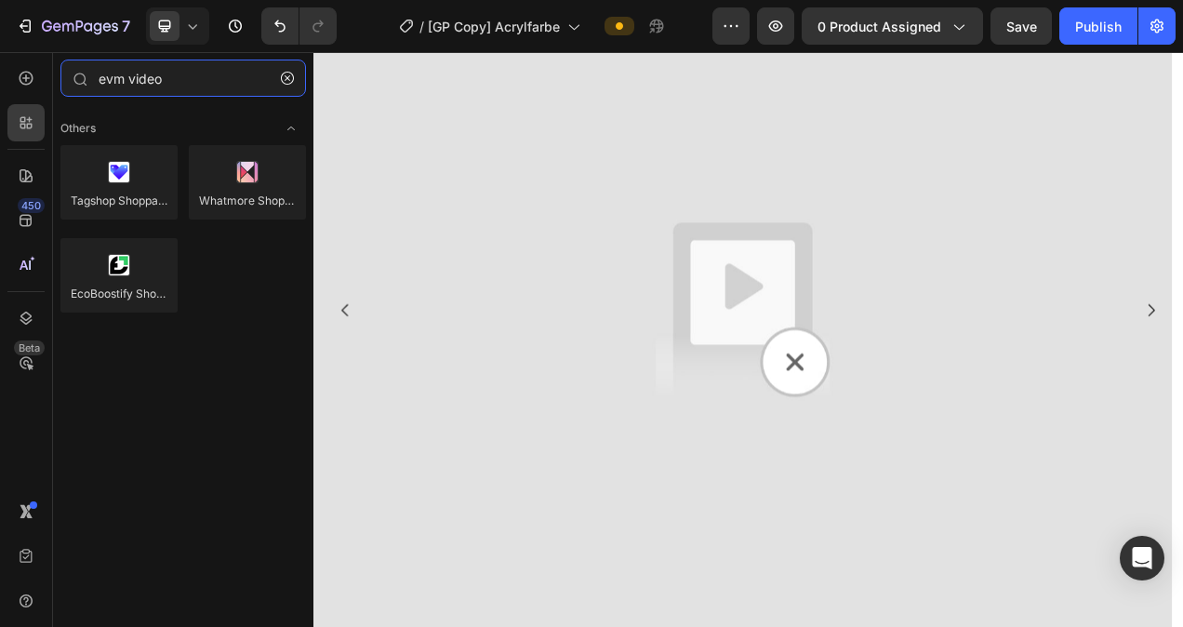
type input "evm video"
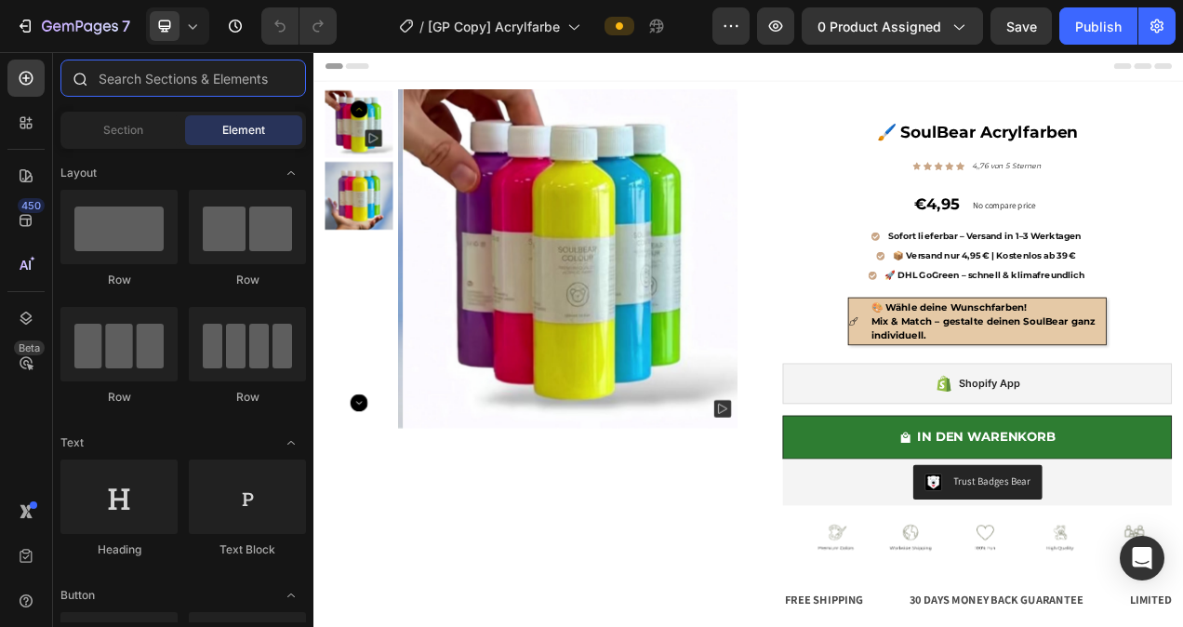
click at [188, 80] on input "text" at bounding box center [183, 78] width 246 height 37
paste input "XO Gallery"
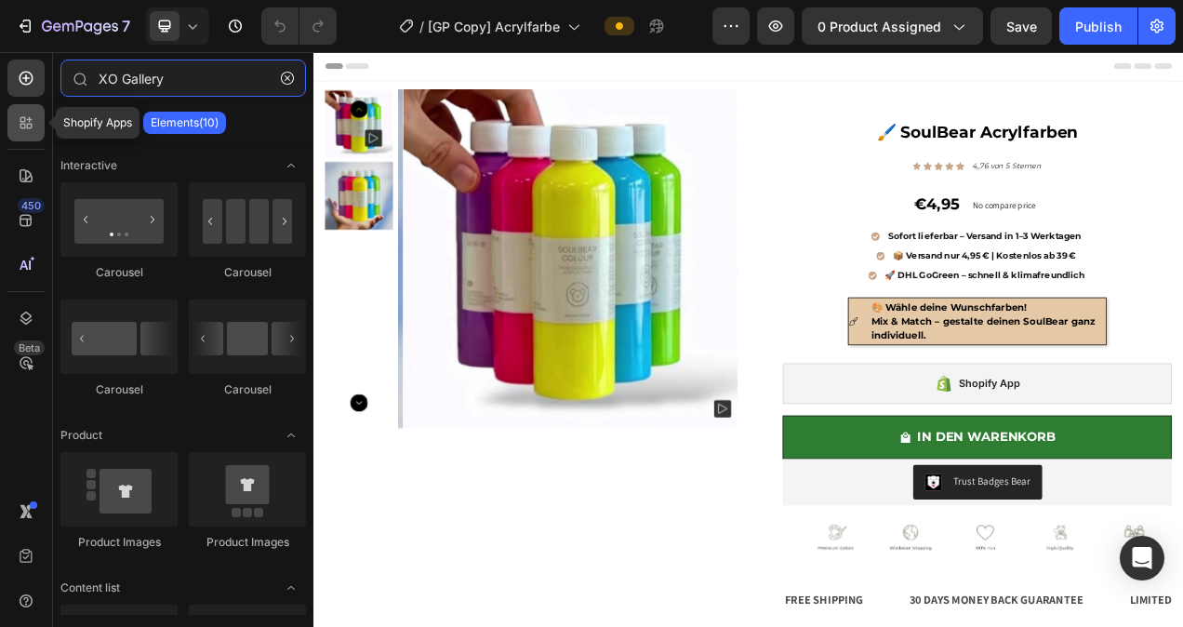
type input "XO Gallery"
click at [34, 126] on icon at bounding box center [26, 122] width 19 height 19
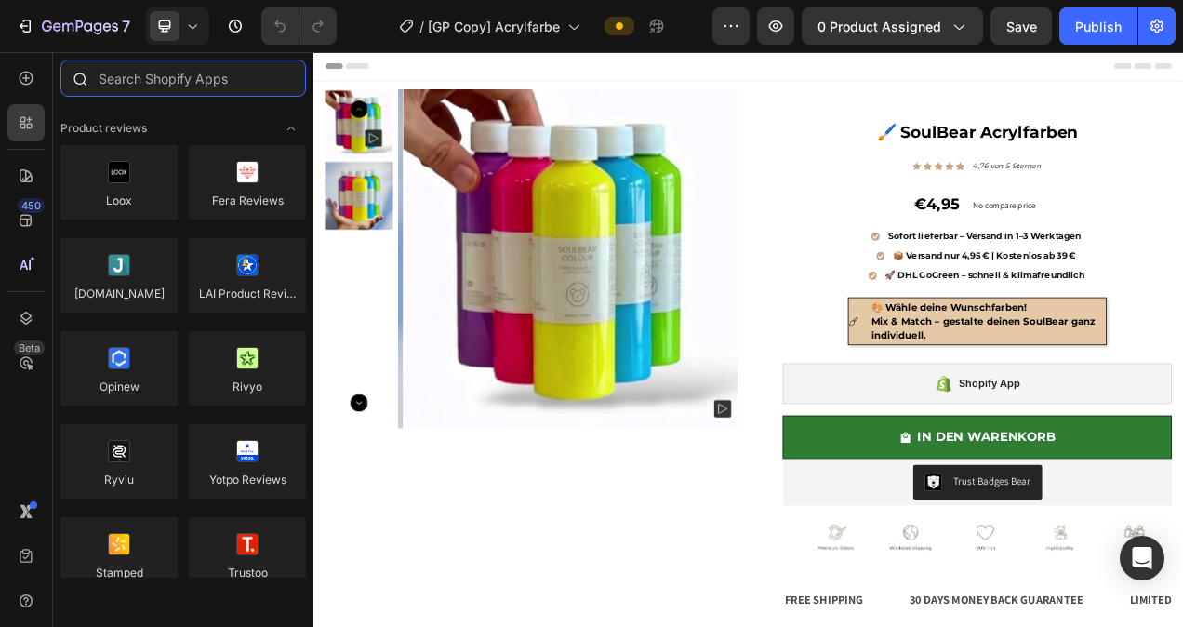
paste input "XO Gallery"
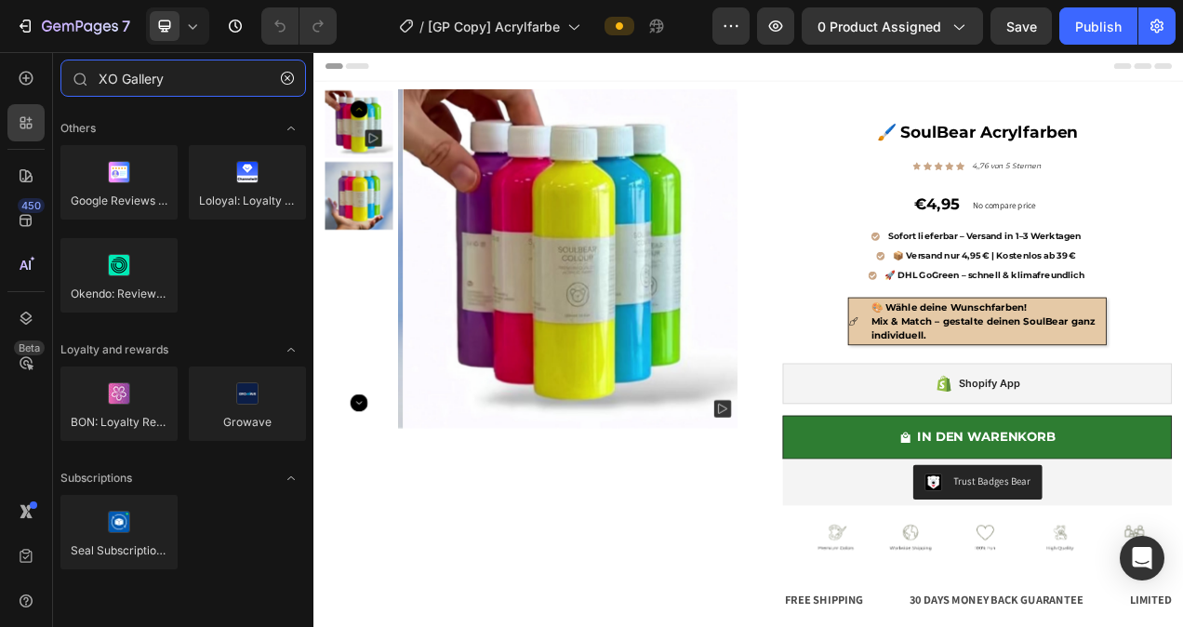
type input "XO Gallery"
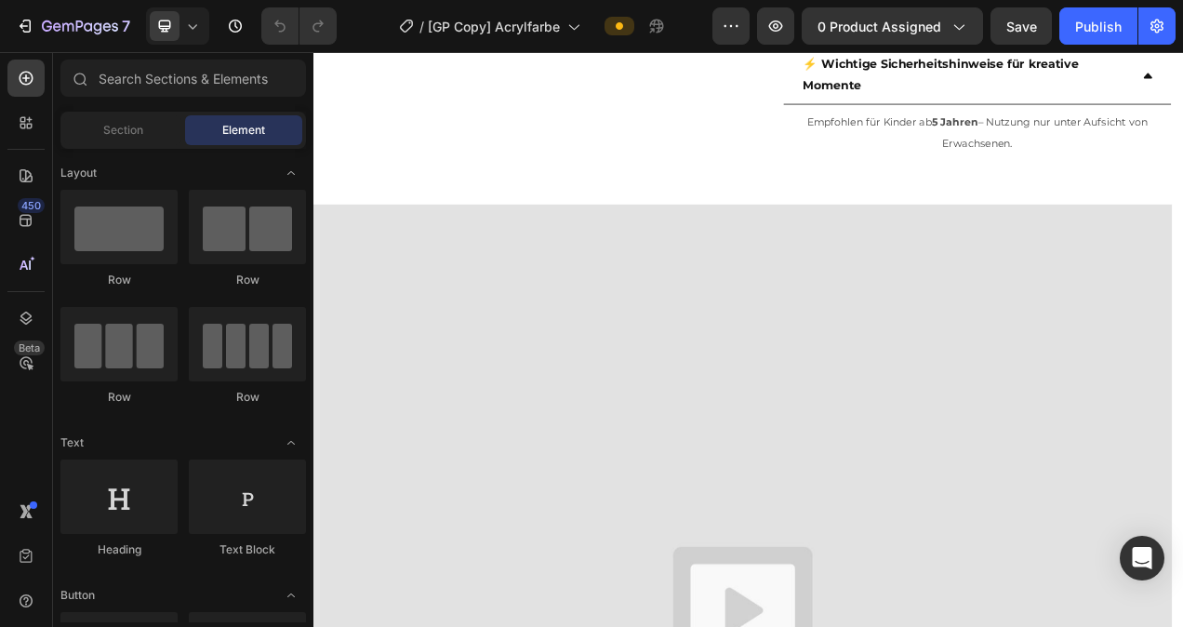
scroll to position [809, 0]
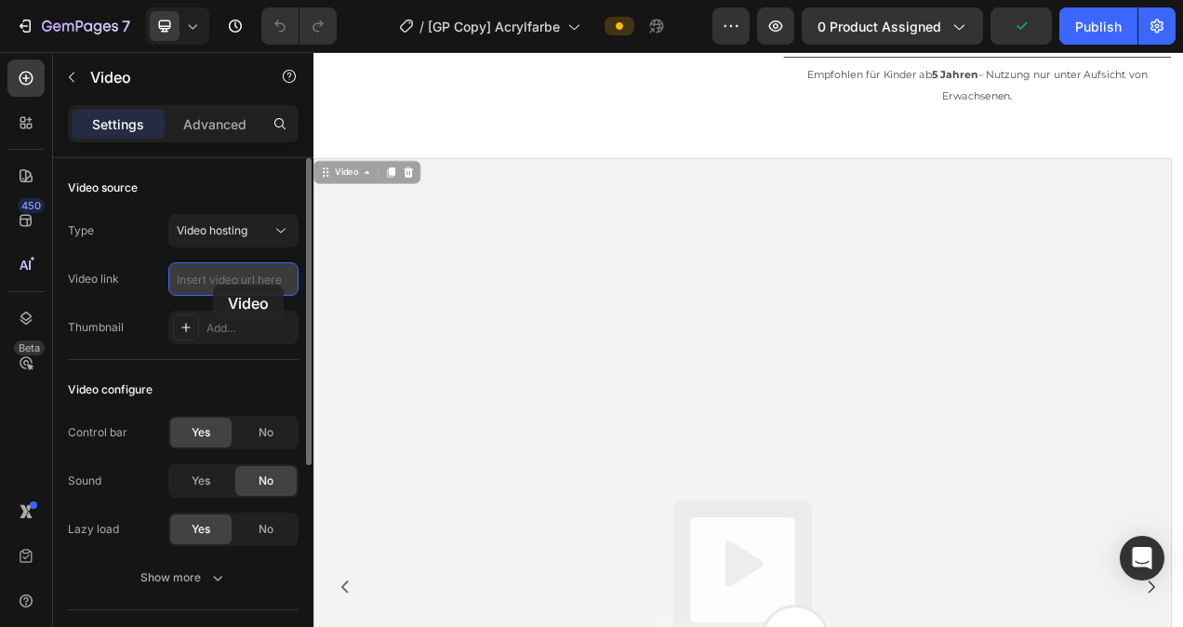
click at [213, 285] on input "text" at bounding box center [233, 278] width 130 height 33
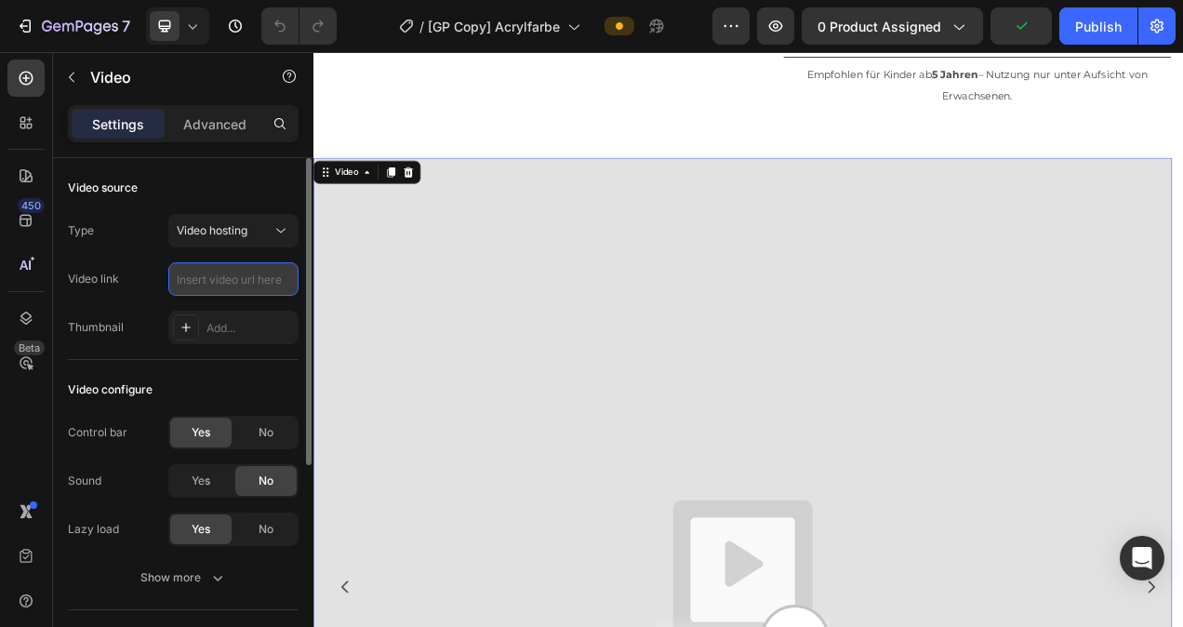
paste input "https://admin.shopify.com/store/b54846/content/files/54262591160667?selectedVie…"
type input "https://admin.shopify.com/store/b54846/content/files/54262591160667?selectedVie…"
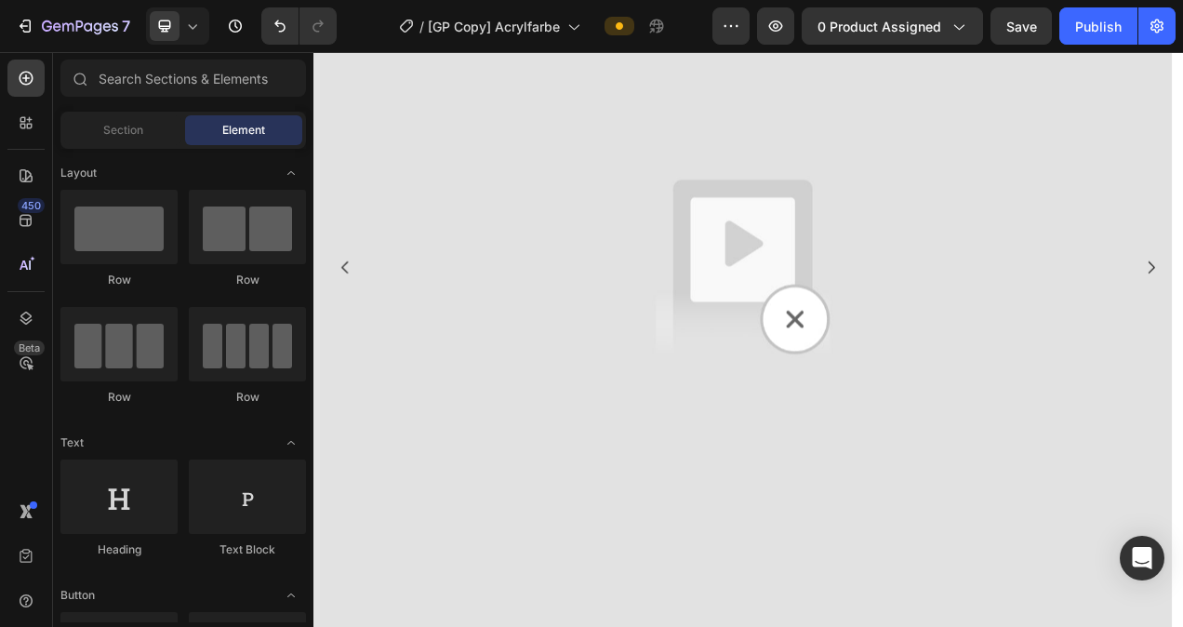
scroll to position [1253, 0]
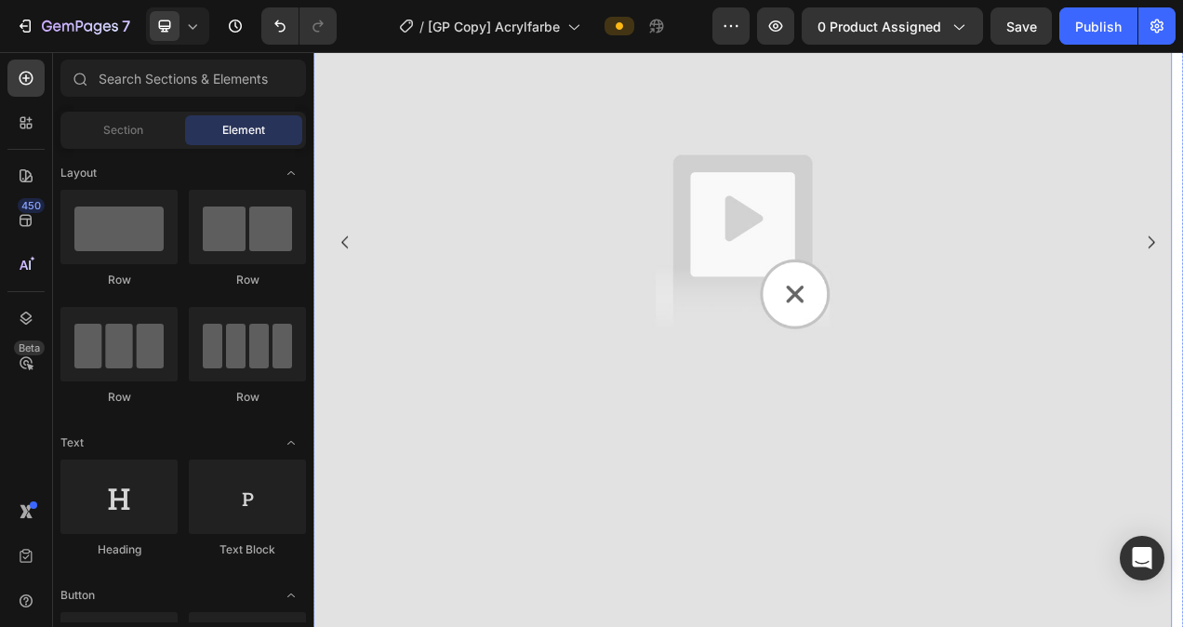
click at [485, 253] on img at bounding box center [864, 296] width 1102 height 1102
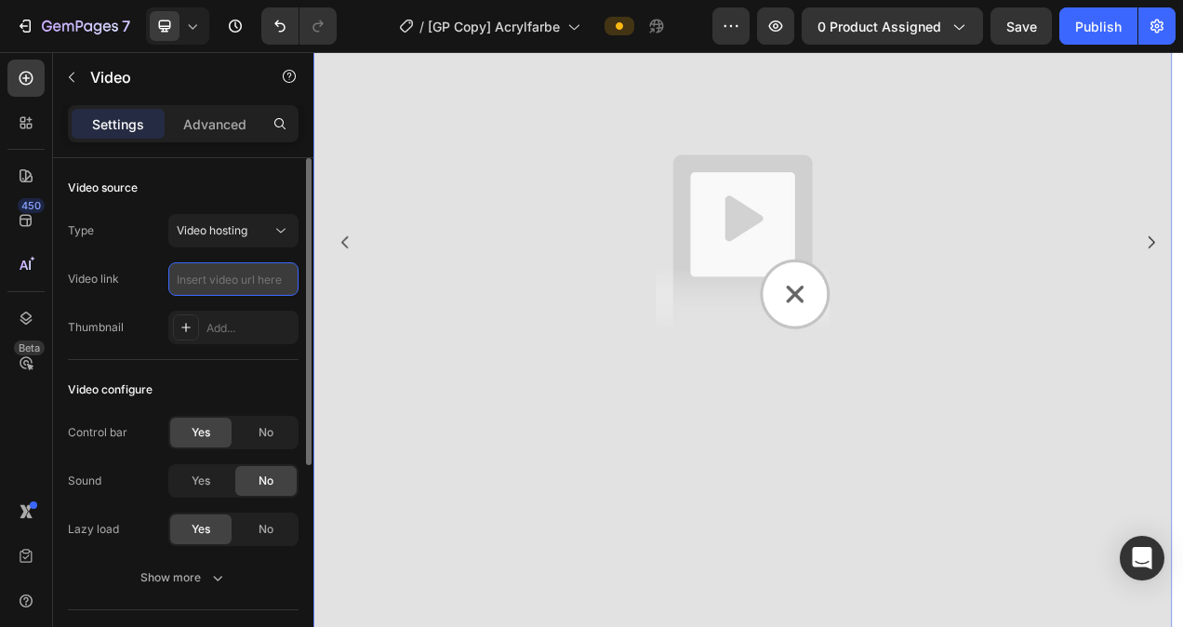
click at [183, 274] on input "text" at bounding box center [233, 278] width 130 height 33
paste input "https://admin.shopify.com/store/b54846/content/files/54262591160667?selectedVie…"
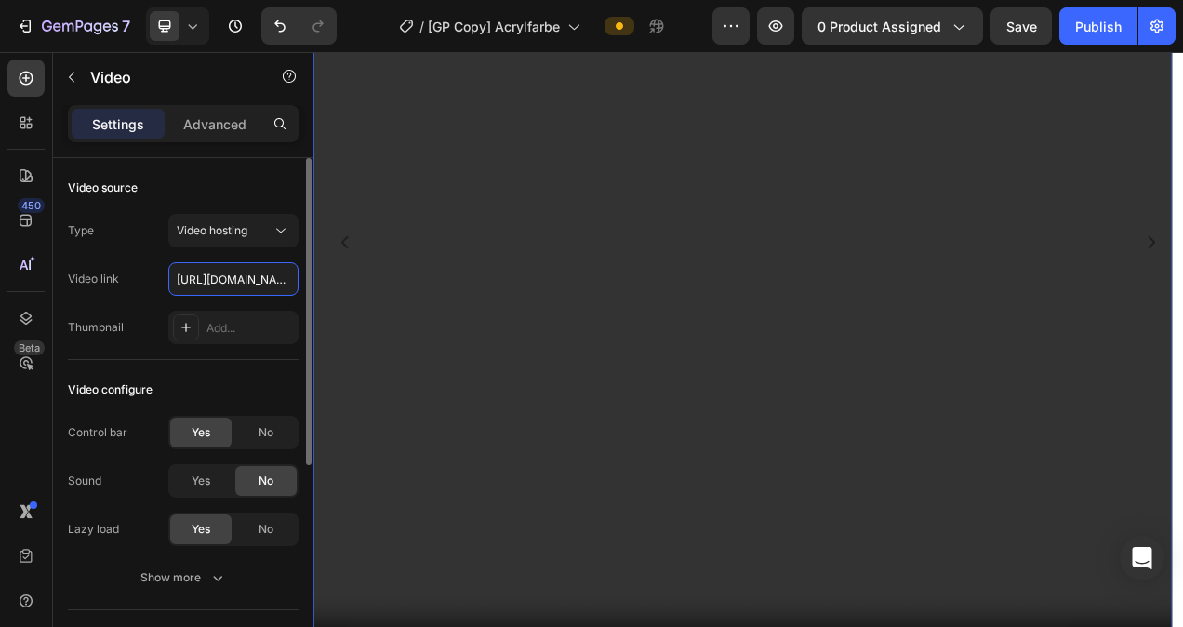
scroll to position [0, 391]
type input "https://admin.shopify.com/store/b54846/content/files/54262591160667?selectedVie…"
paste input "https://cdn.shopify.com/videos/c/o/v/4281234b1d4a48018c24d6d2128a7648.mp4"
type input "https://cdn.shopify.com/videos/c/o/v/4281234b1d4a48018c24d6d2128a7648.mp4"
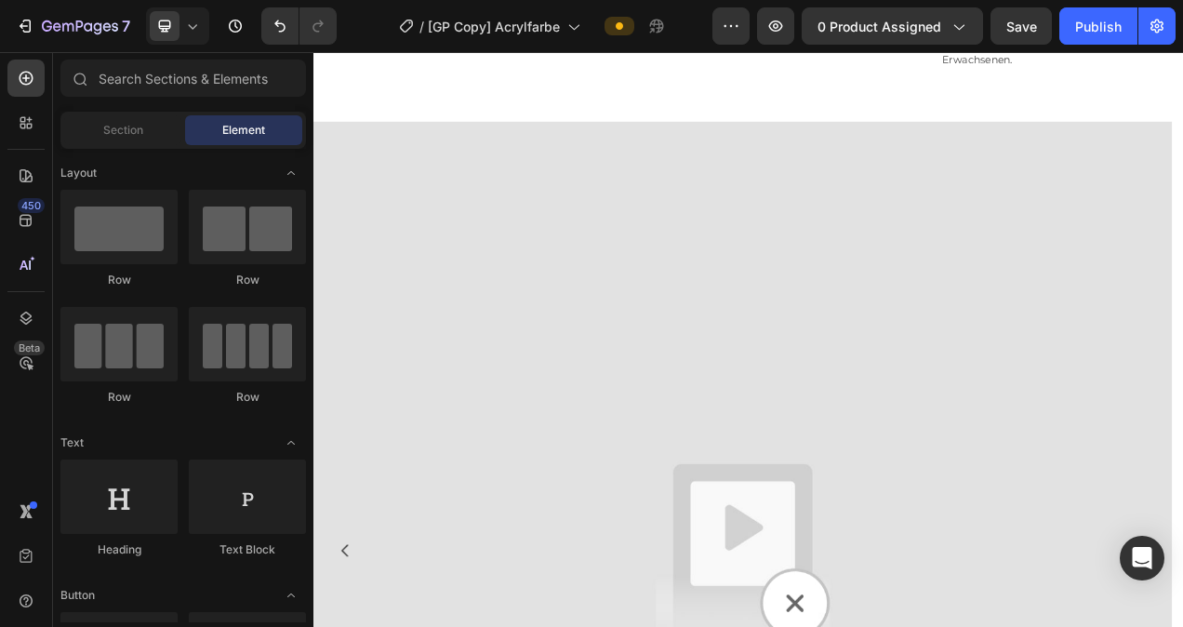
scroll to position [932, 0]
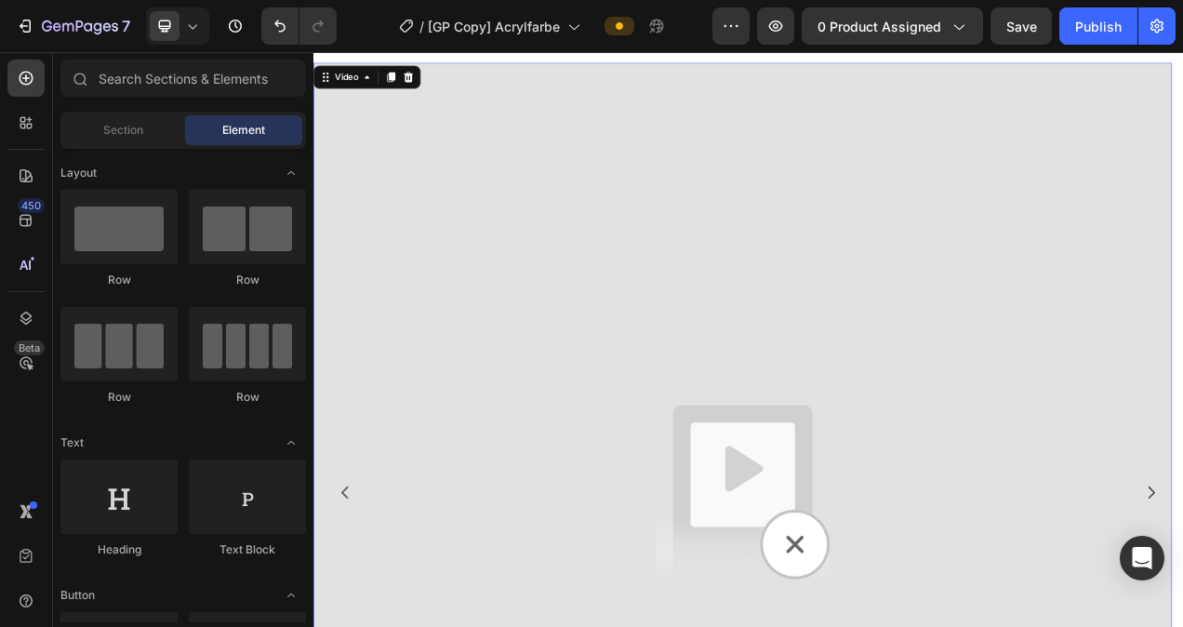
click at [660, 363] on img at bounding box center [864, 617] width 1102 height 1102
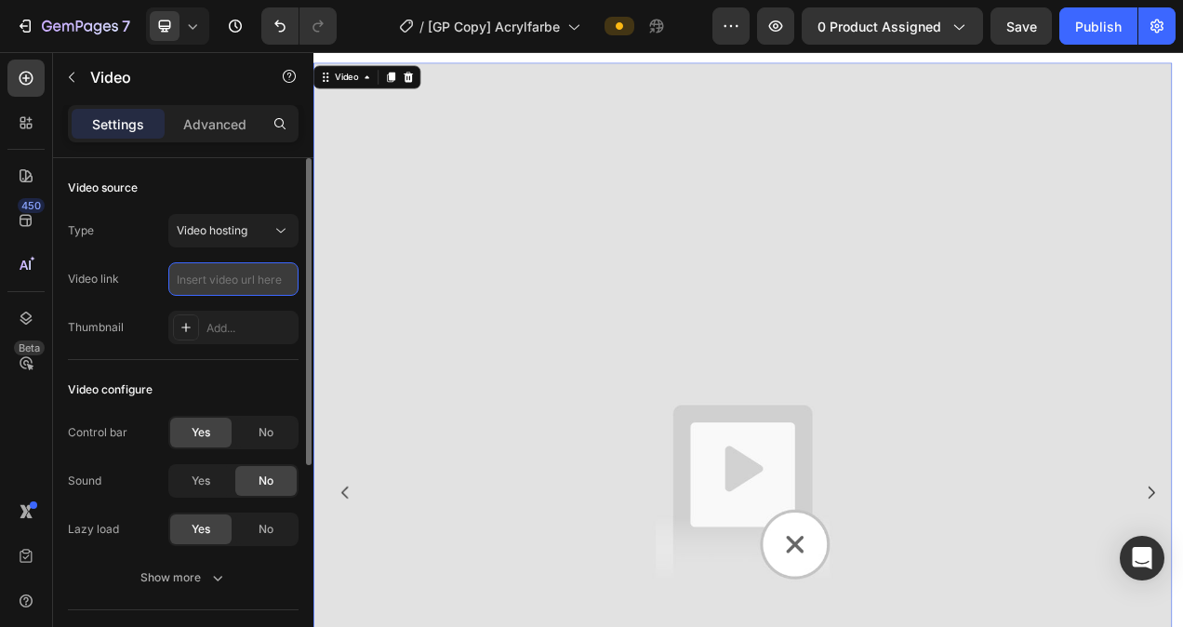
click at [196, 279] on input "text" at bounding box center [233, 278] width 130 height 33
paste input "https://cdn.shopify.com/videos/c/o/v/4281234b1d4a48018c24d6d2128a7648.mp4"
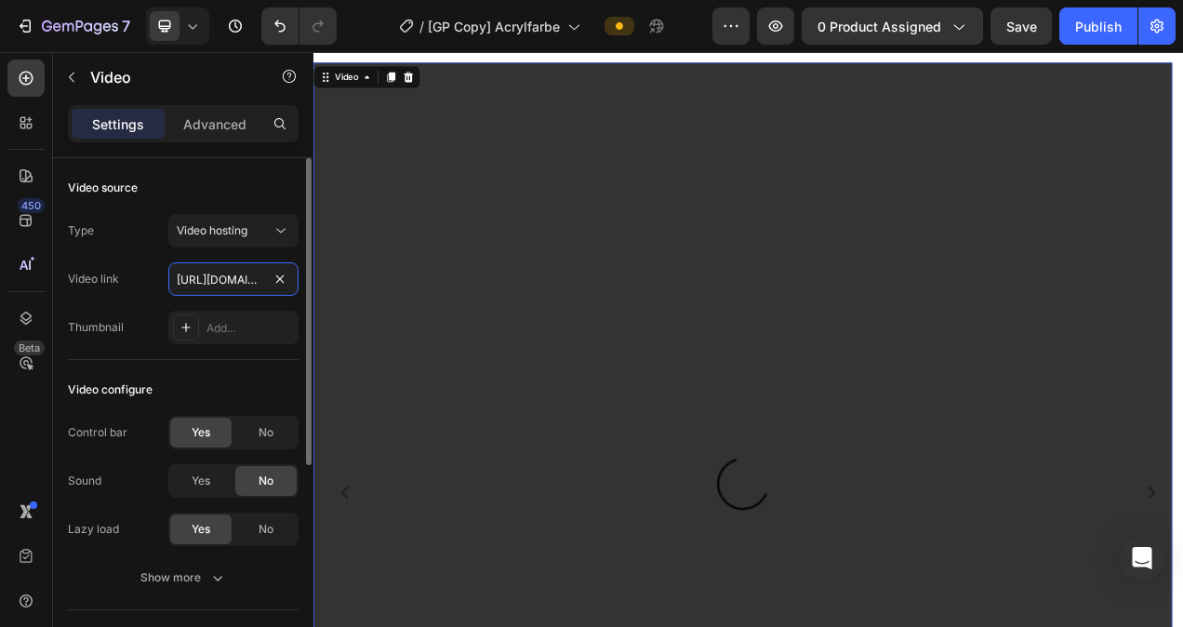
scroll to position [0, 352]
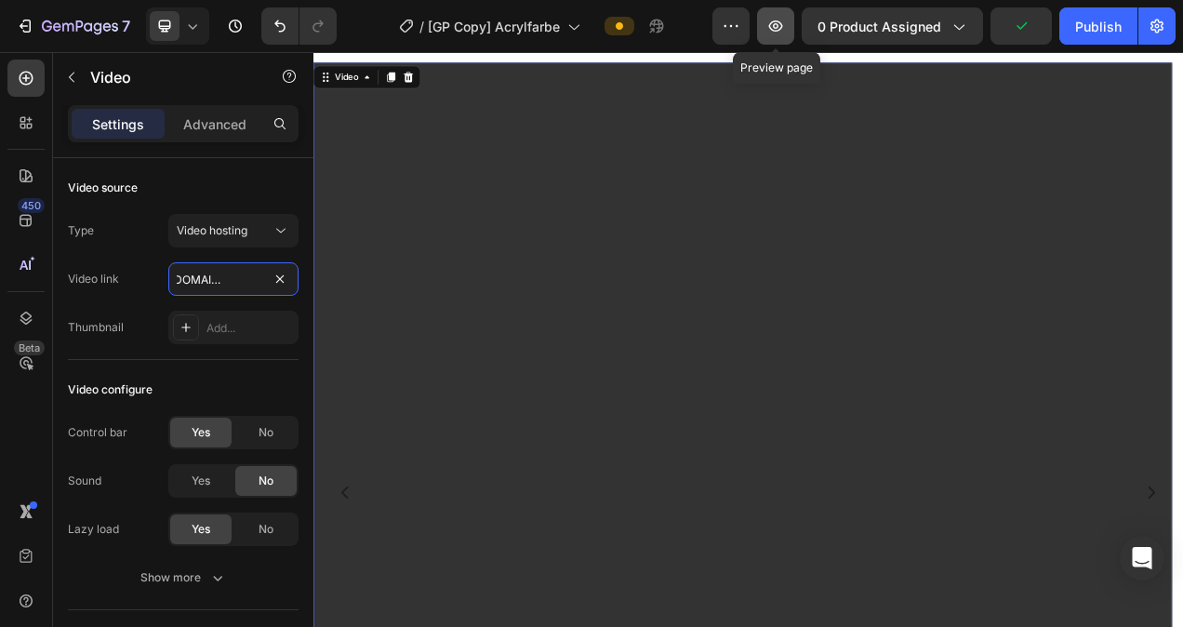
type input "https://cdn.shopify.com/videos/c/o/v/4281234b1d4a48018c24d6d2128a7648.mp4"
click at [785, 32] on icon "button" at bounding box center [775, 26] width 19 height 19
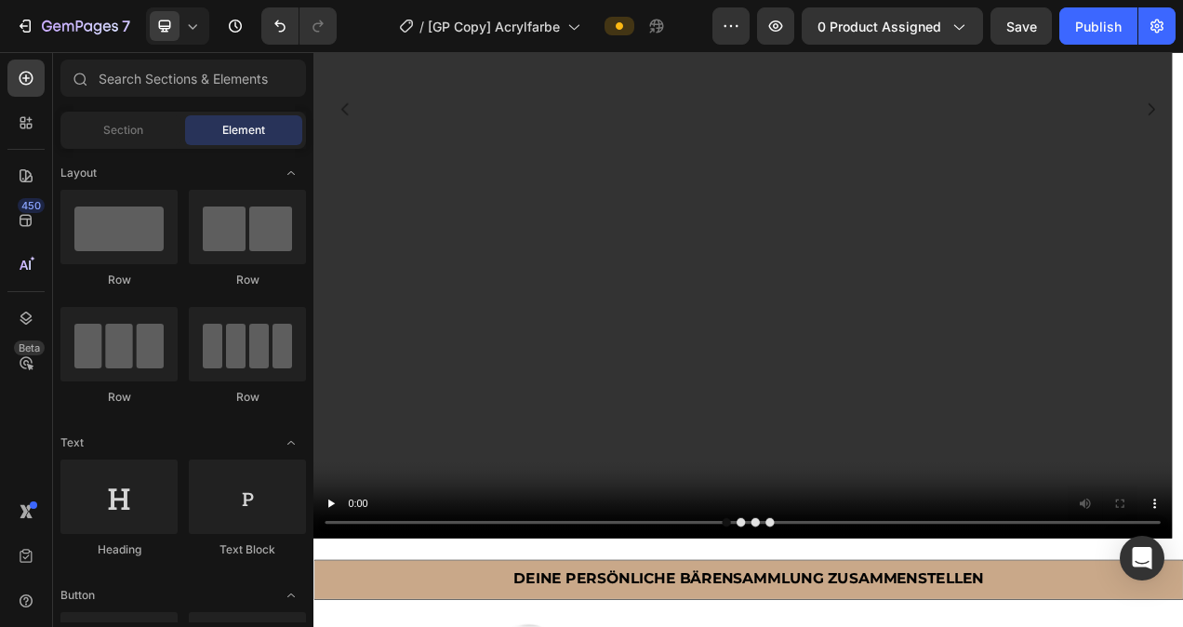
scroll to position [1464, 0]
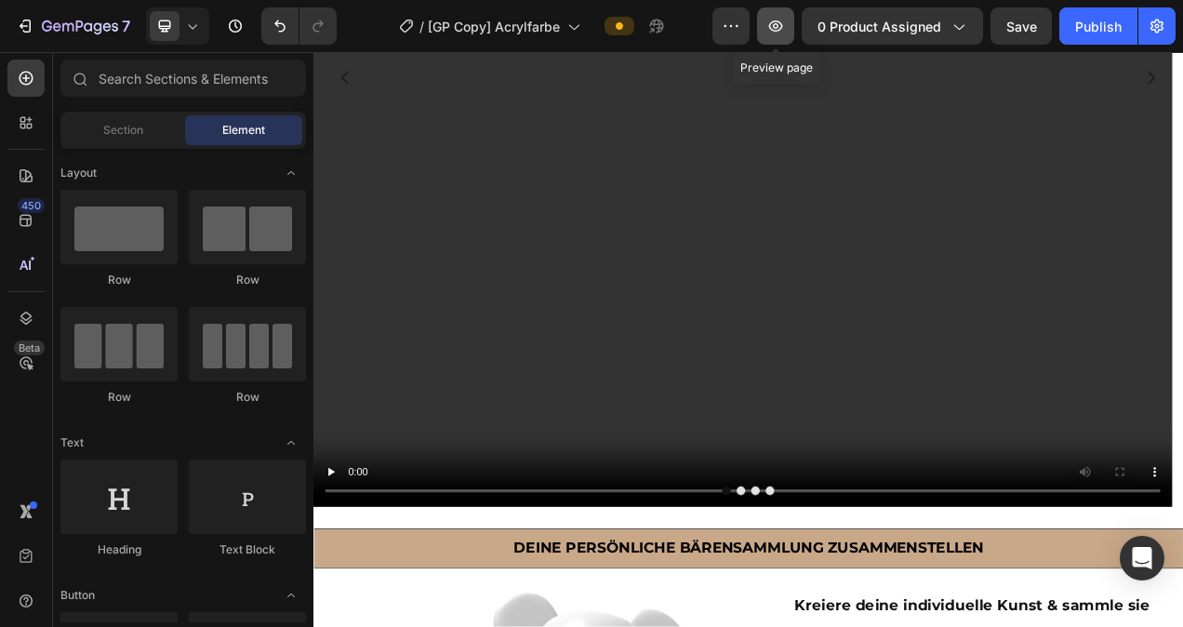
click at [779, 21] on icon "button" at bounding box center [776, 25] width 14 height 11
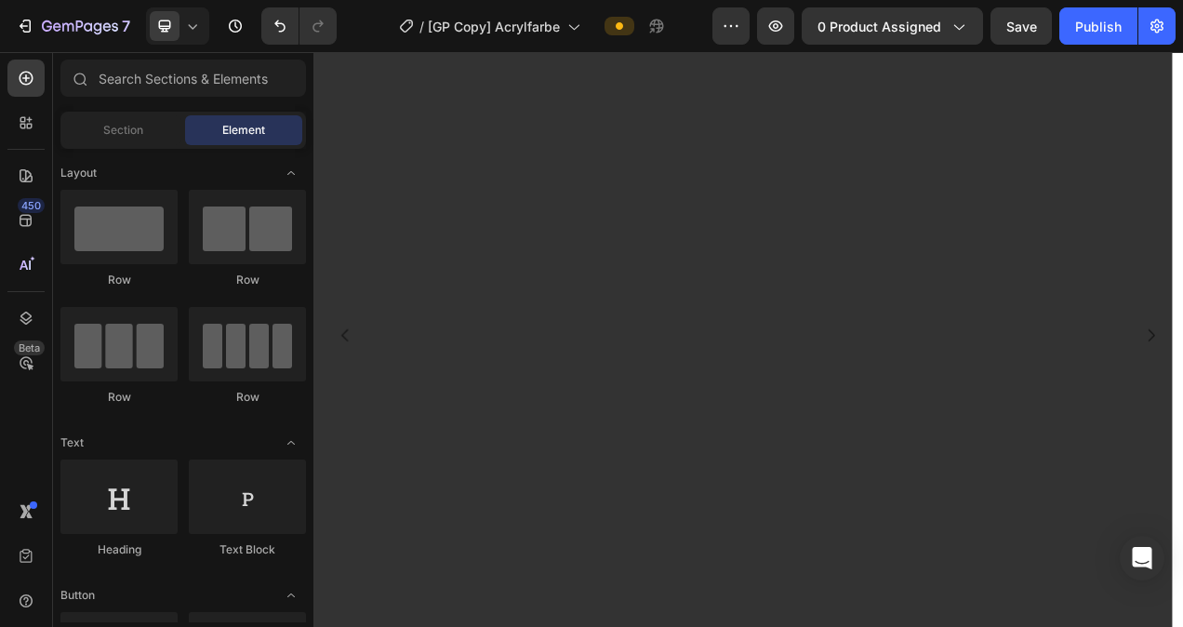
scroll to position [1162, 0]
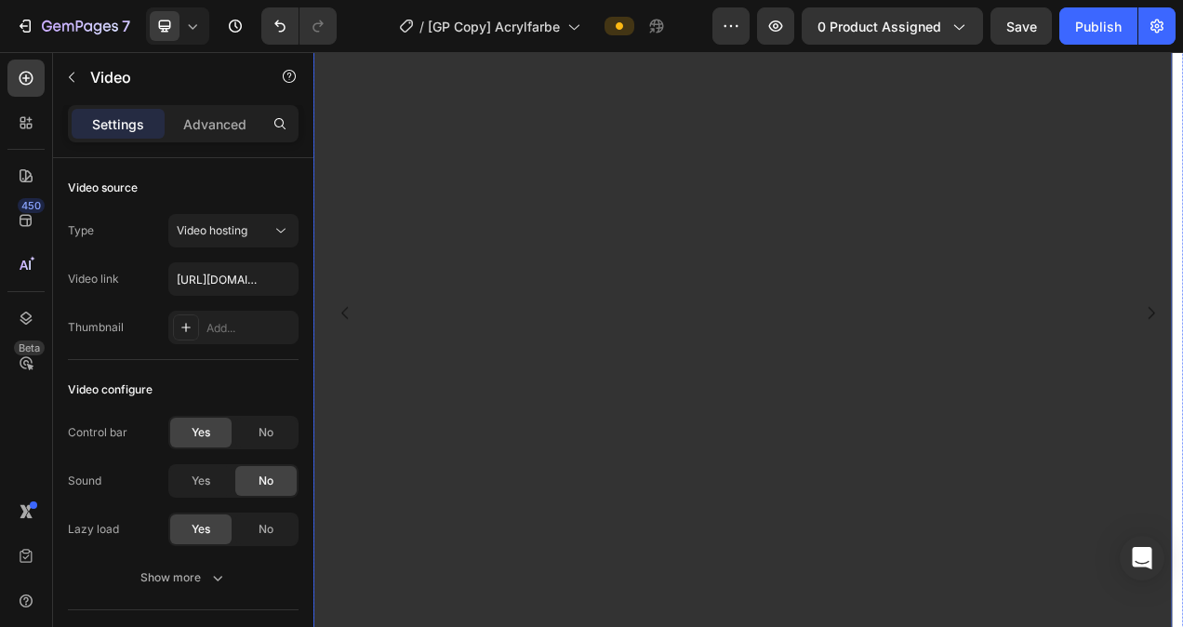
click at [371, 190] on video at bounding box center [864, 387] width 1102 height 1102
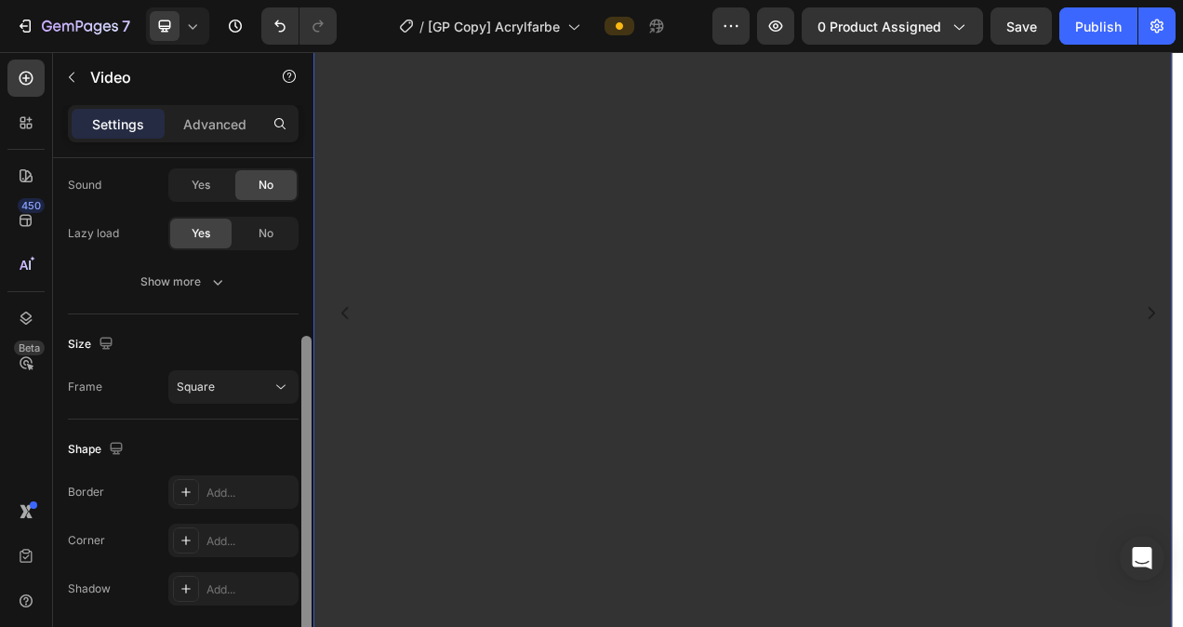
scroll to position [299, 0]
drag, startPoint x: 306, startPoint y: 292, endPoint x: 301, endPoint y: 437, distance: 145.2
click at [301, 437] on div at bounding box center [306, 487] width 10 height 307
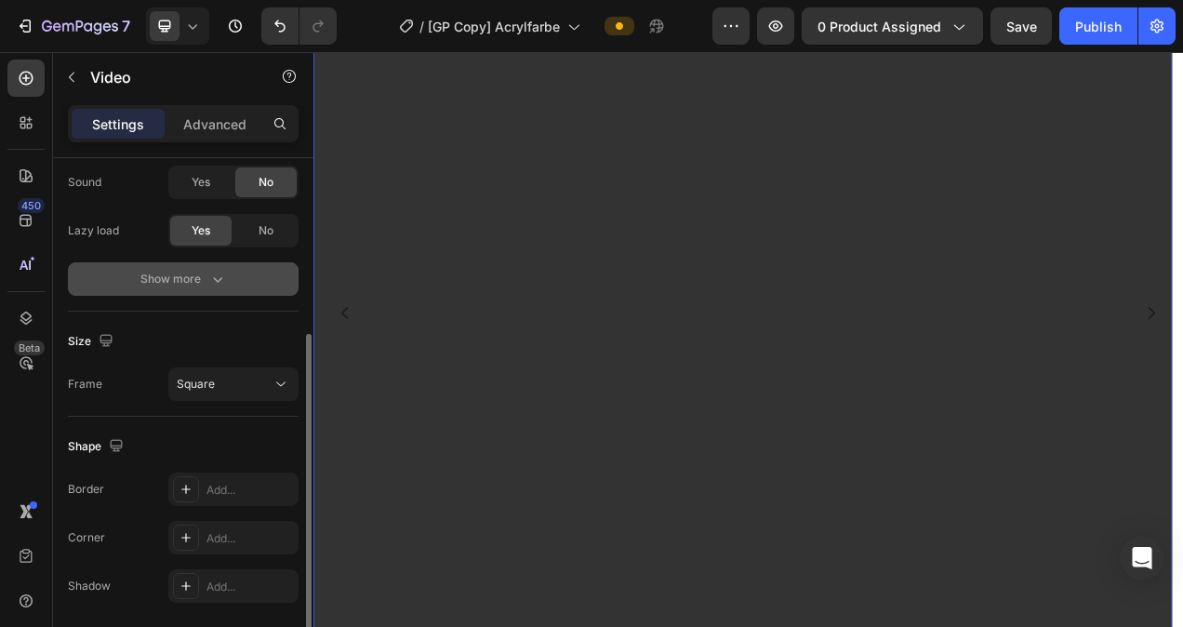
click at [196, 280] on div "Show more" at bounding box center [183, 279] width 86 height 19
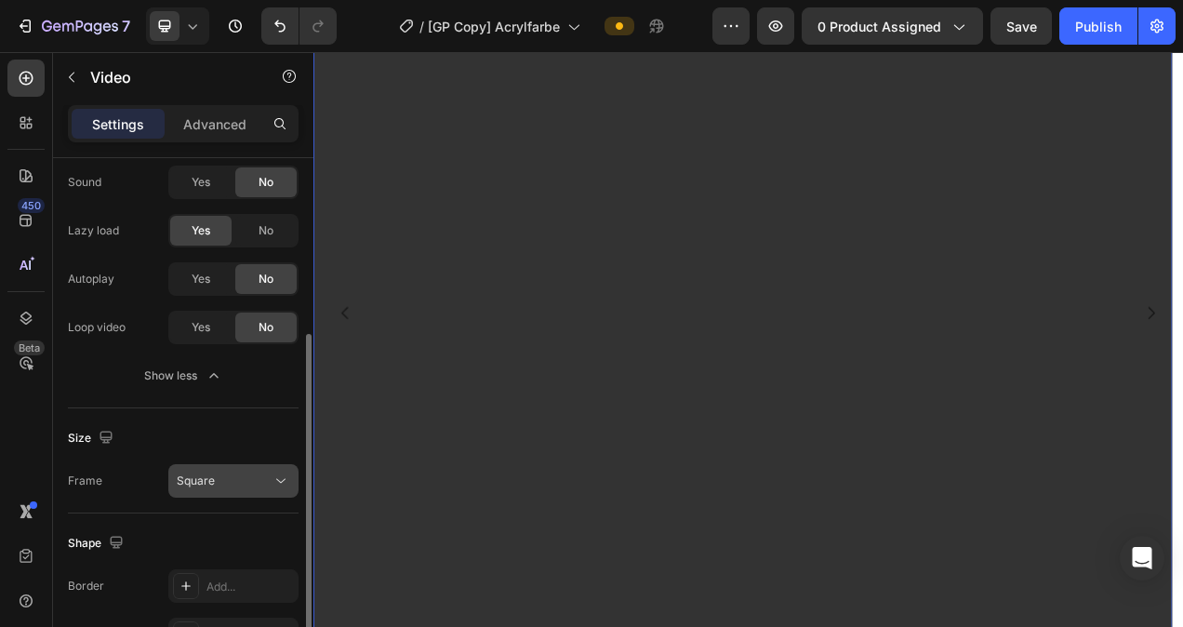
click at [259, 478] on div "Square" at bounding box center [224, 480] width 95 height 17
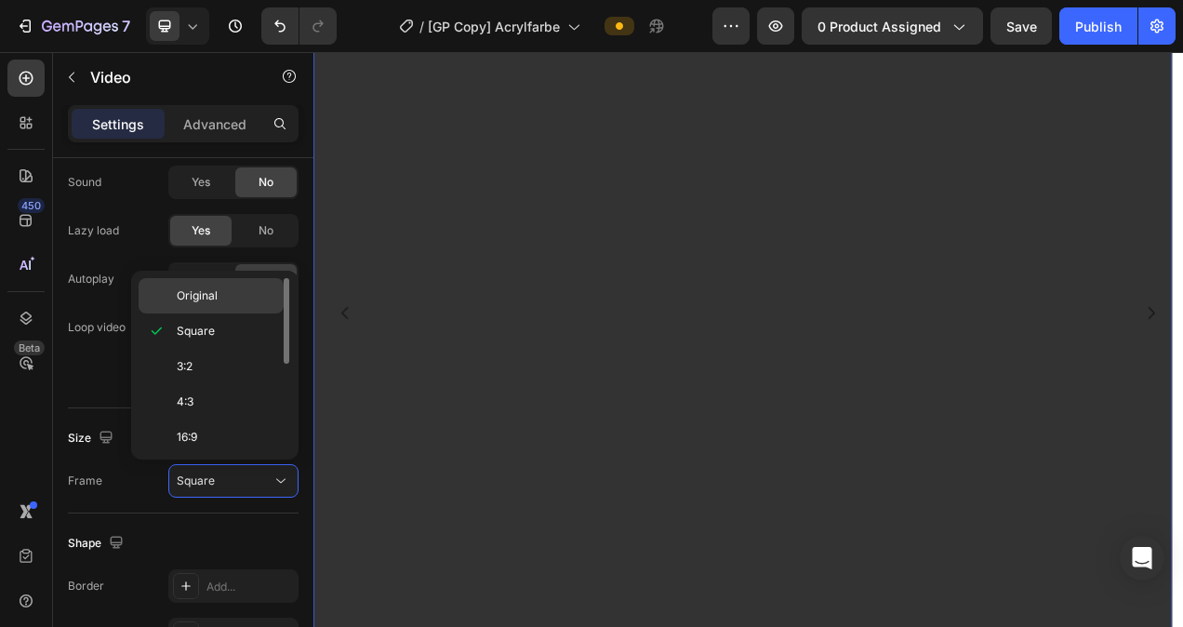
click at [227, 299] on p "Original" at bounding box center [226, 295] width 99 height 17
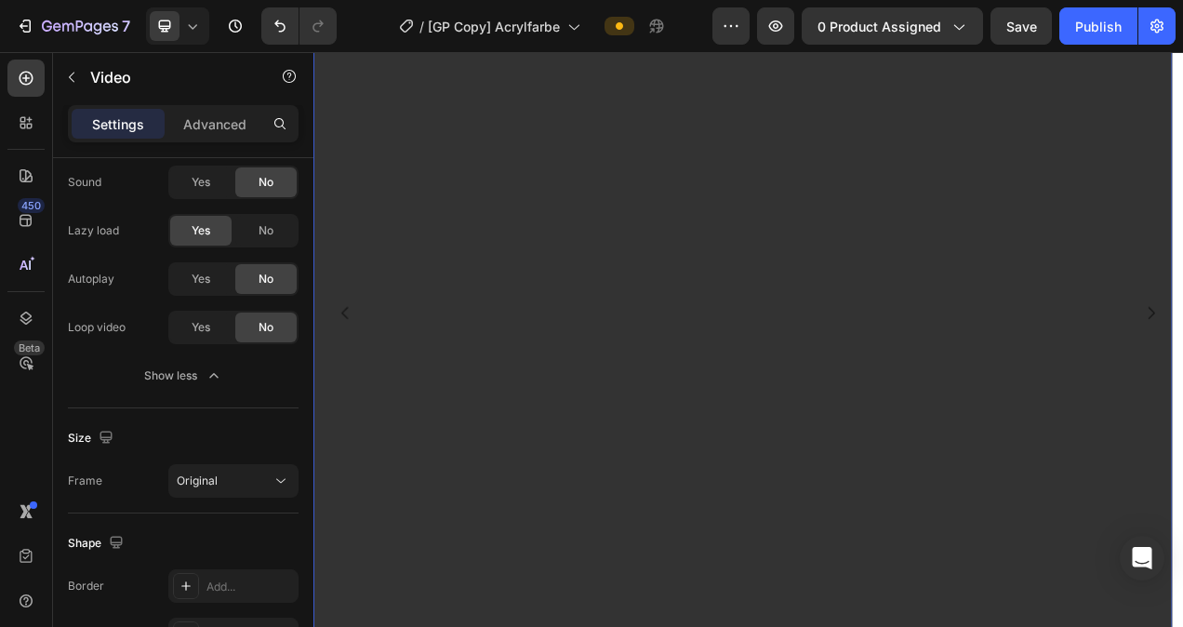
scroll to position [1590, 0]
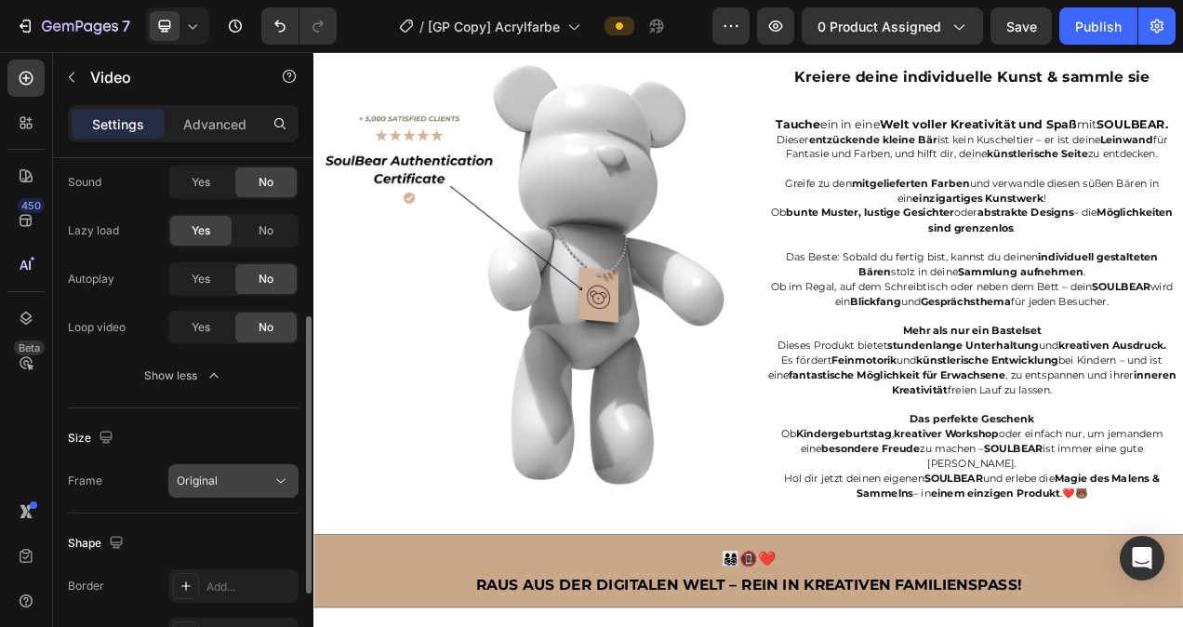
click at [247, 476] on div "Original" at bounding box center [224, 480] width 95 height 17
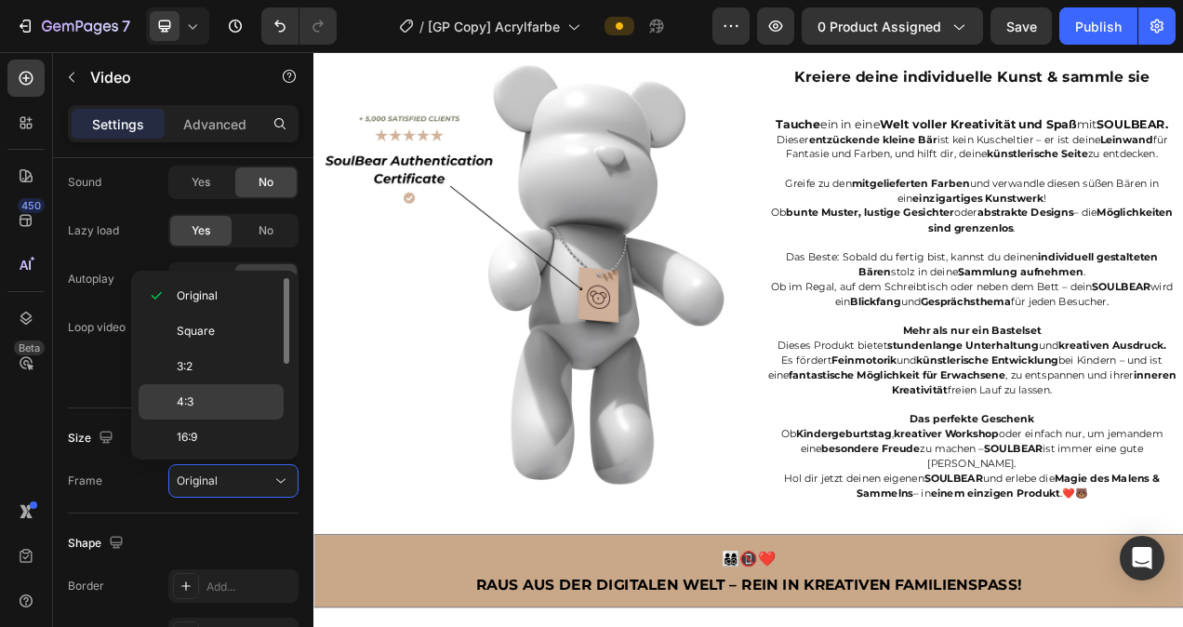
click at [209, 405] on p "4:3" at bounding box center [226, 401] width 99 height 17
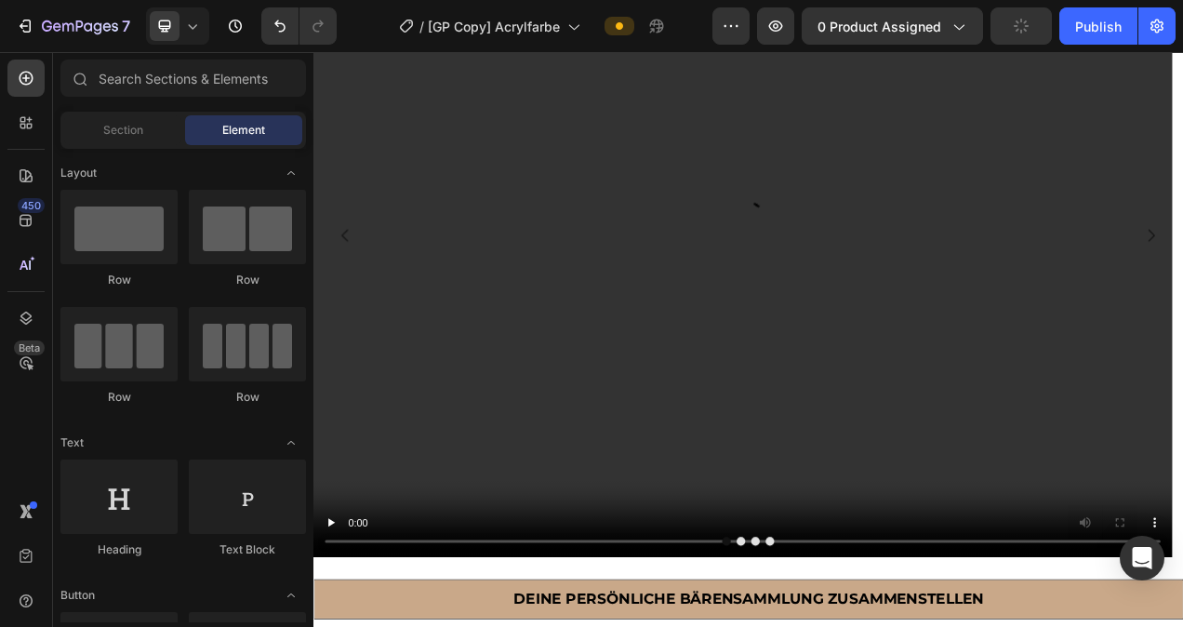
scroll to position [1154, 0]
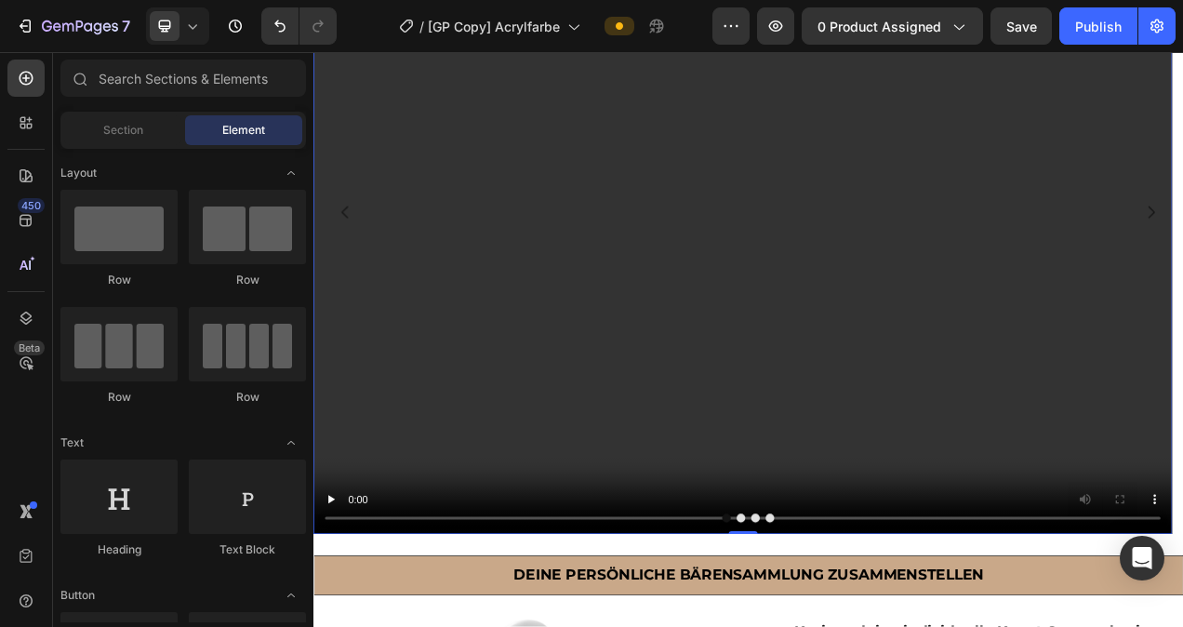
click at [392, 510] on video at bounding box center [864, 257] width 1102 height 827
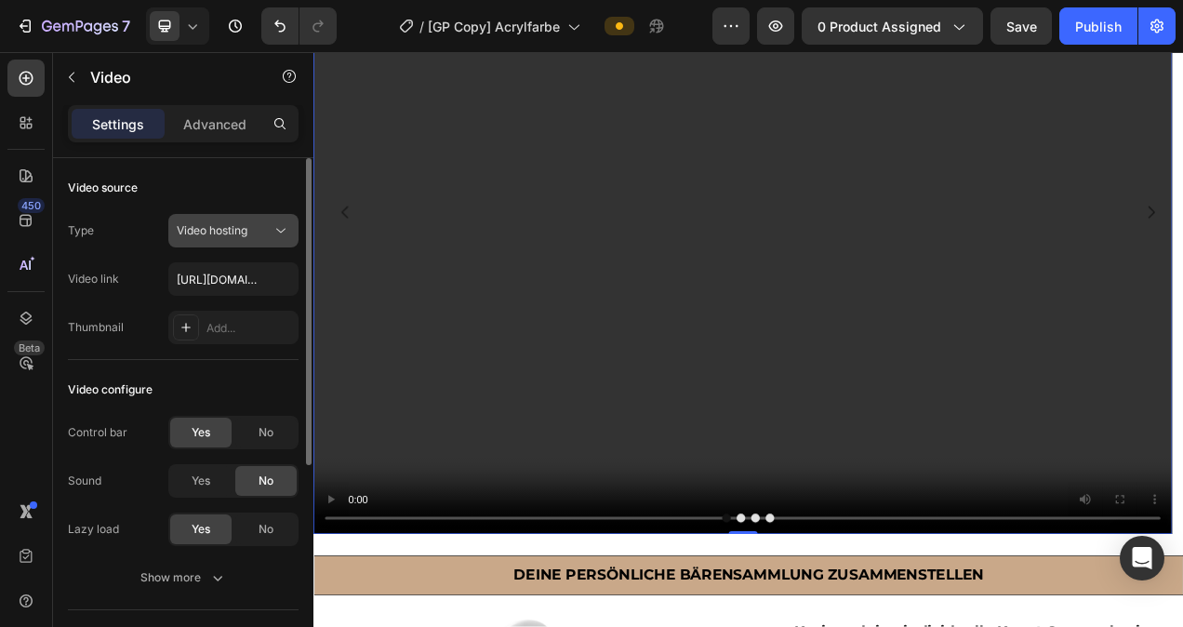
click at [218, 233] on span "Video hosting" at bounding box center [212, 230] width 71 height 14
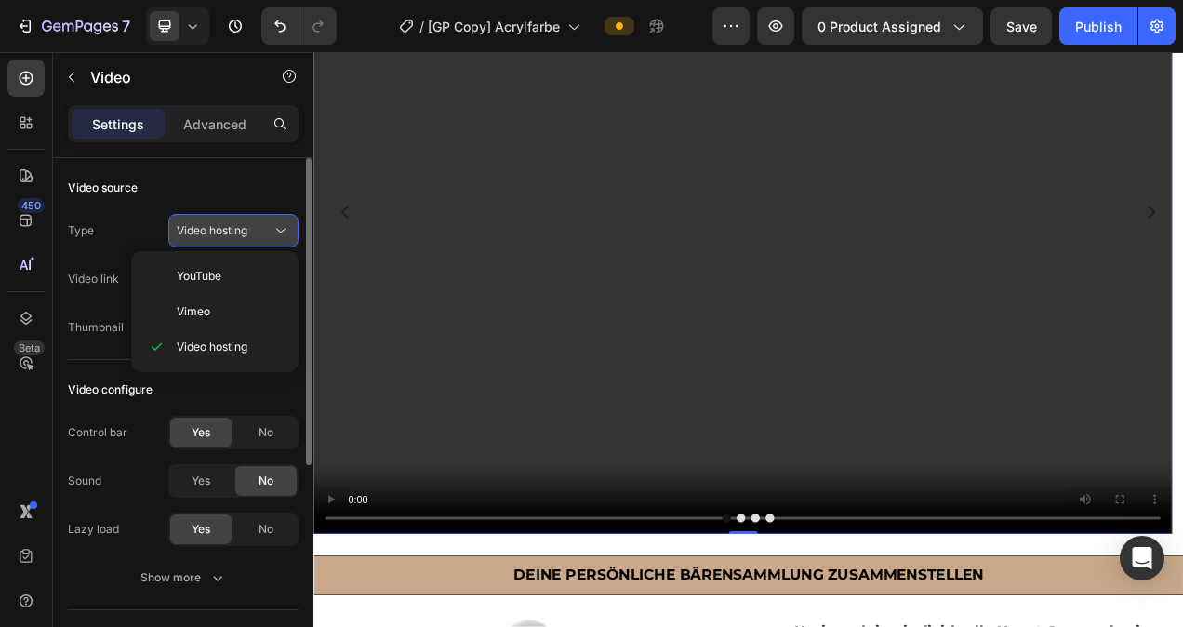
click at [218, 233] on span "Video hosting" at bounding box center [212, 230] width 71 height 14
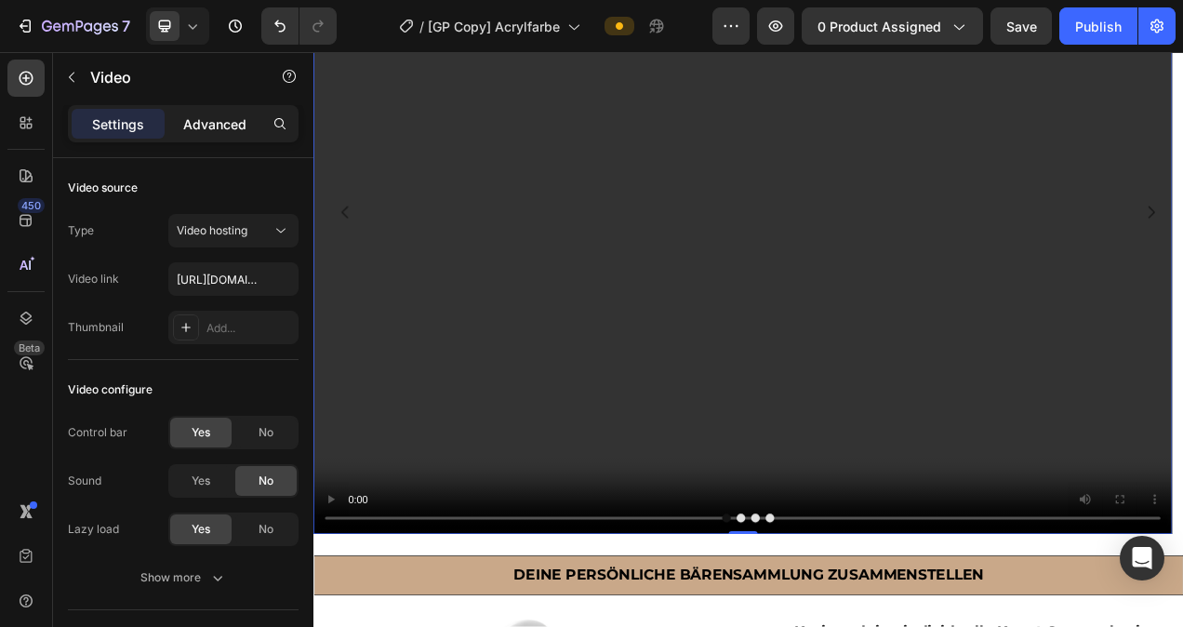
click at [216, 121] on p "Advanced" at bounding box center [214, 124] width 63 height 20
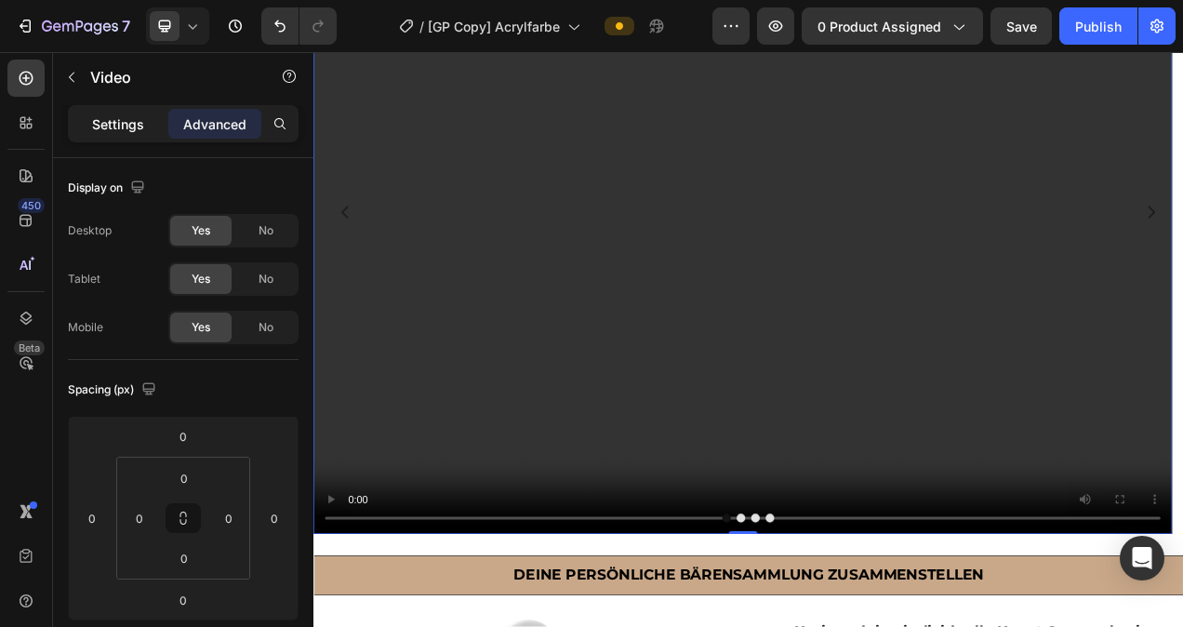
click at [106, 126] on p "Settings" at bounding box center [118, 124] width 52 height 20
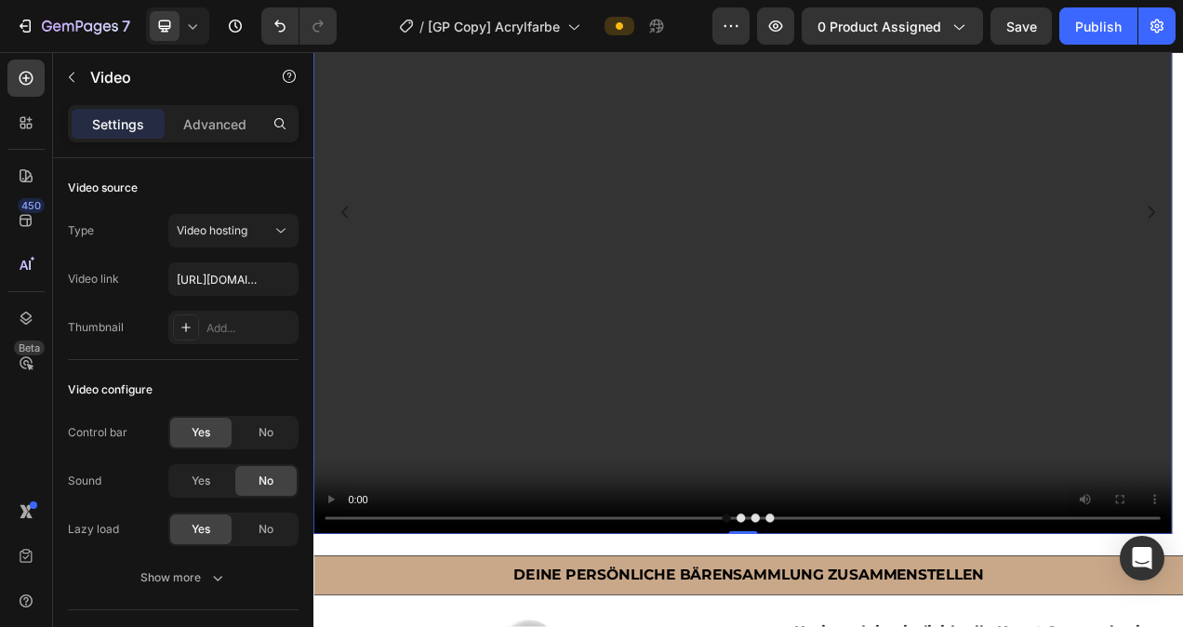
scroll to position [364, 0]
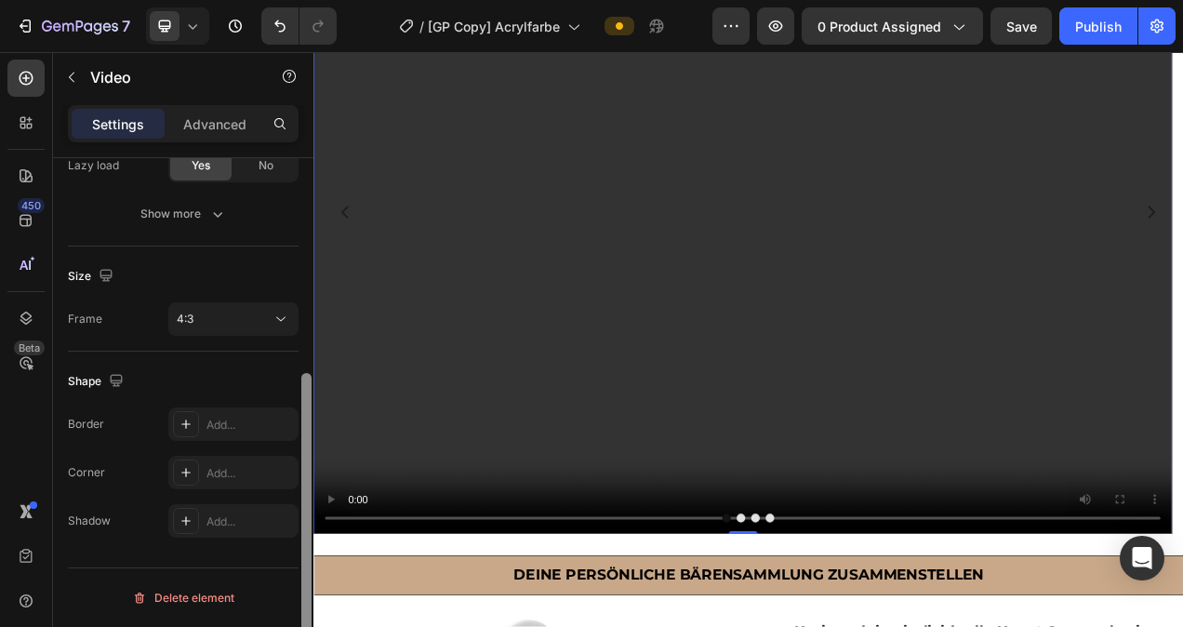
drag, startPoint x: 300, startPoint y: 219, endPoint x: 304, endPoint y: 254, distance: 35.5
click at [304, 254] on div at bounding box center [306, 419] width 14 height 522
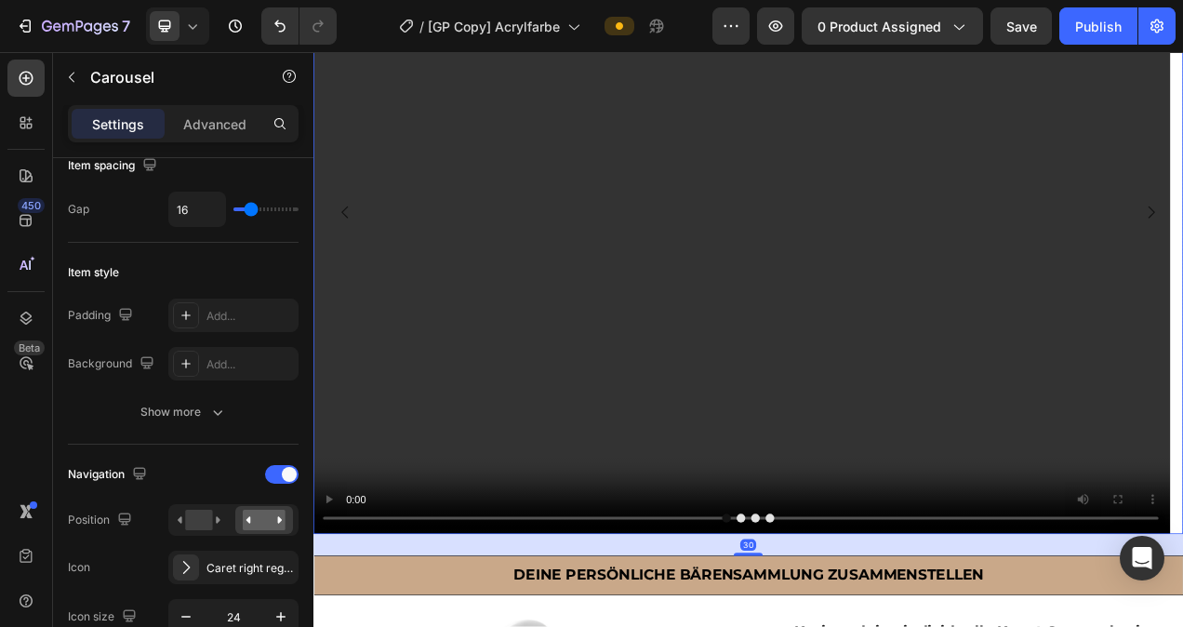
scroll to position [0, 0]
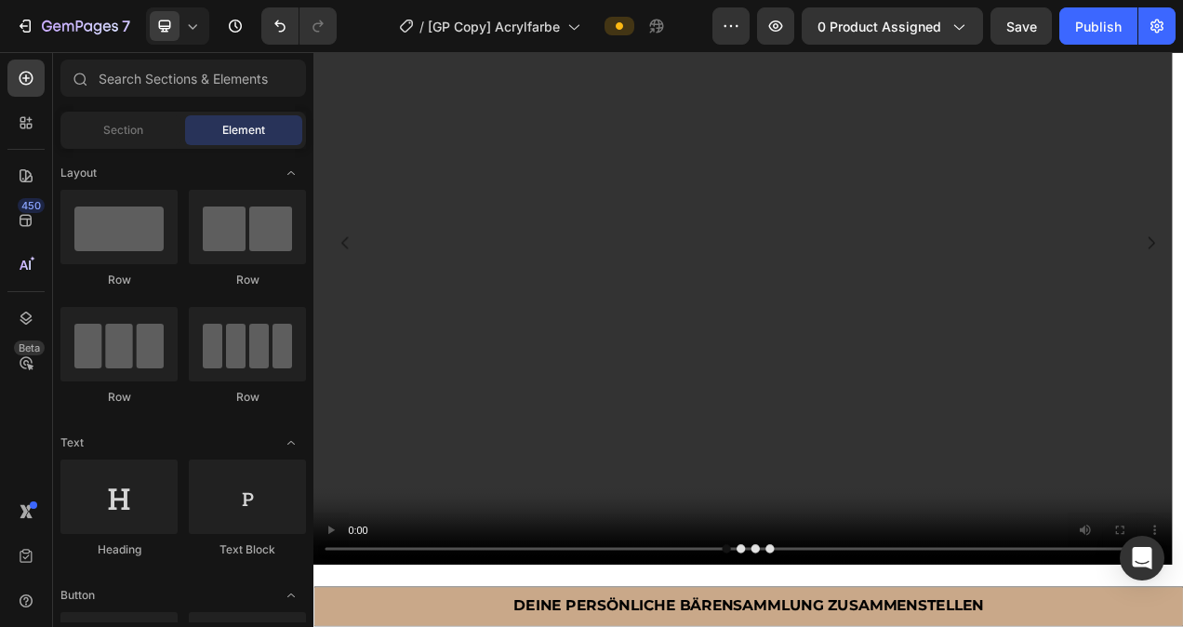
scroll to position [1194, 0]
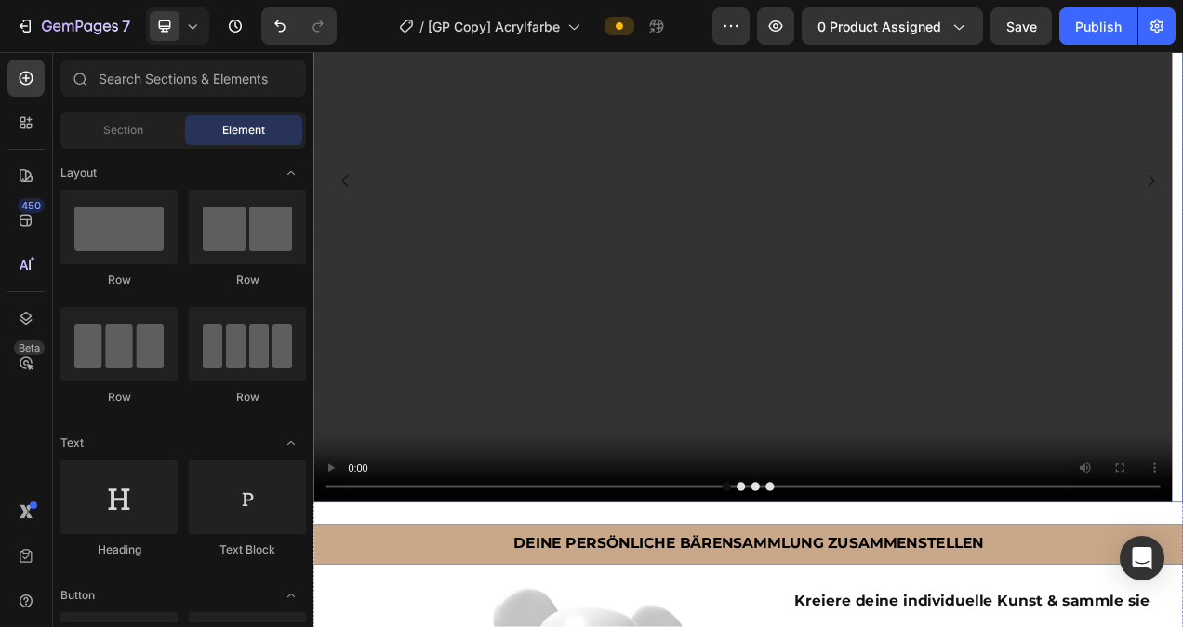
click at [875, 609] on button "Dot" at bounding box center [880, 610] width 11 height 11
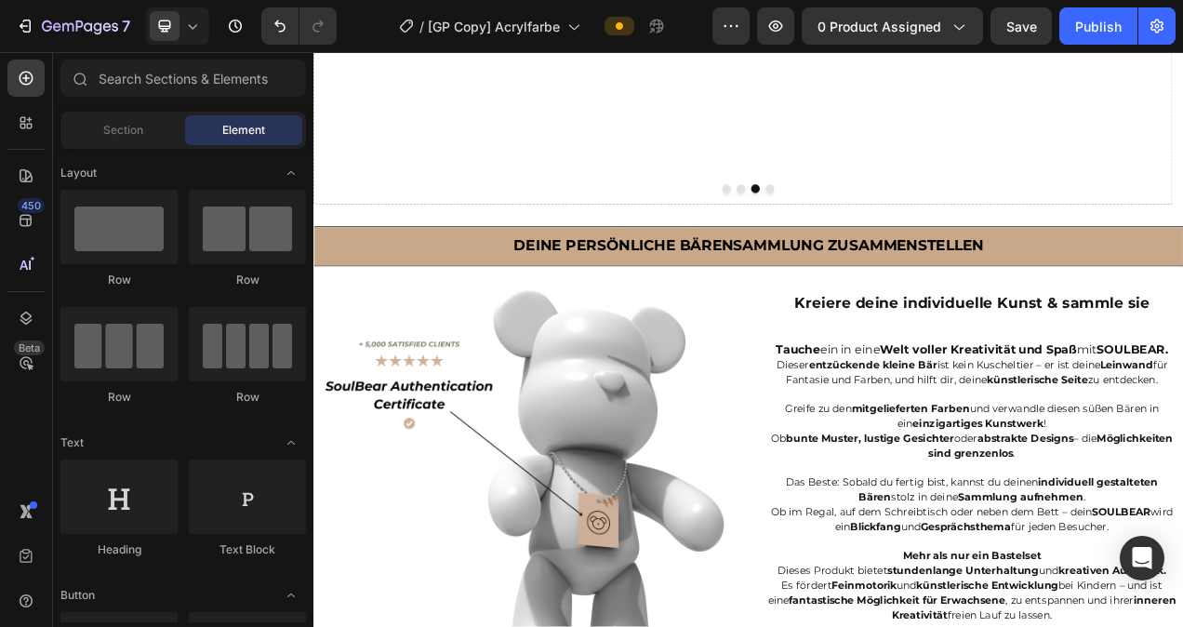
scroll to position [1417, 0]
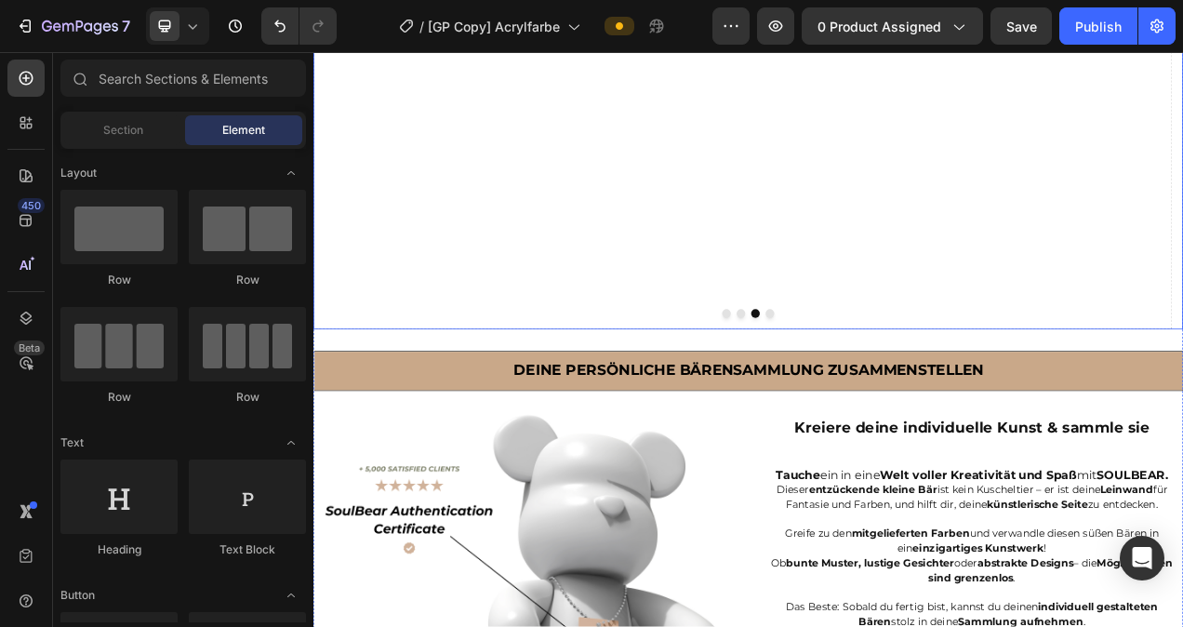
click at [839, 385] on button "Dot" at bounding box center [843, 387] width 11 height 11
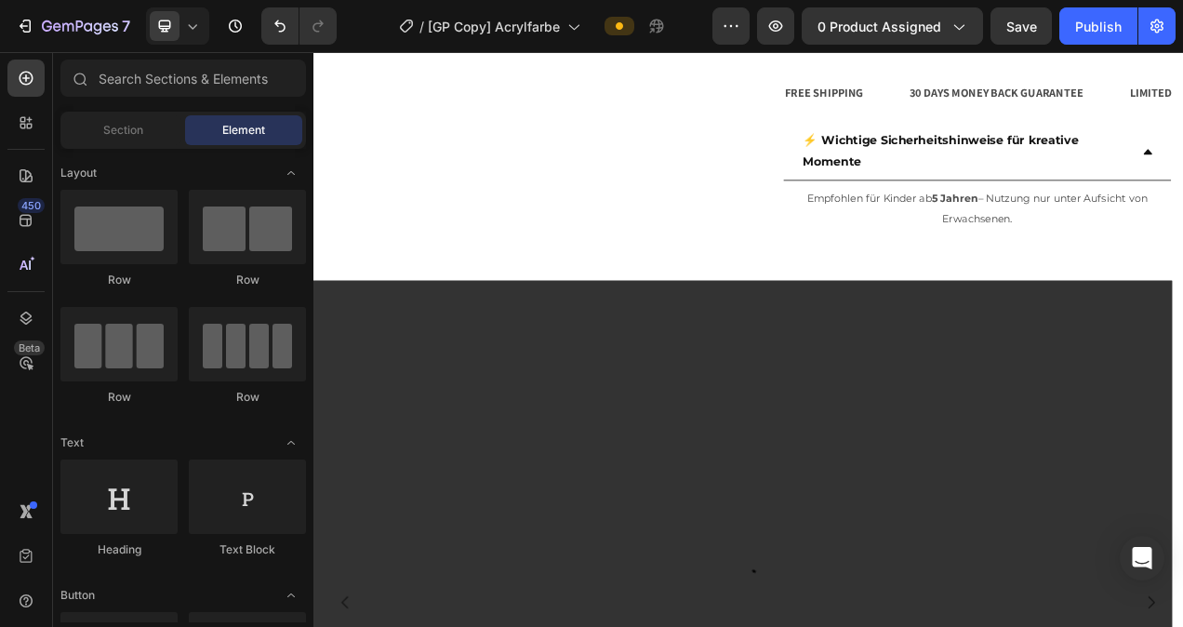
scroll to position [777, 0]
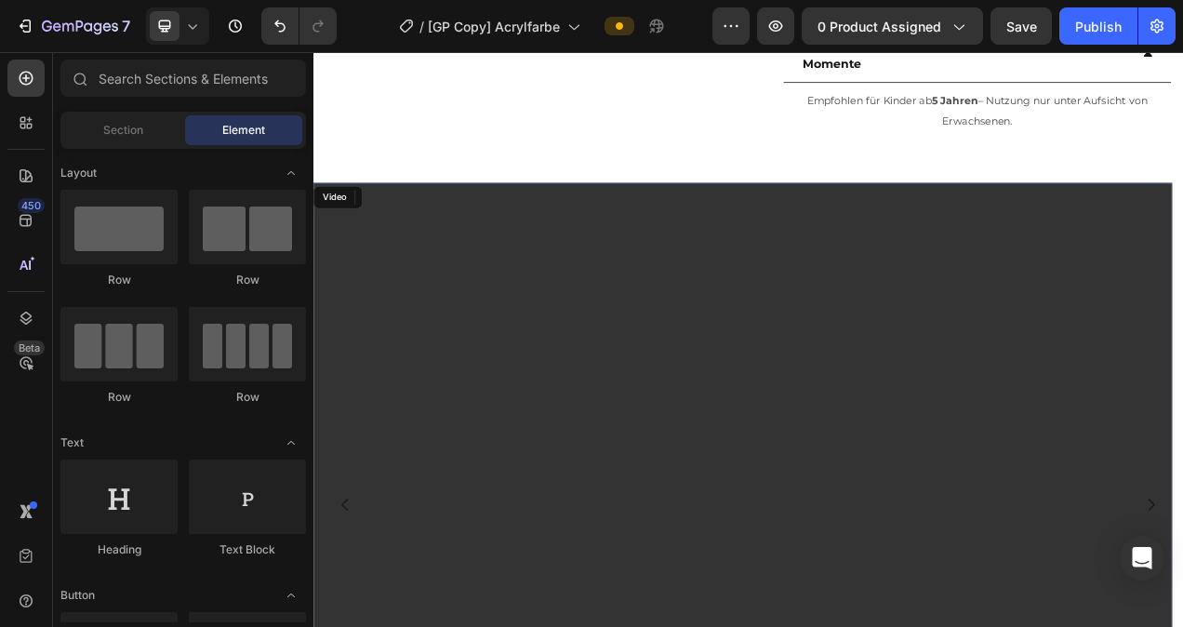
click at [484, 255] on video at bounding box center [864, 633] width 1102 height 827
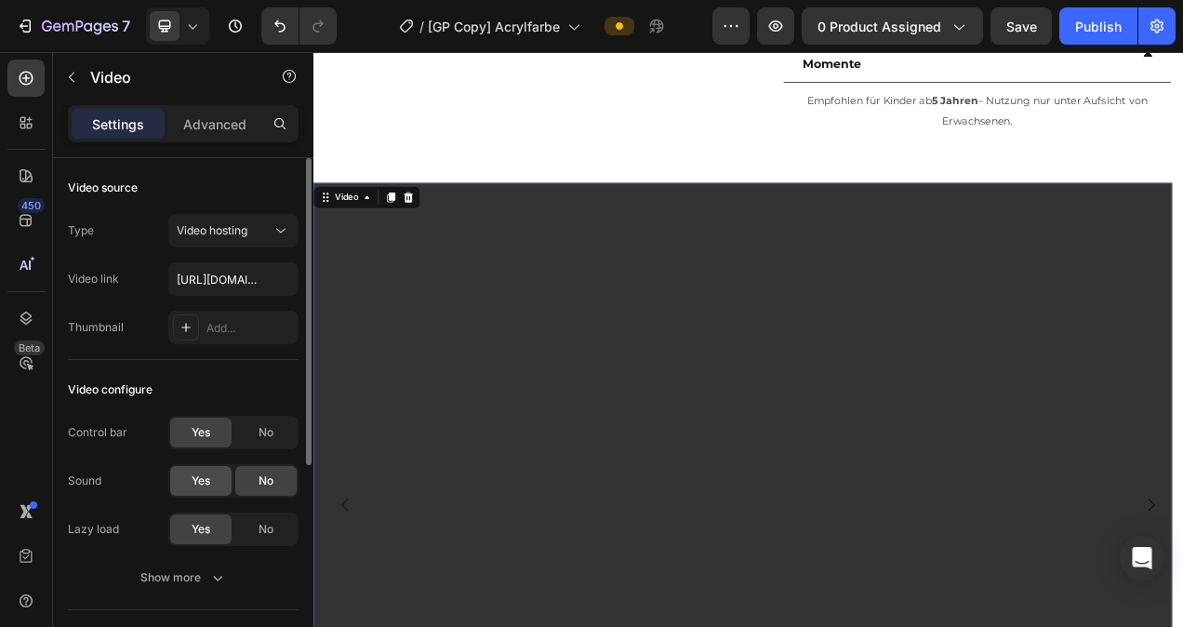
click at [202, 480] on span "Yes" at bounding box center [201, 480] width 19 height 17
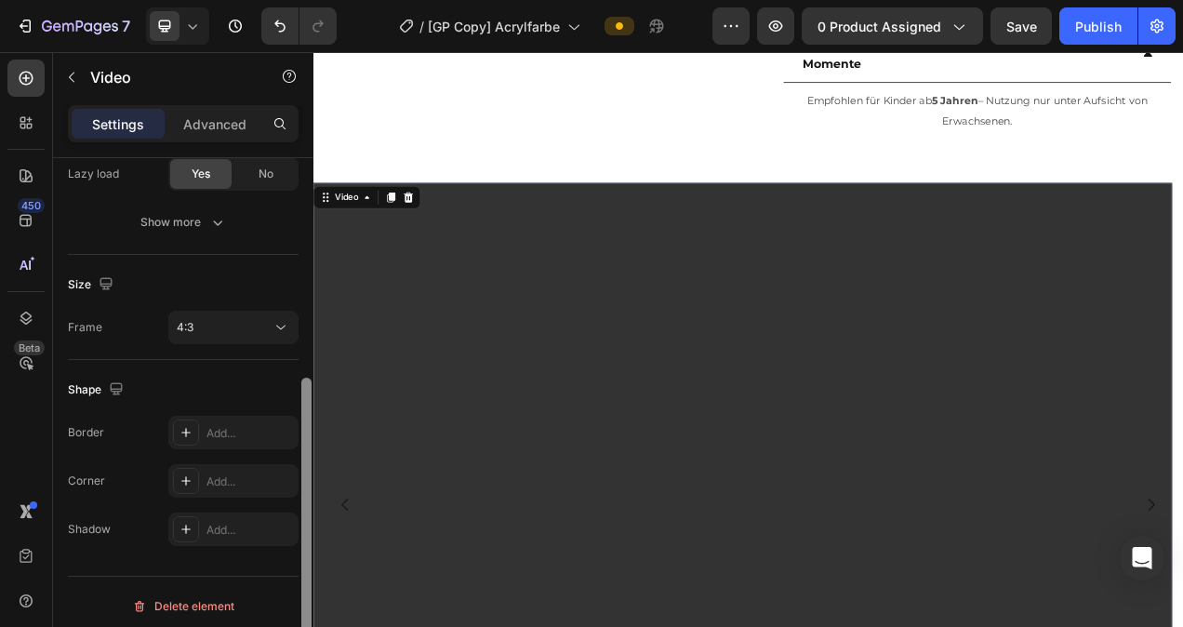
scroll to position [362, 0]
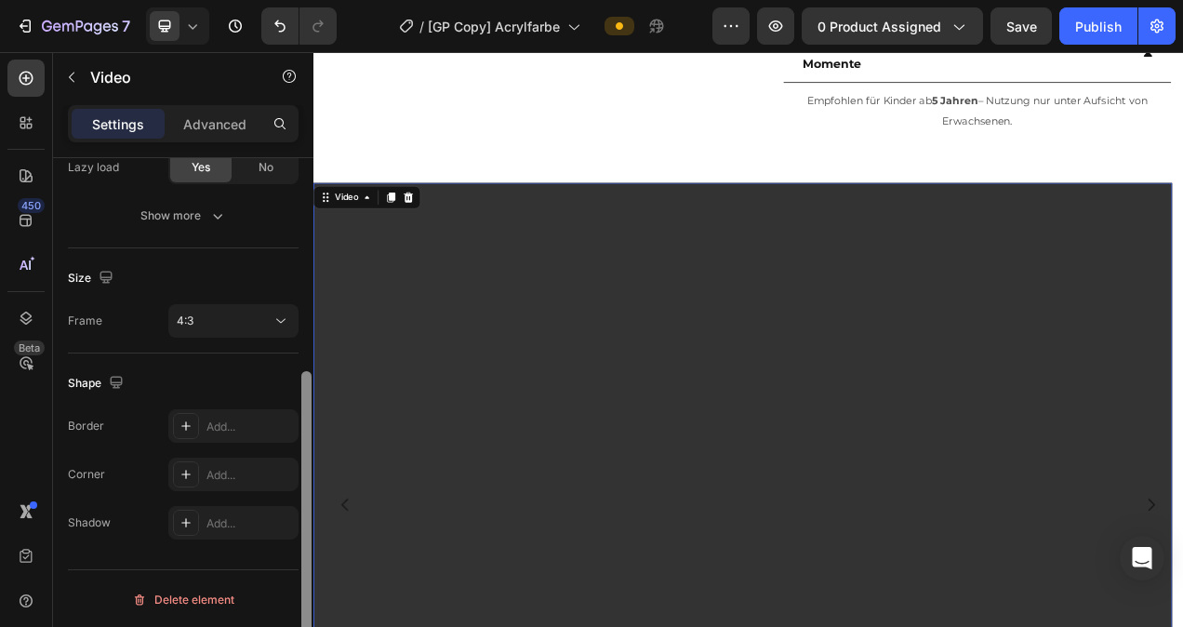
drag, startPoint x: 311, startPoint y: 262, endPoint x: 304, endPoint y: 470, distance: 207.5
click at [304, 469] on div at bounding box center [306, 524] width 10 height 307
click at [190, 423] on icon at bounding box center [186, 426] width 15 height 15
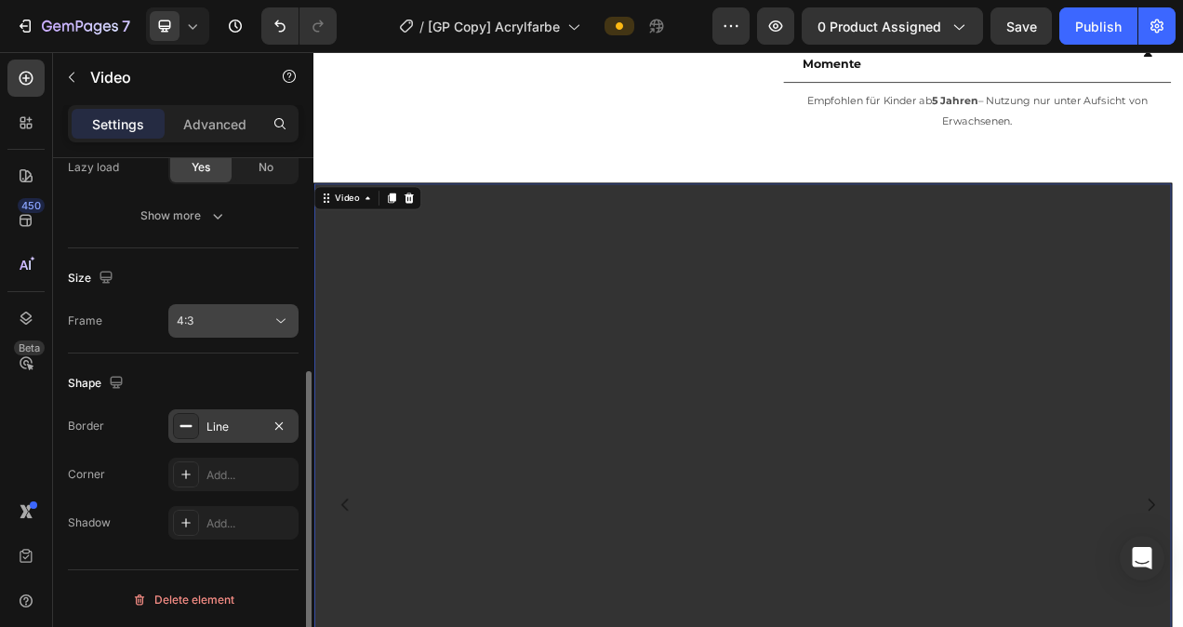
click at [230, 326] on div "4:3" at bounding box center [224, 321] width 95 height 17
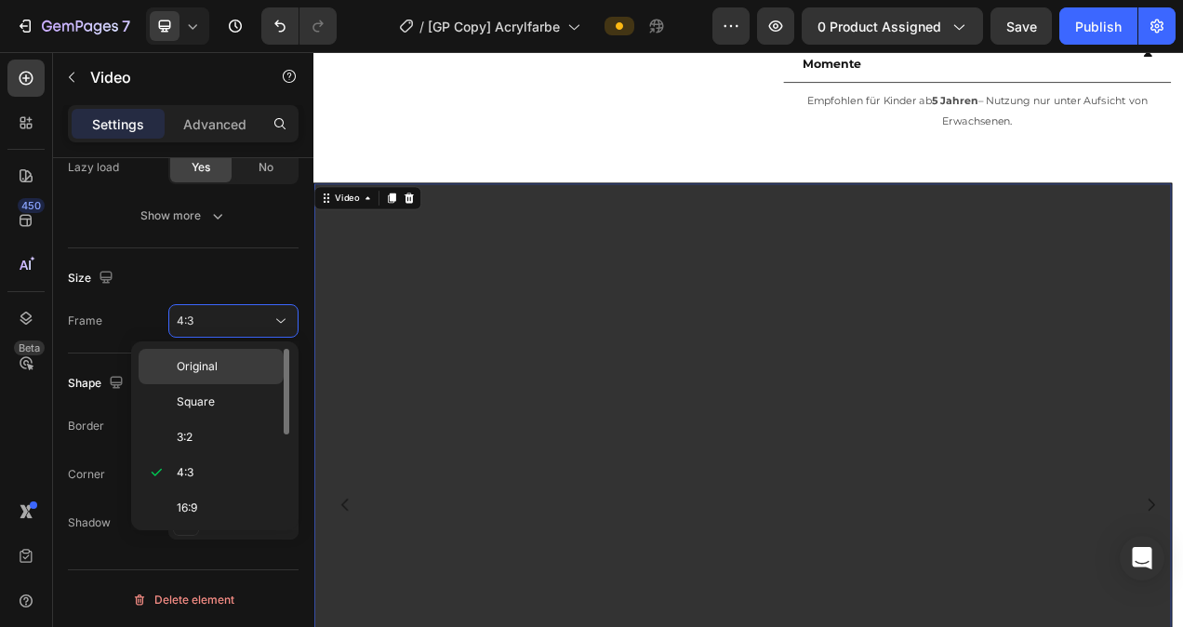
click at [228, 366] on p "Original" at bounding box center [226, 366] width 99 height 17
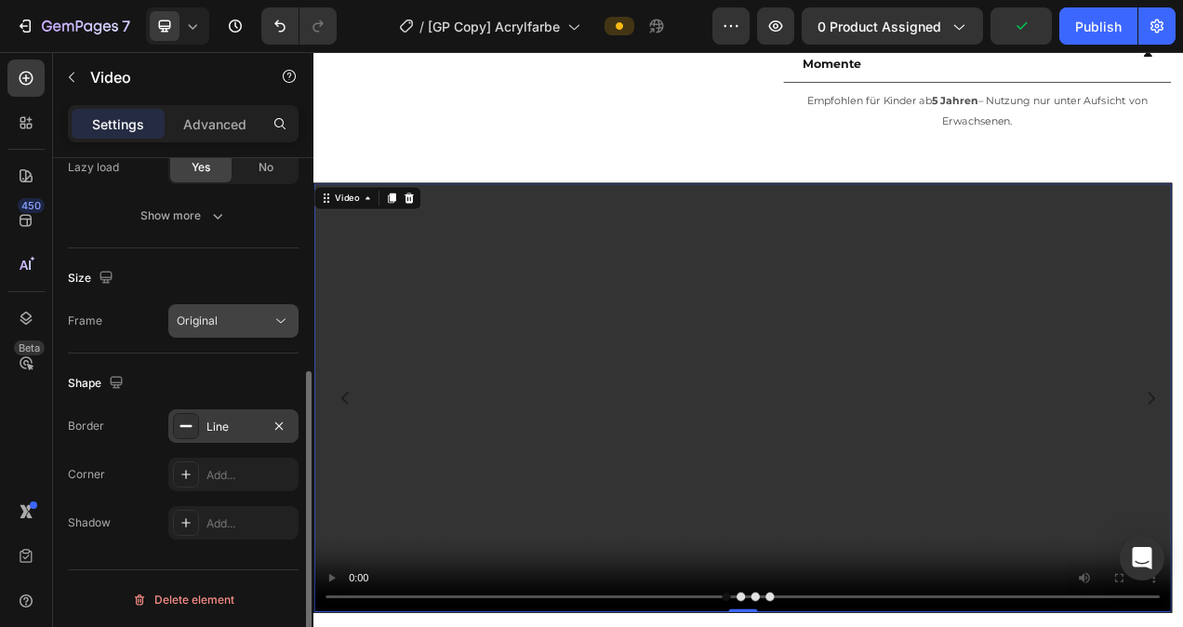
click at [226, 323] on div "Original" at bounding box center [224, 321] width 95 height 17
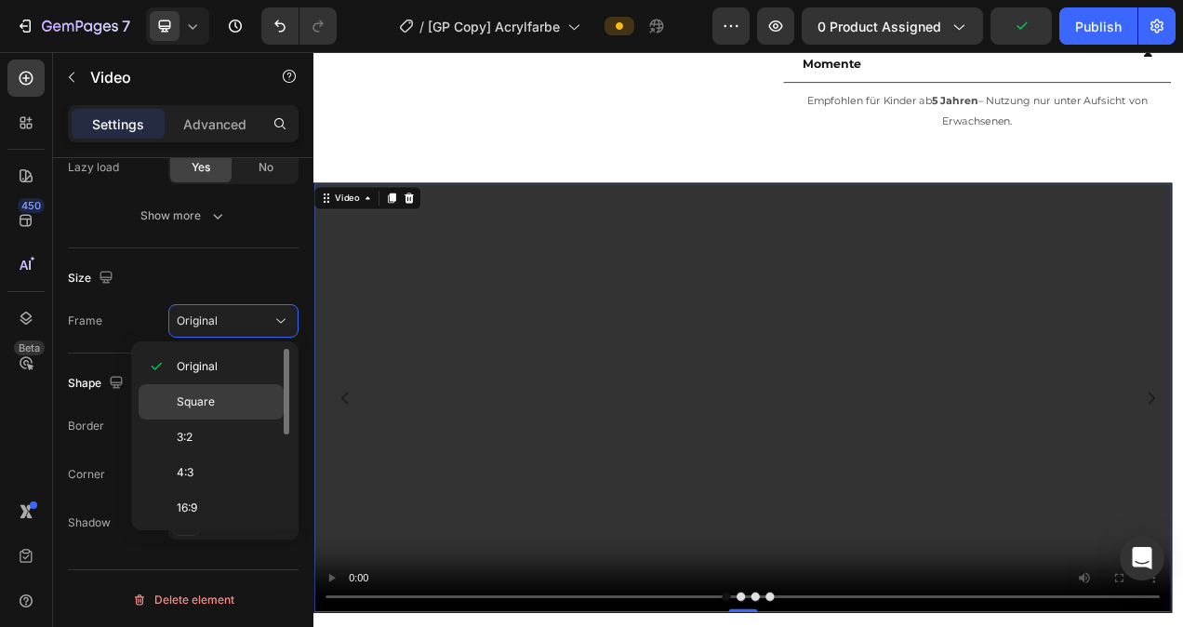
click at [226, 398] on p "Square" at bounding box center [226, 401] width 99 height 17
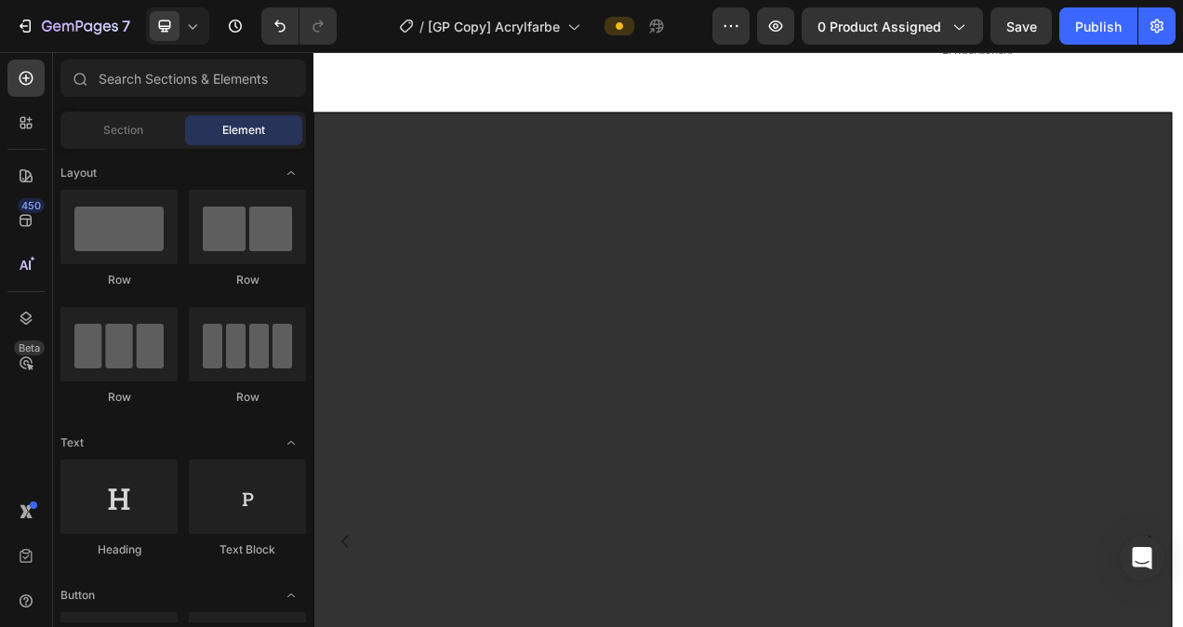
scroll to position [884, 0]
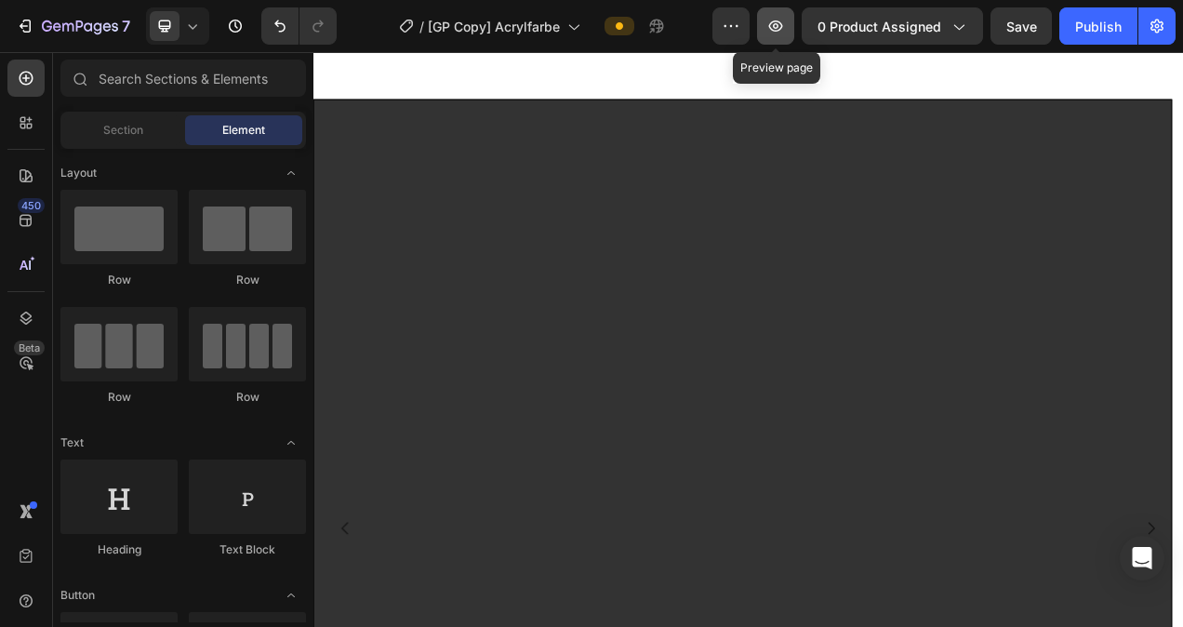
click at [781, 24] on icon "button" at bounding box center [775, 26] width 19 height 19
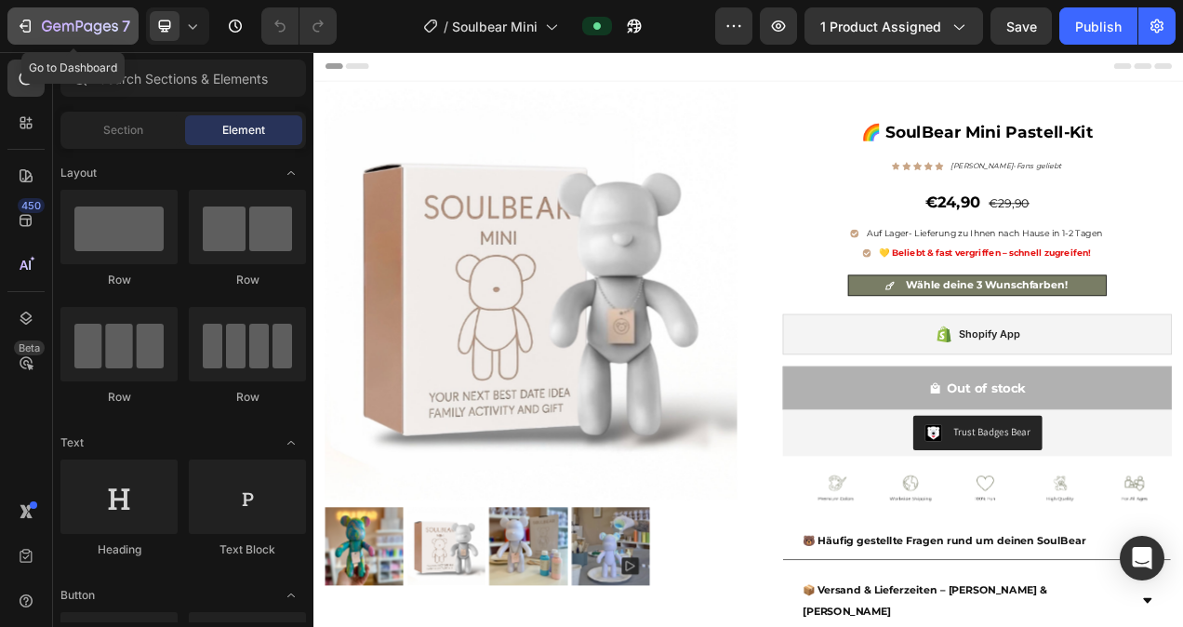
click at [62, 28] on icon "button" at bounding box center [67, 27] width 11 height 8
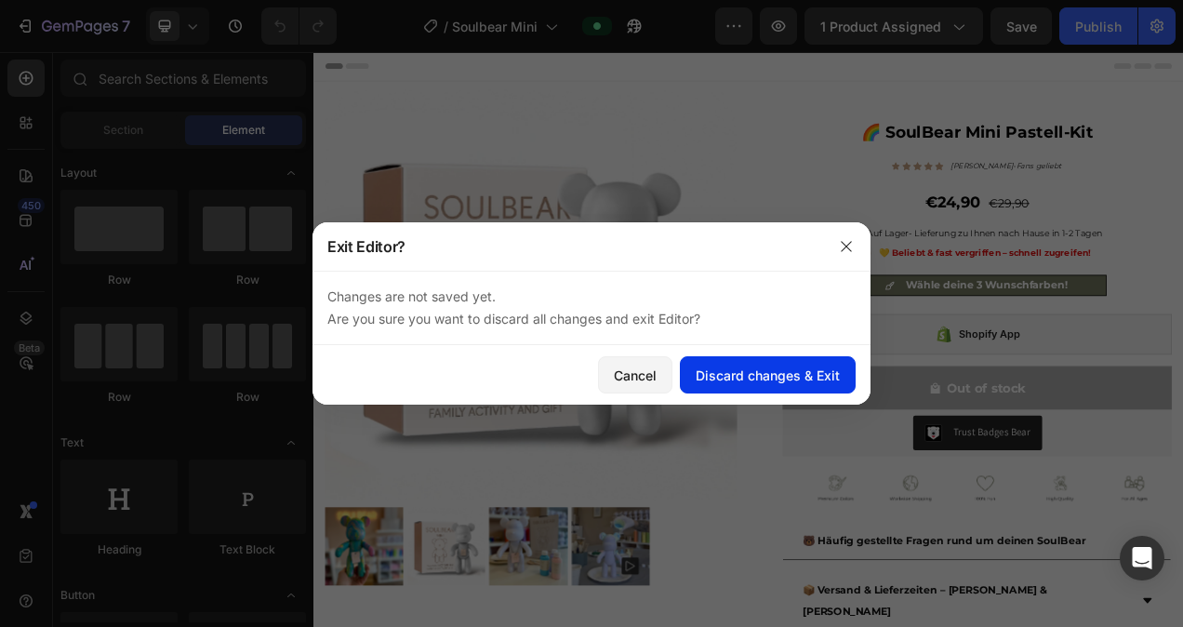
click at [727, 376] on div "Discard changes & Exit" at bounding box center [768, 376] width 144 height 20
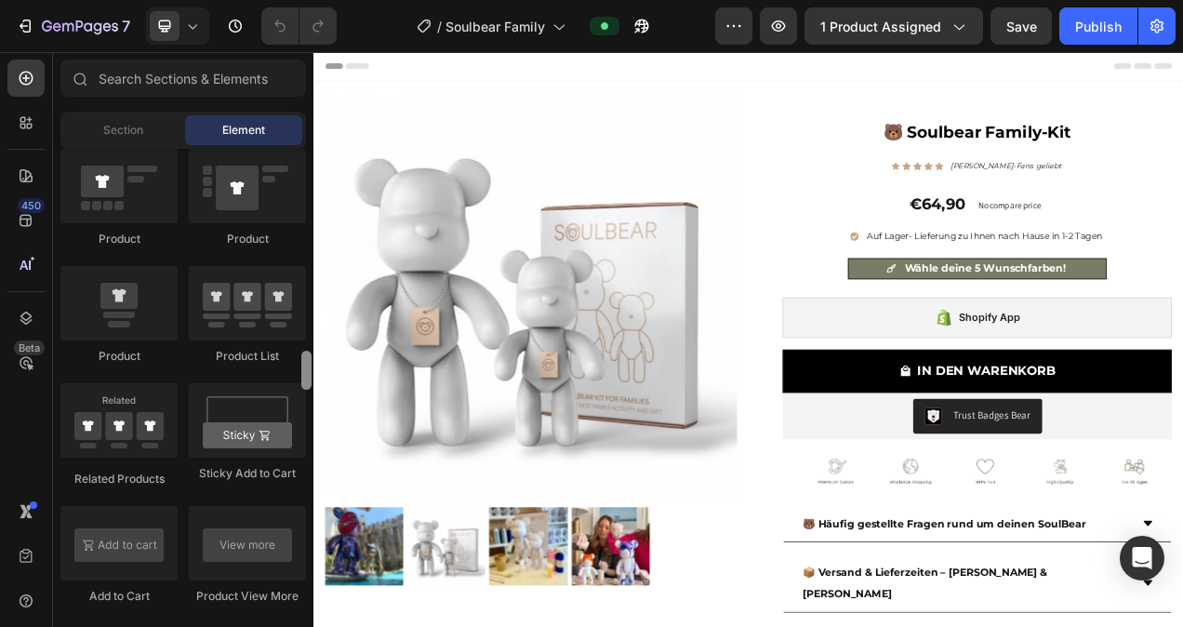
scroll to position [2454, 0]
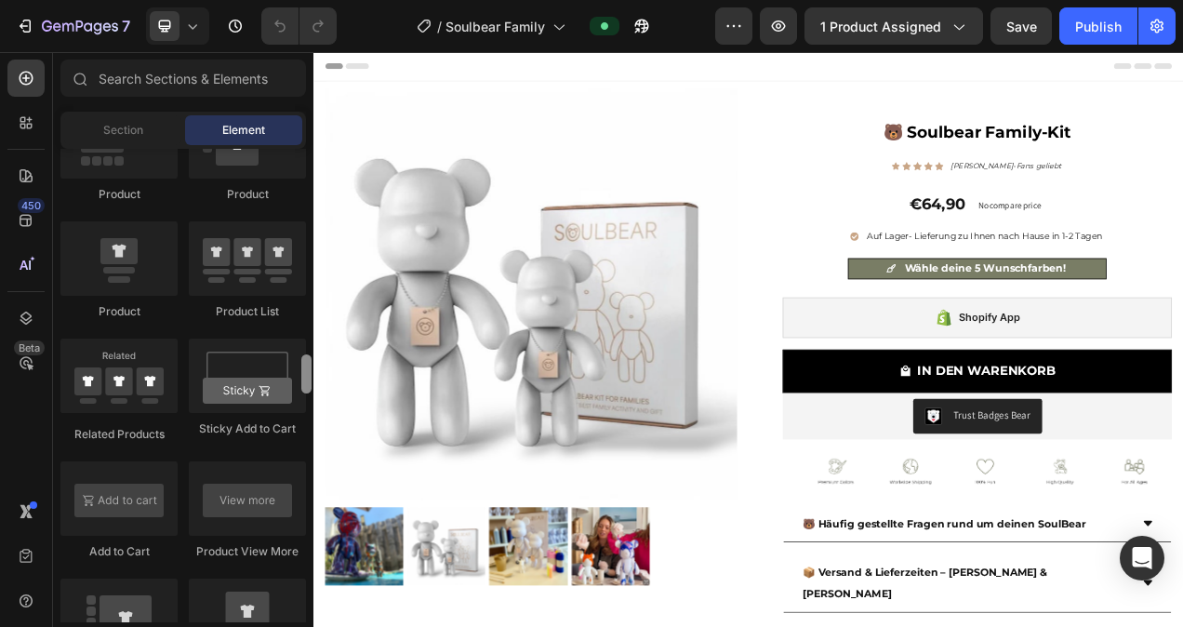
drag, startPoint x: 306, startPoint y: 174, endPoint x: 303, endPoint y: 380, distance: 206.5
click at [303, 380] on div at bounding box center [306, 373] width 10 height 39
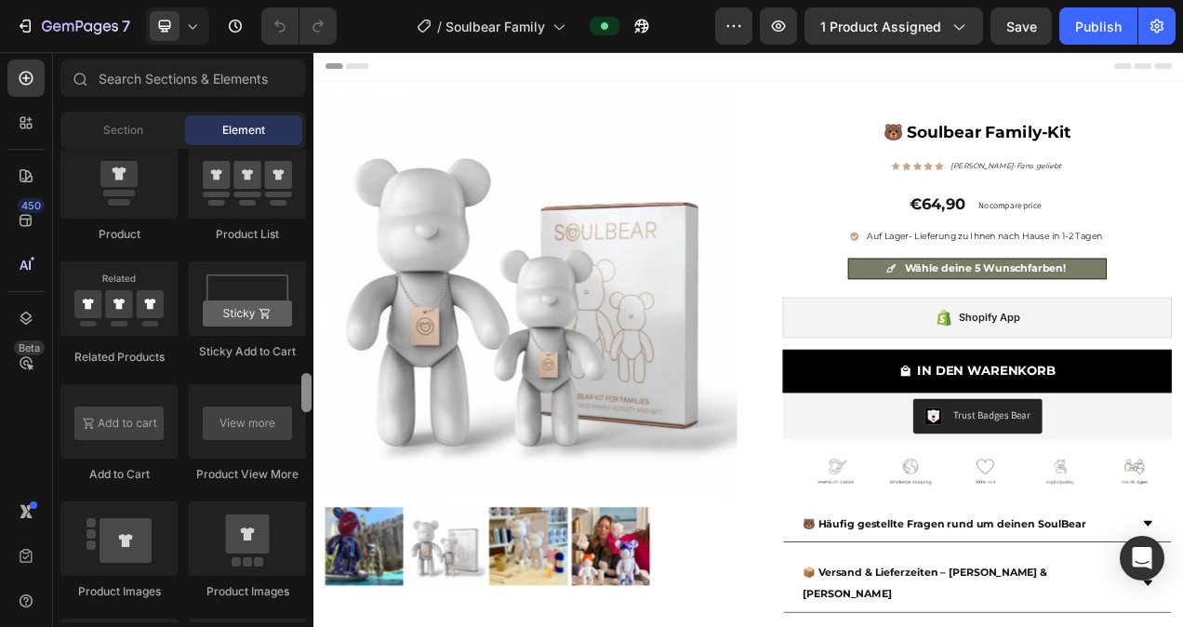
scroll to position [2520, 0]
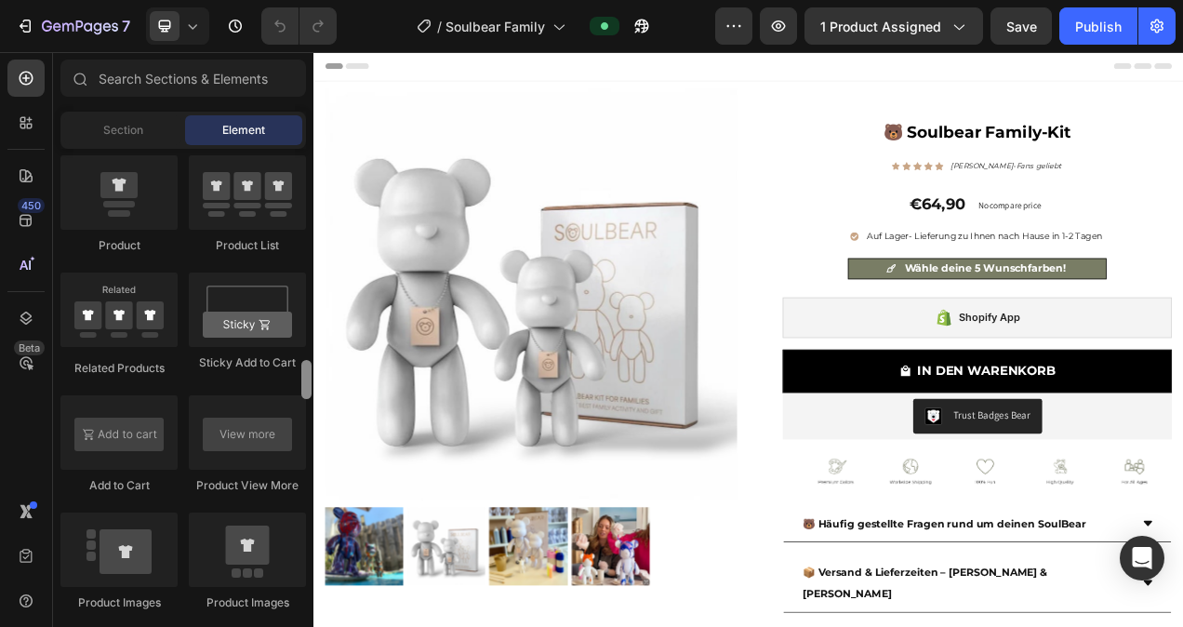
drag, startPoint x: 310, startPoint y: 369, endPoint x: 296, endPoint y: 375, distance: 15.0
click at [296, 375] on div "Layout Row Row Row Row Text Heading Text Block Button Button Button Media Image…" at bounding box center [183, 385] width 260 height 473
drag, startPoint x: 110, startPoint y: 444, endPoint x: 11, endPoint y: 339, distance: 143.4
click at [11, 339] on div "450 Beta Sections(18) Elements(84) Section Element Hero Section Product Detail …" at bounding box center [156, 339] width 313 height 575
